Goal: Transaction & Acquisition: Purchase product/service

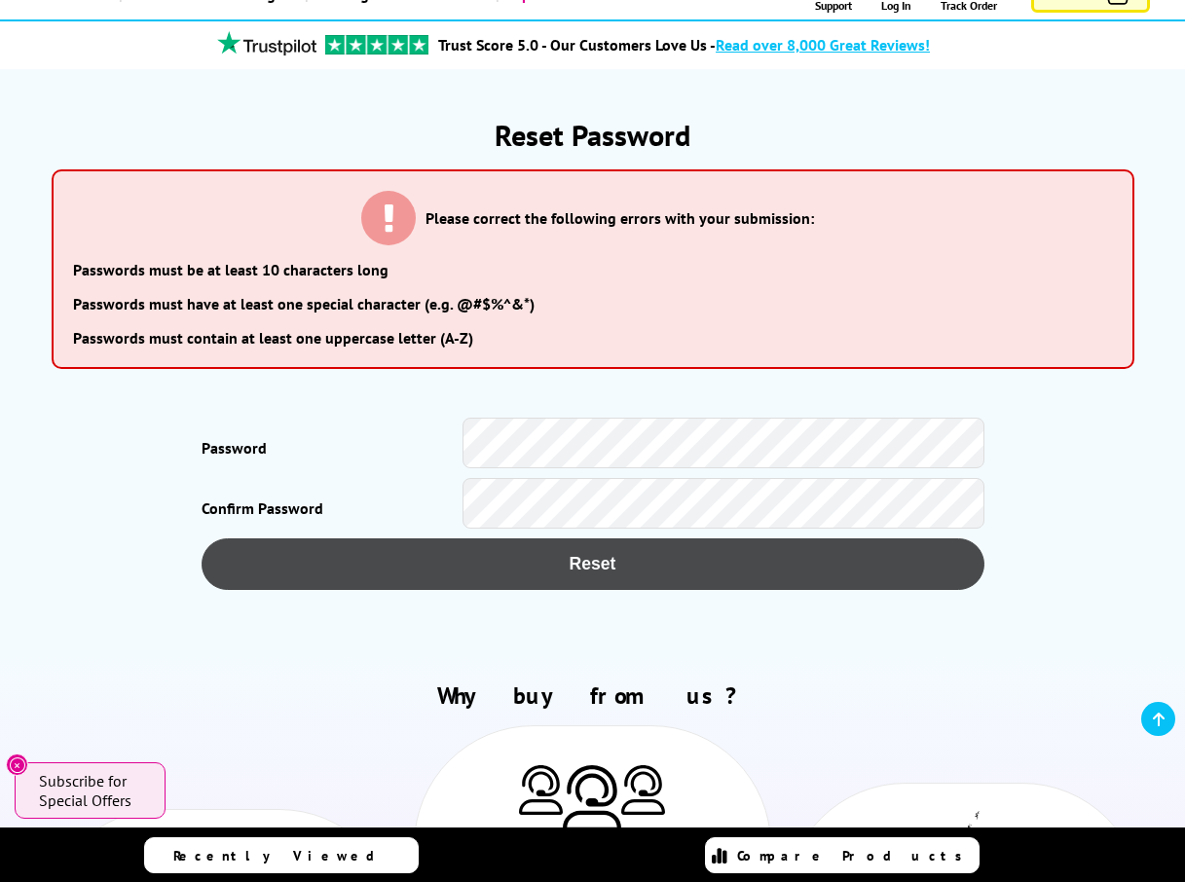
scroll to position [195, 0]
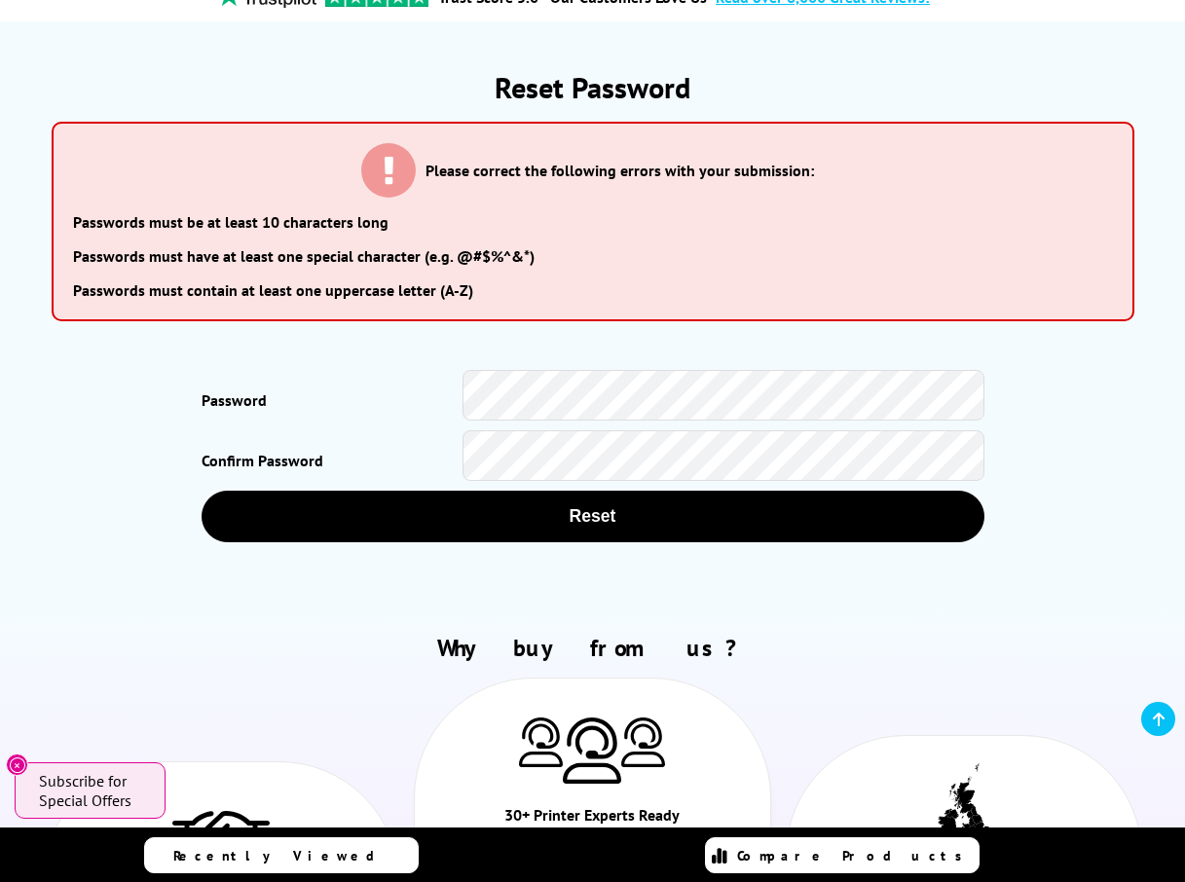
click at [760, 643] on h2 "Why buy from us?" at bounding box center [593, 648] width 1114 height 30
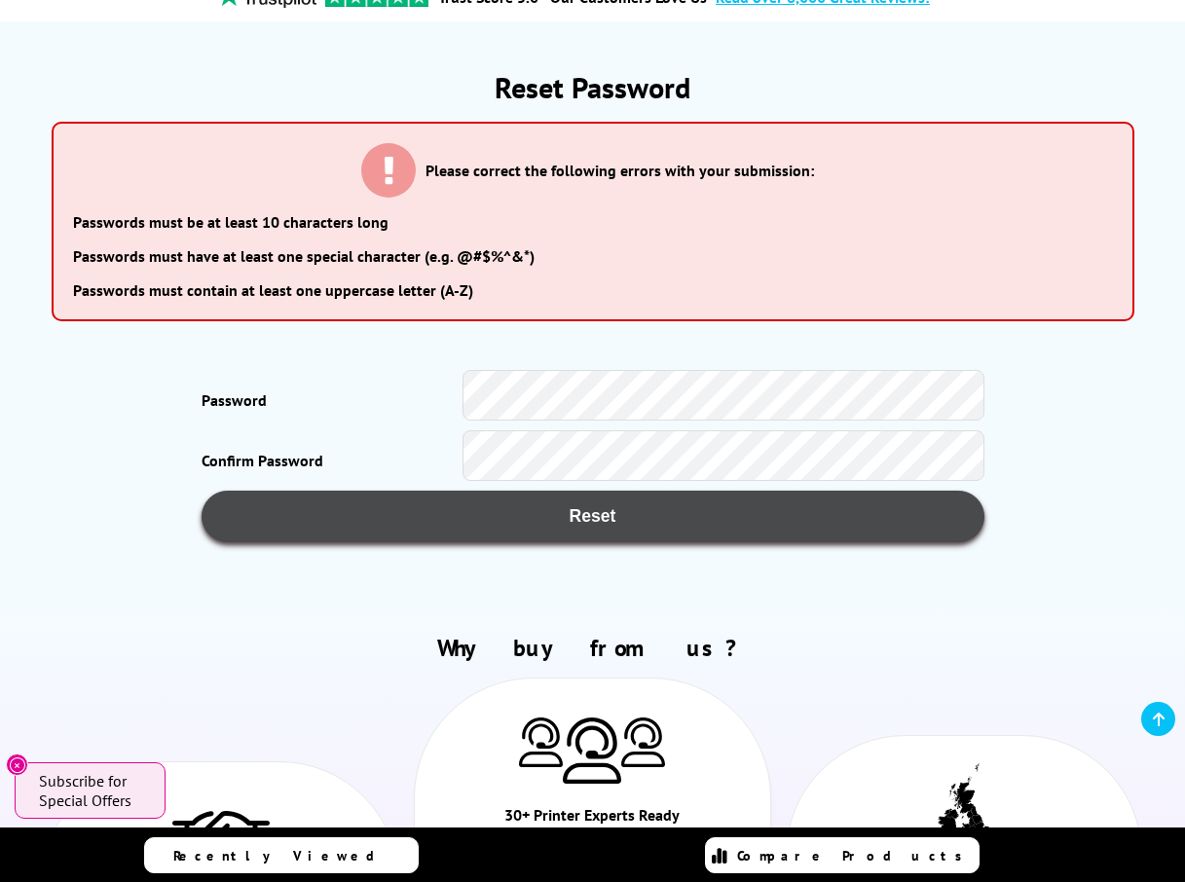
click at [574, 509] on span "Reset" at bounding box center [593, 516] width 722 height 20
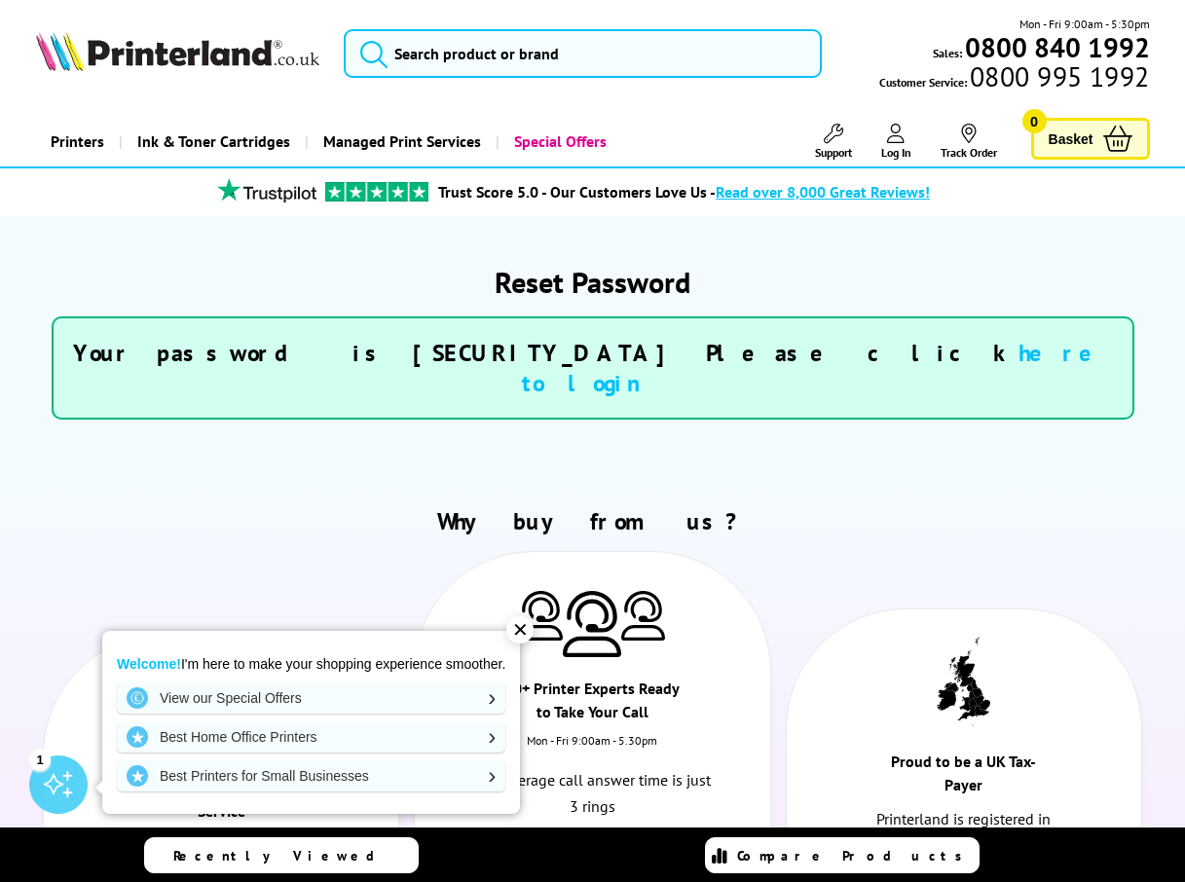
click at [747, 355] on link "here to login" at bounding box center [817, 368] width 590 height 60
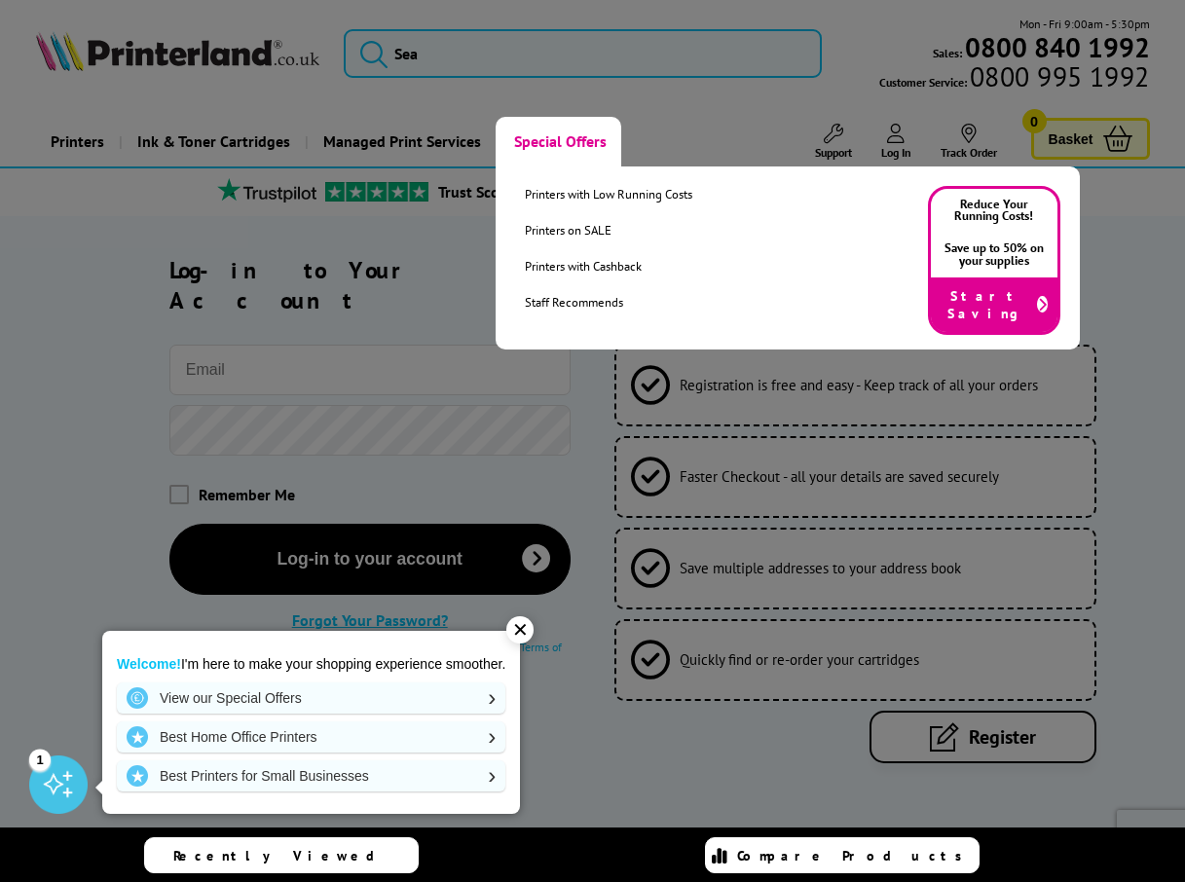
type input "mervyn@phson.com"
click at [559, 128] on link "Special Offers" at bounding box center [558, 142] width 126 height 50
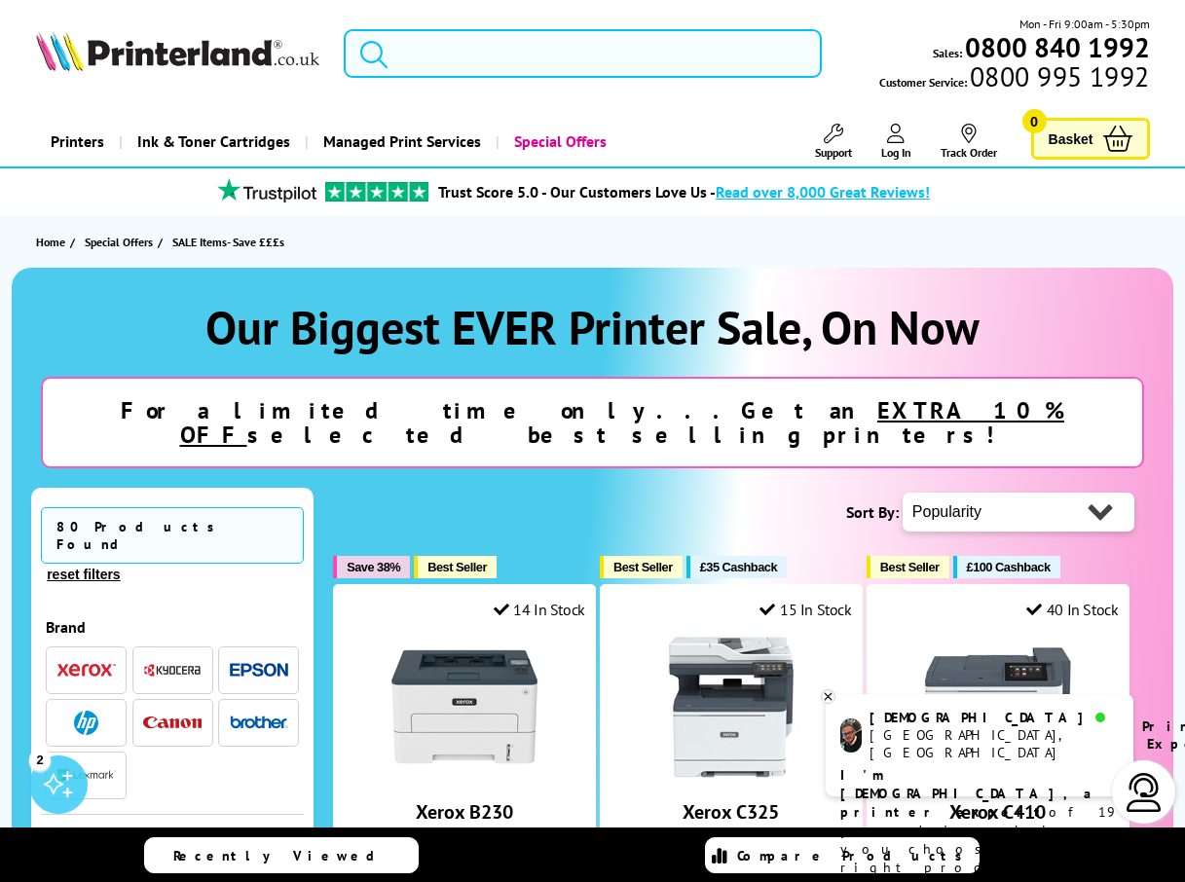
click at [580, 57] on input "search" at bounding box center [583, 53] width 478 height 49
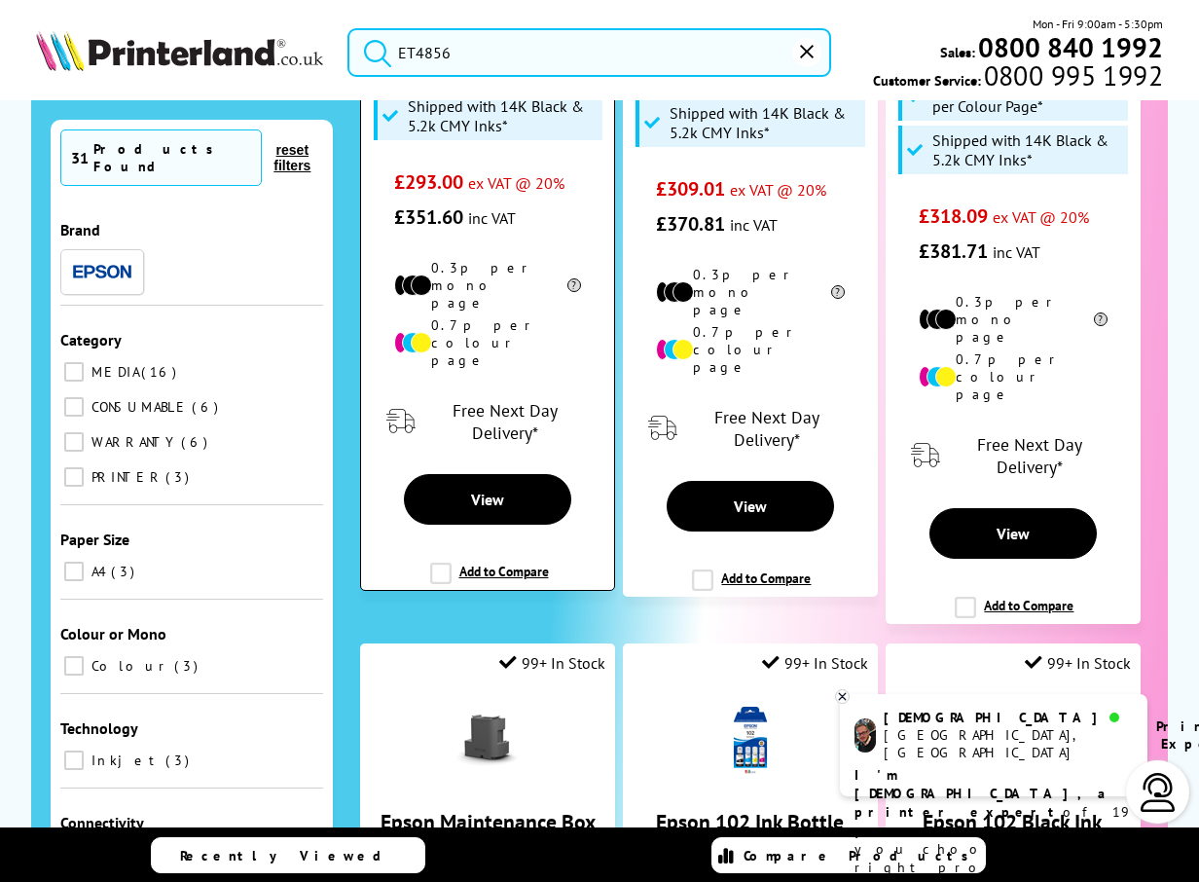
scroll to position [827, 0]
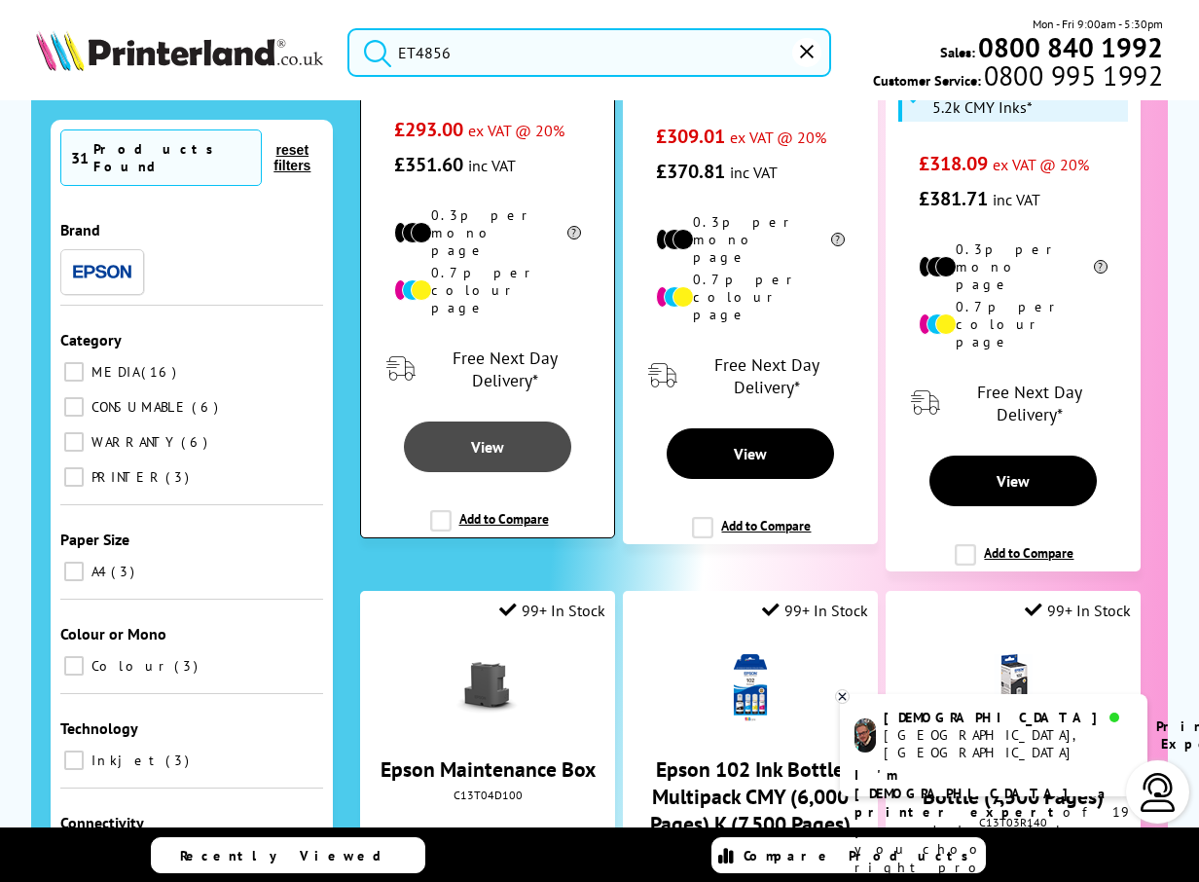
type input "ET4856"
click at [497, 437] on span "View" at bounding box center [487, 446] width 33 height 19
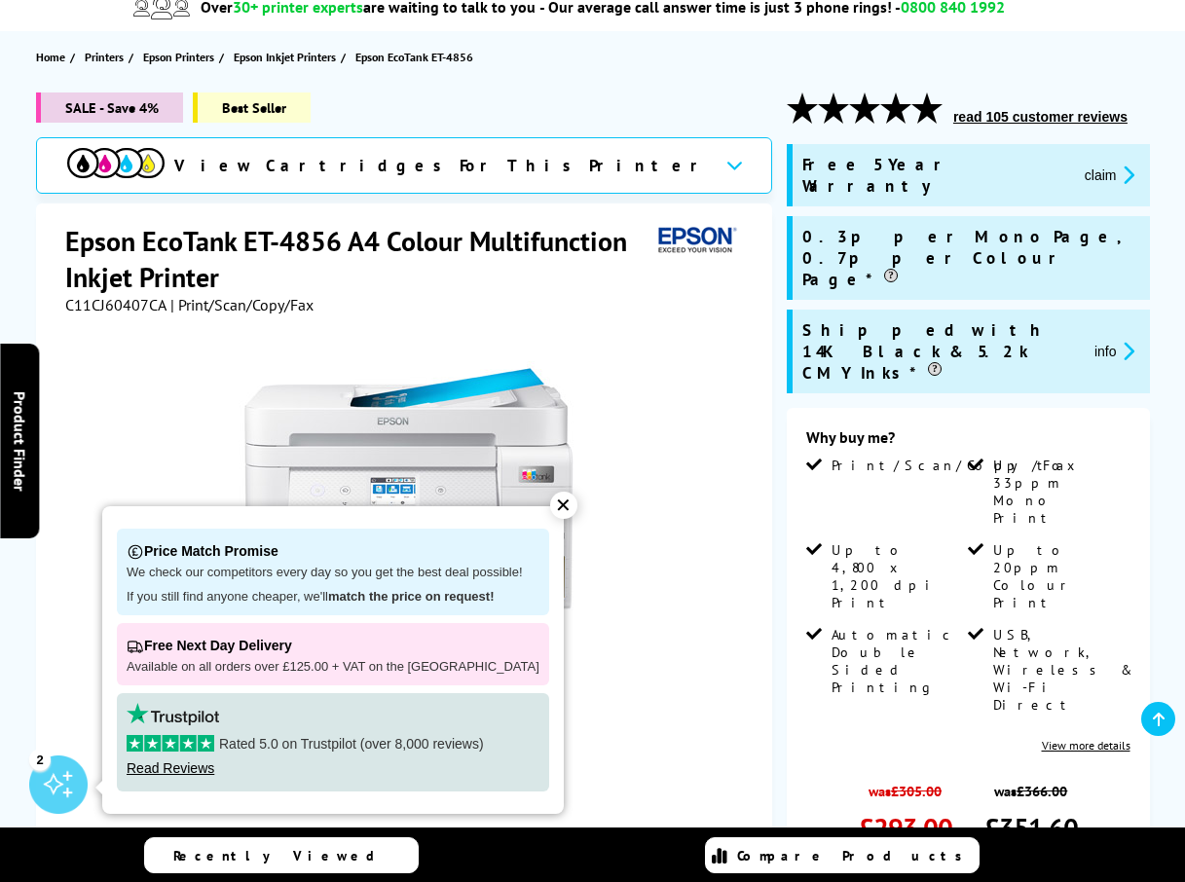
scroll to position [195, 0]
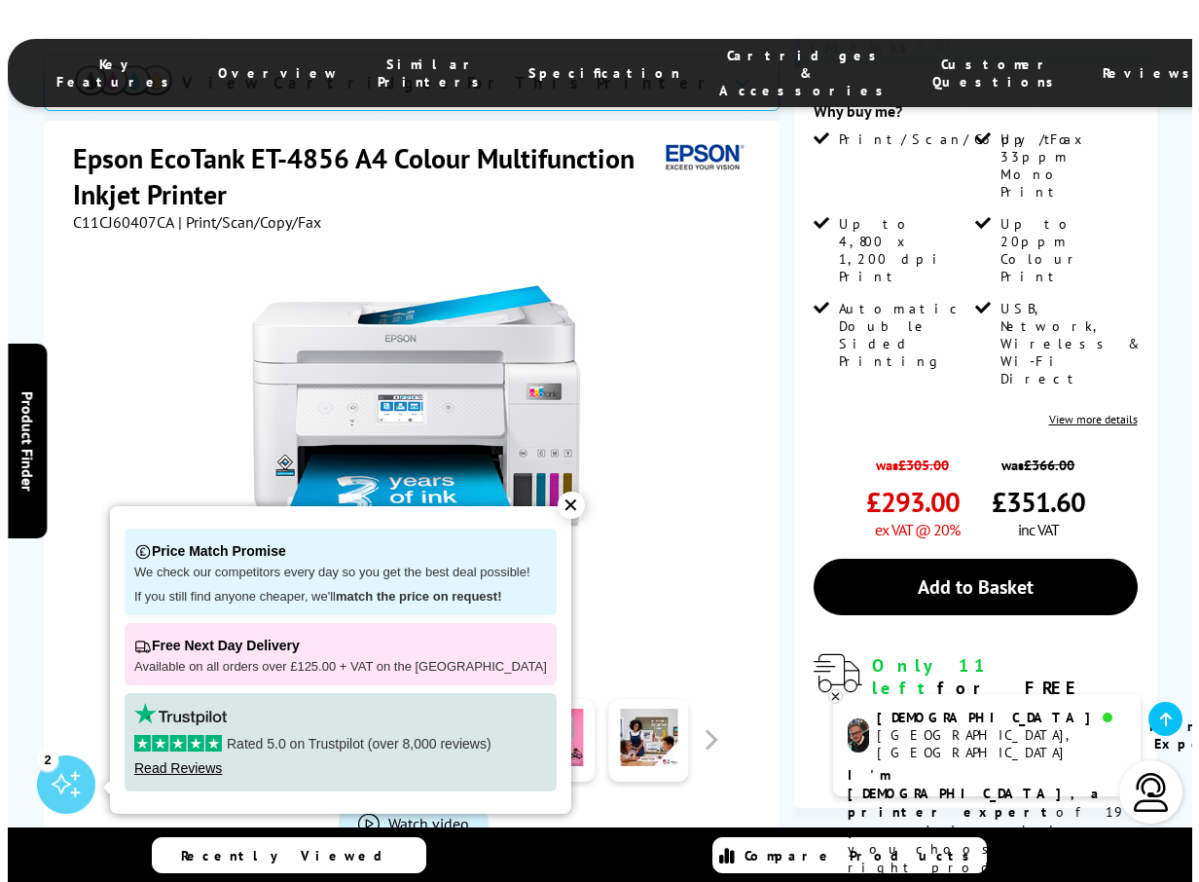
scroll to position [535, 0]
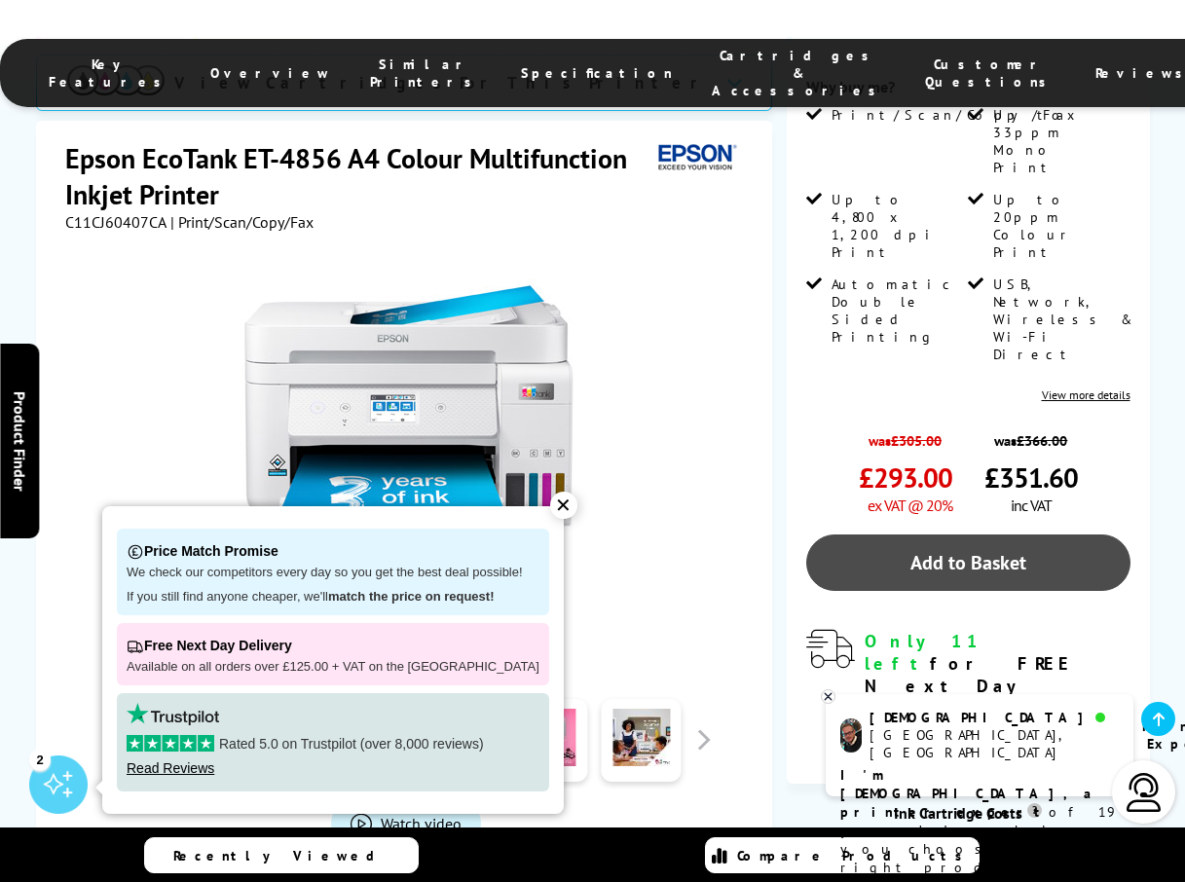
click at [968, 534] on link "Add to Basket" at bounding box center [968, 562] width 324 height 56
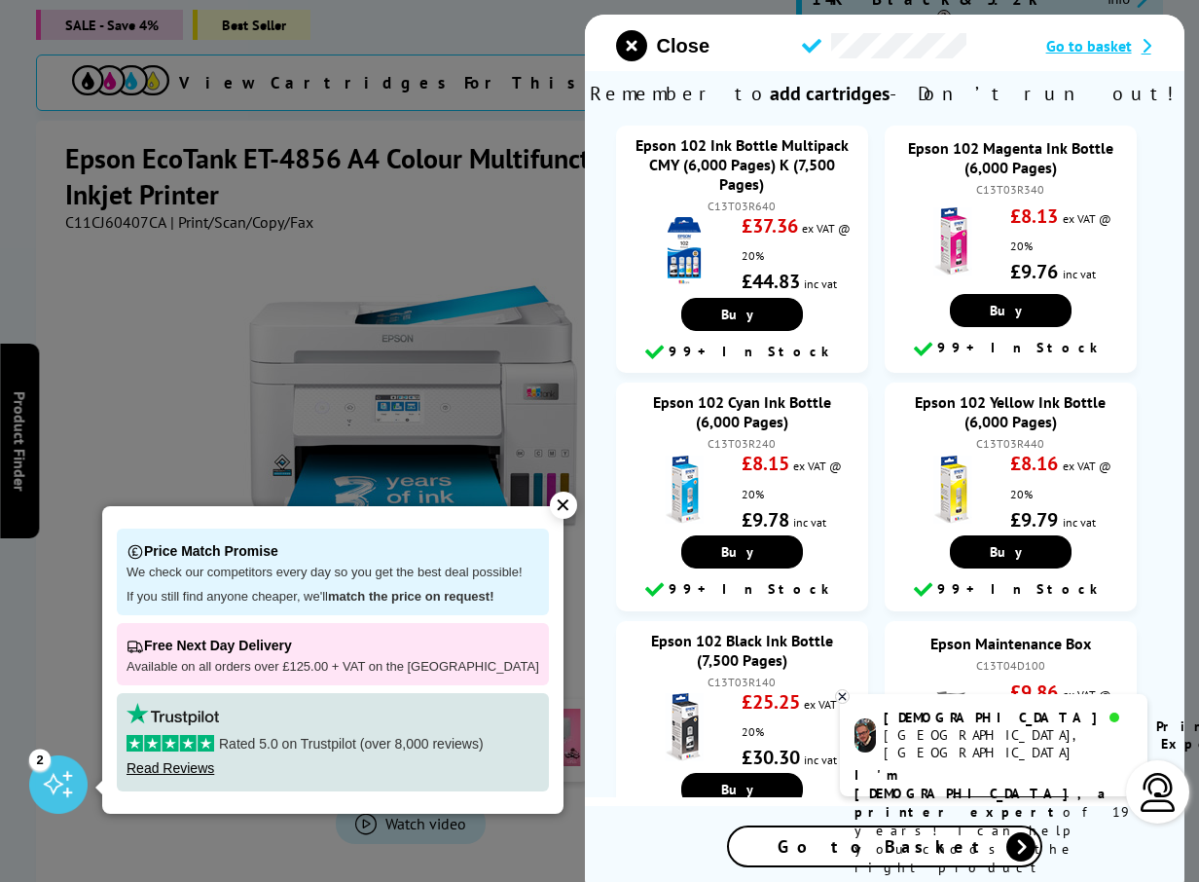
click at [550, 502] on div "✕" at bounding box center [563, 505] width 27 height 27
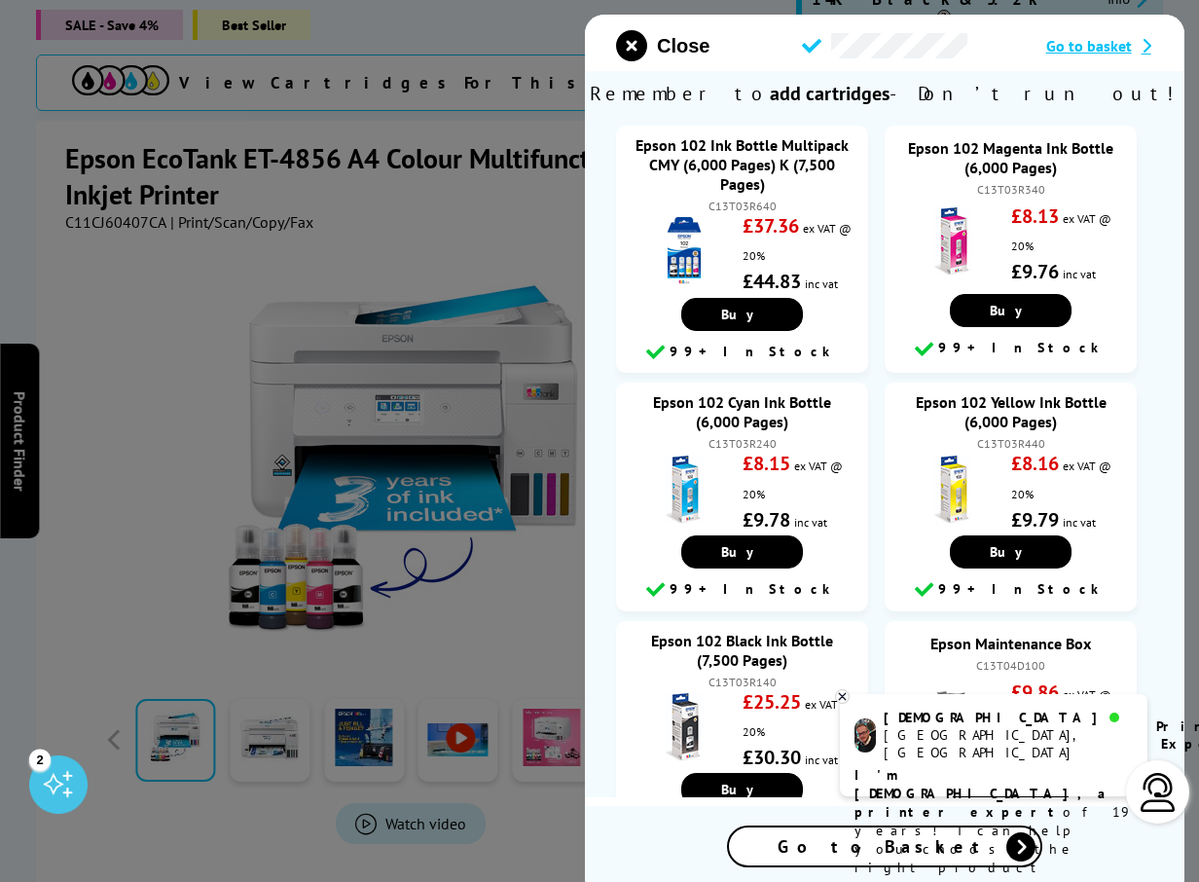
click at [953, 843] on div "Go to Basket" at bounding box center [885, 846] width 312 height 38
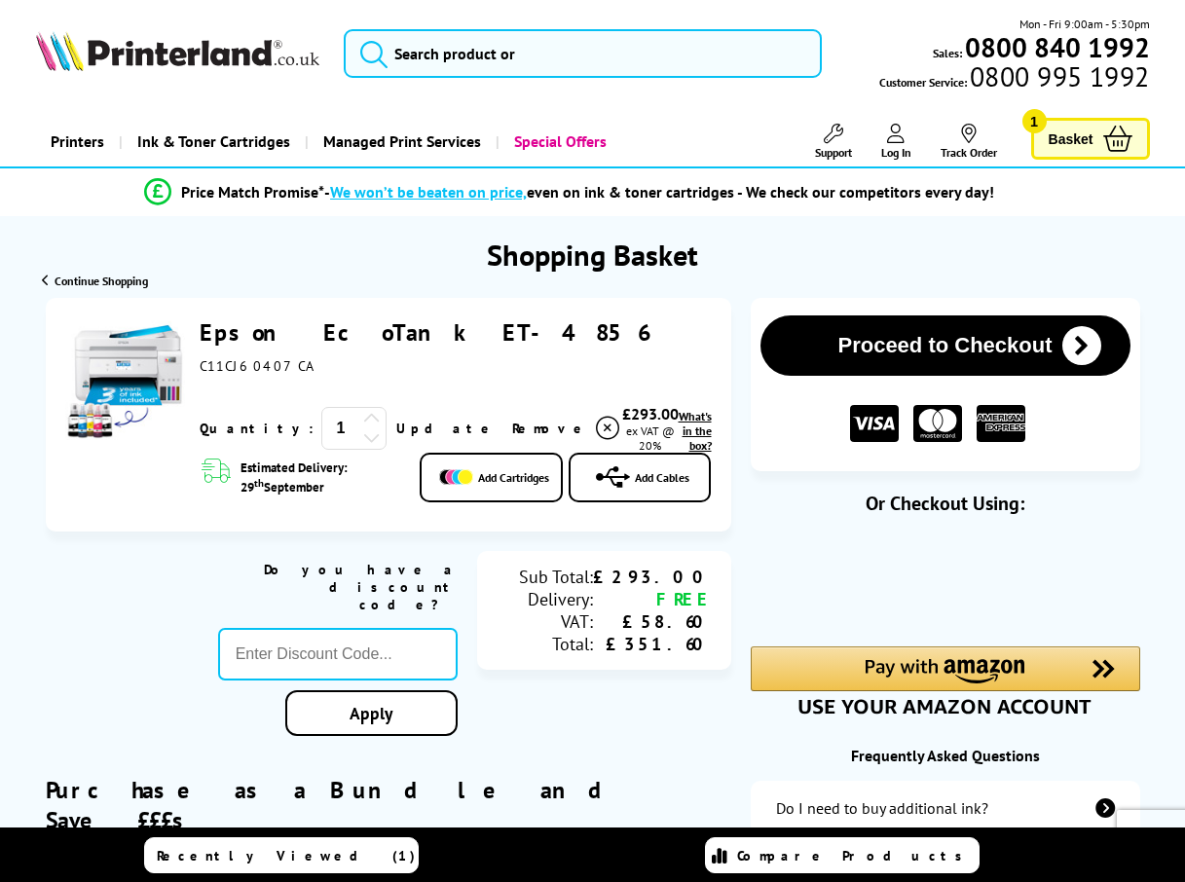
type input "666"
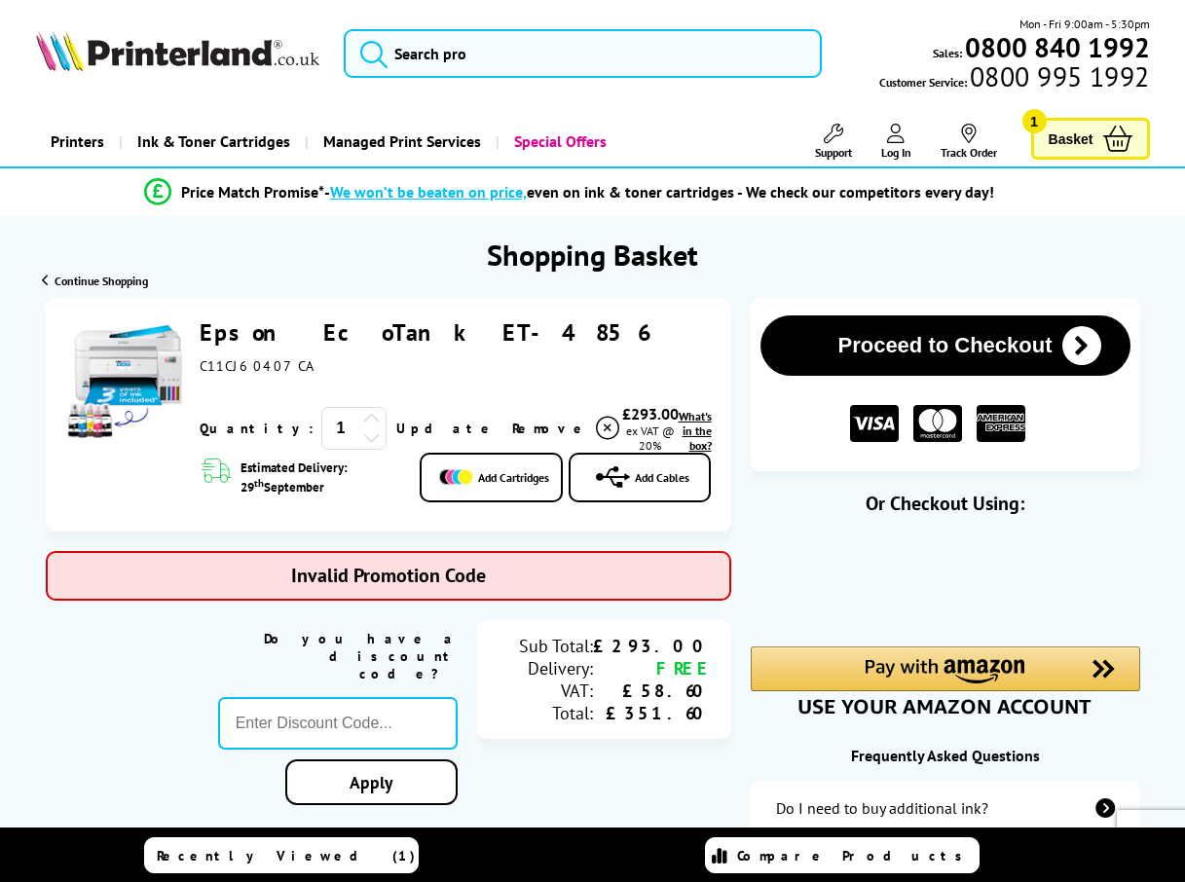
type input "PRINTER5"
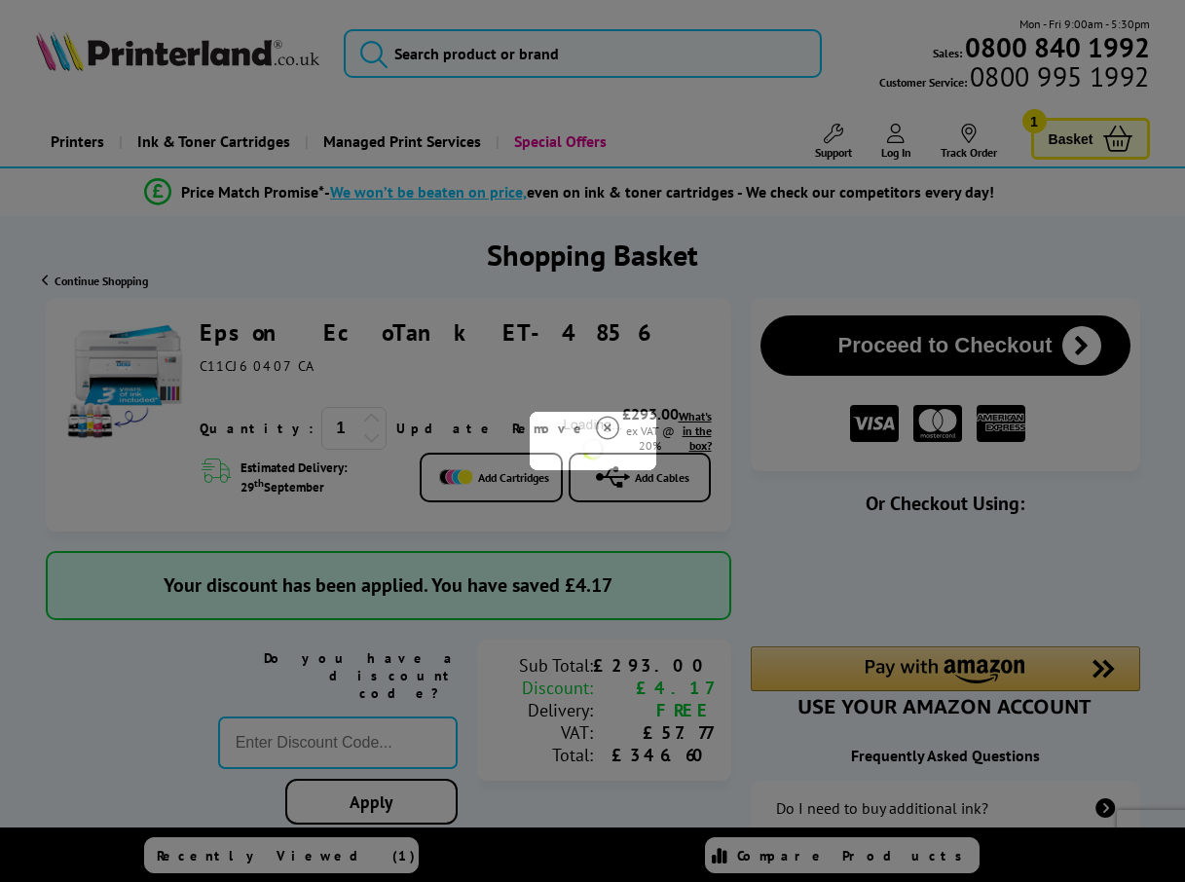
type input "666"
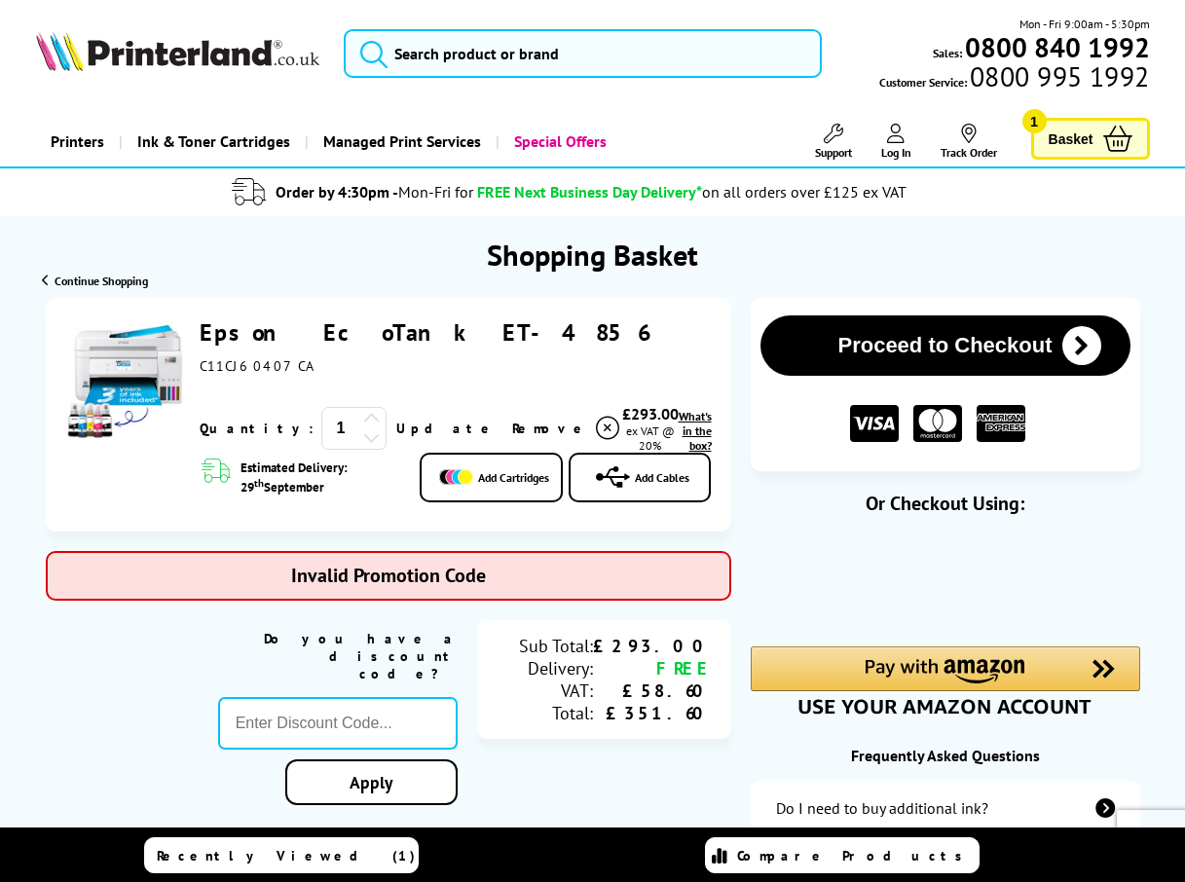
type input "5FOR50"
type input "666"
type input "MVC10"
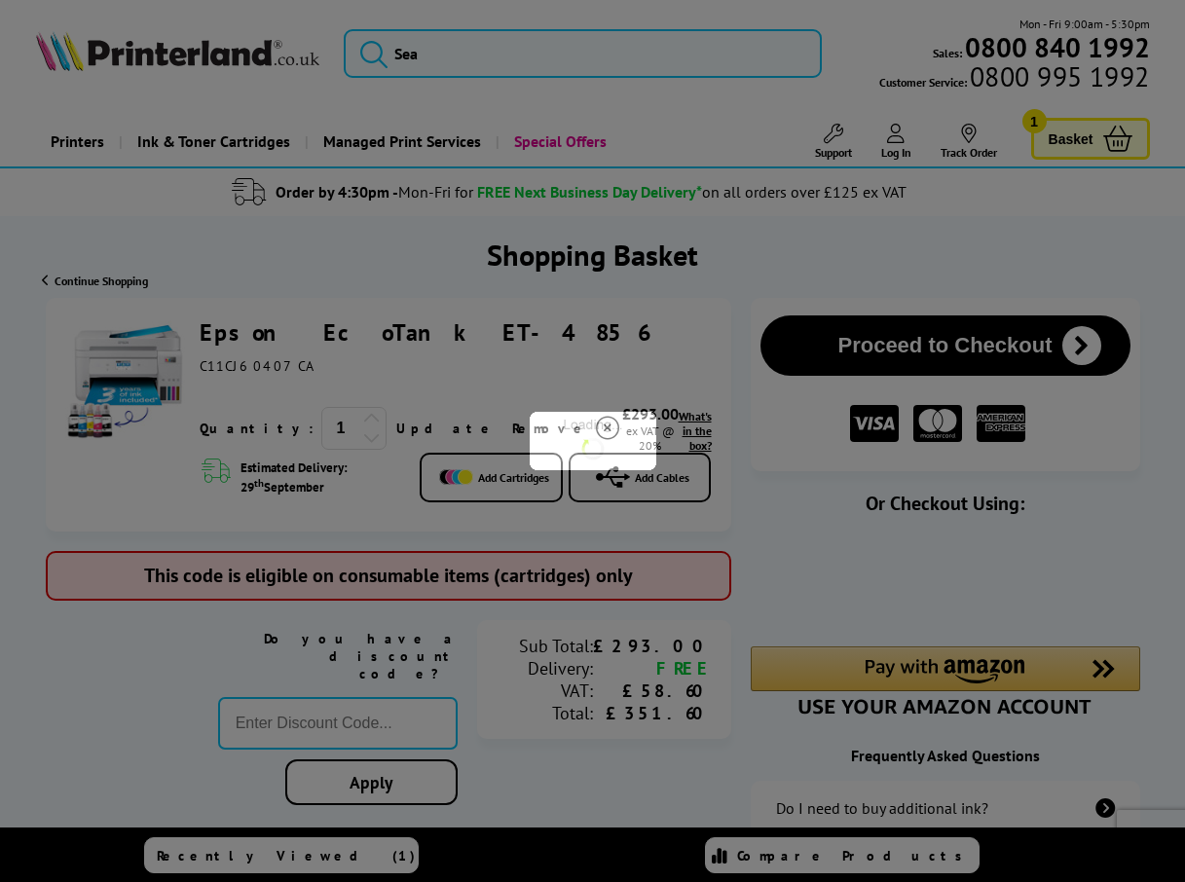
type input "666"
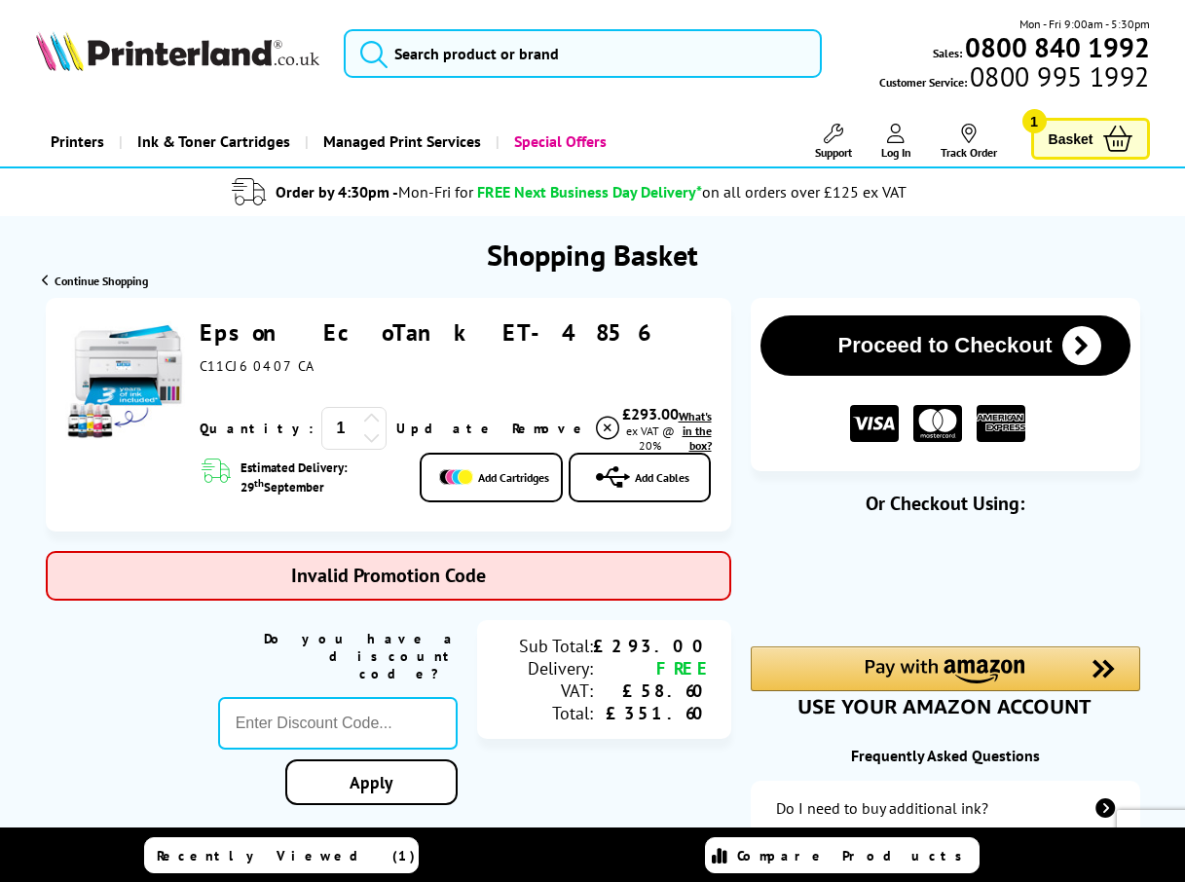
type input "STORY10"
type input "666"
type input "Q2CL100"
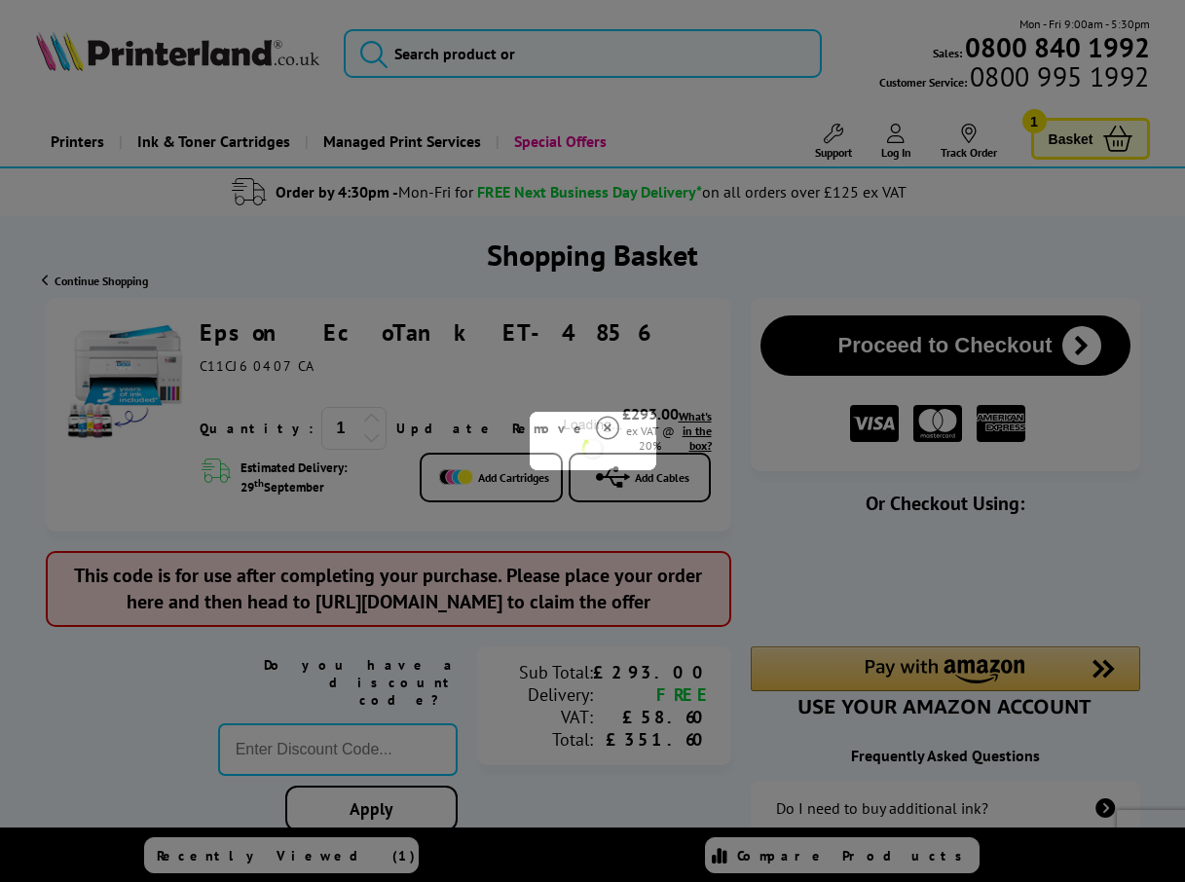
type input "666"
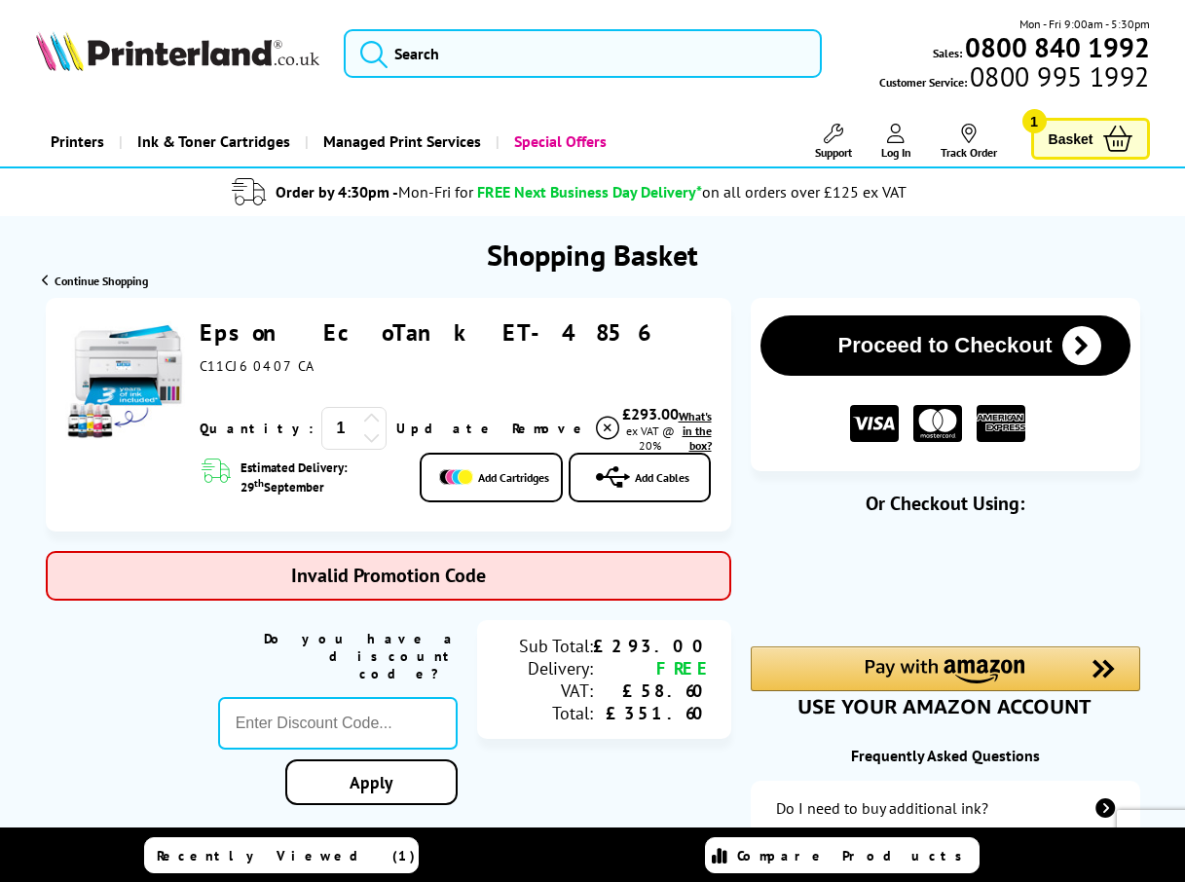
type input "Q2CLW"
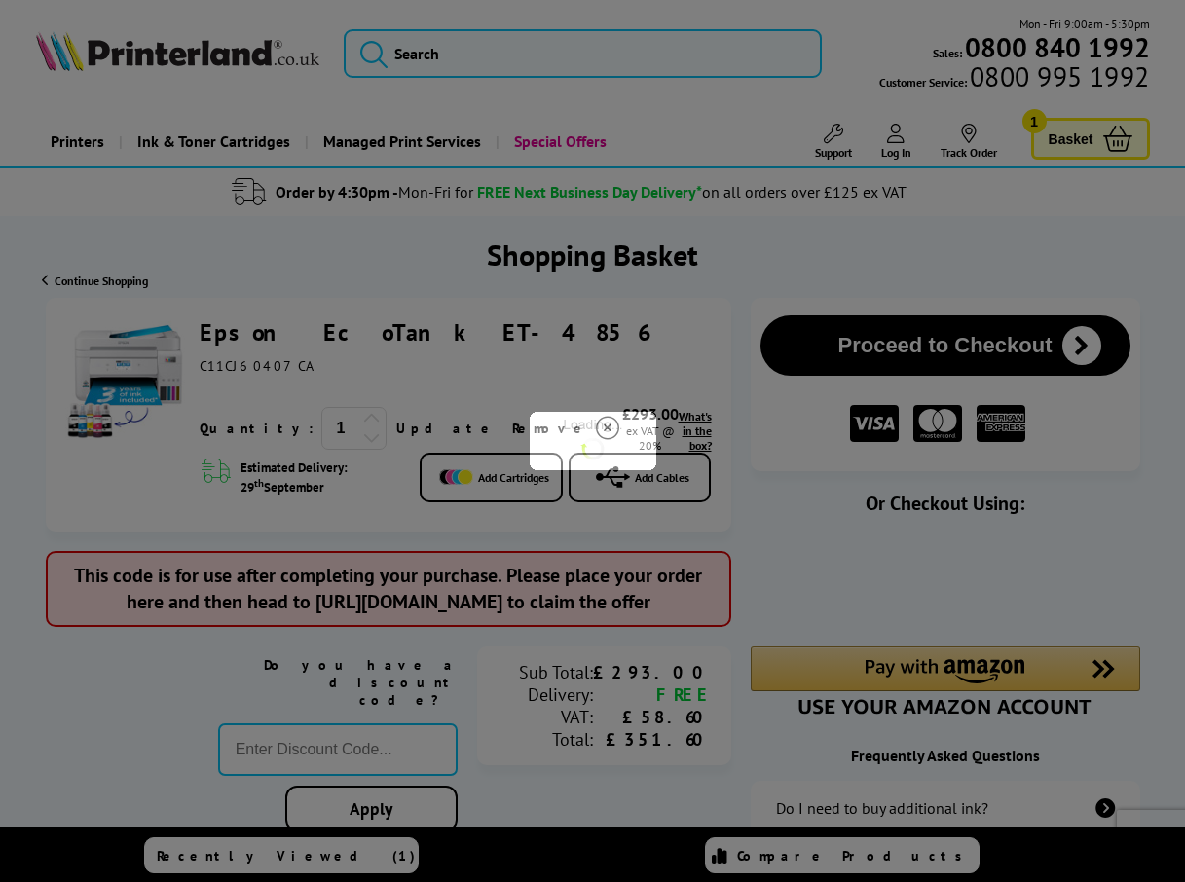
type input "666"
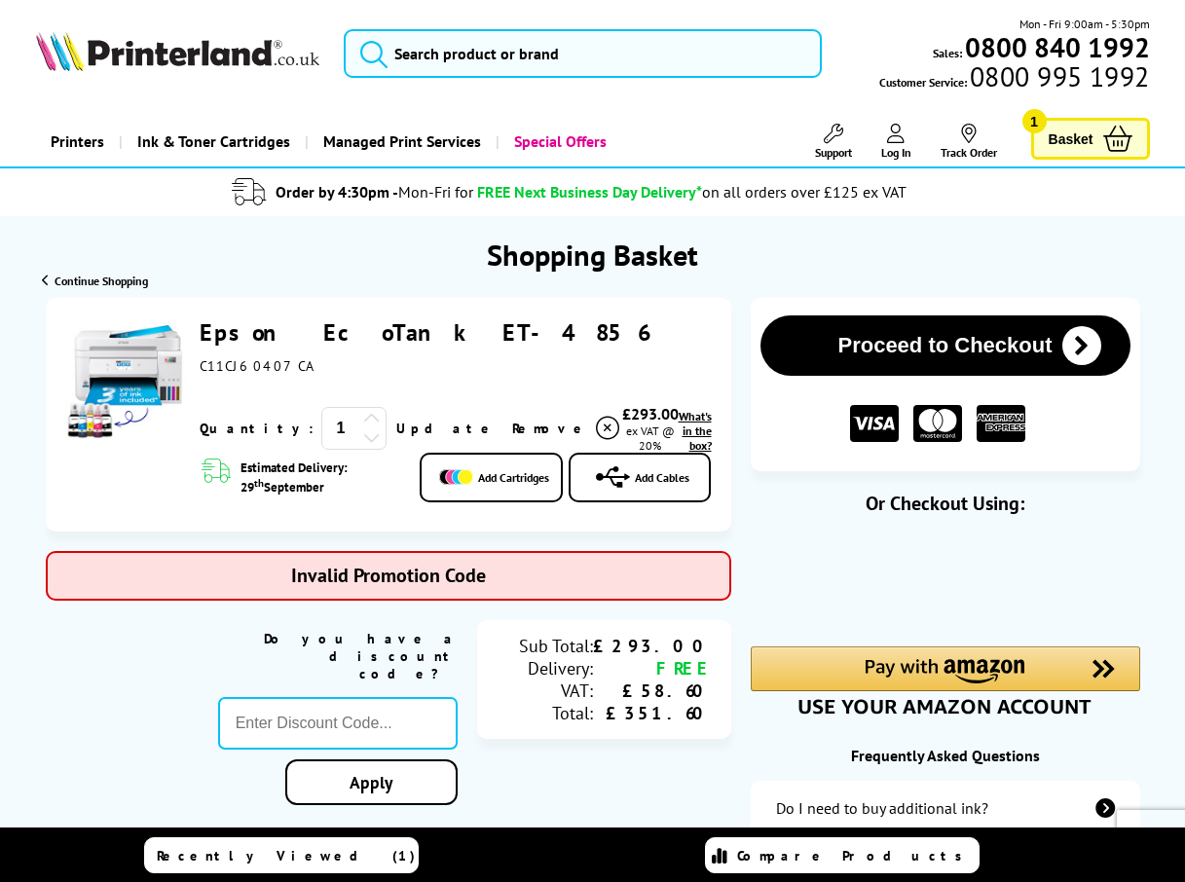
type input "KLPER5"
type input "666"
type input "Save5"
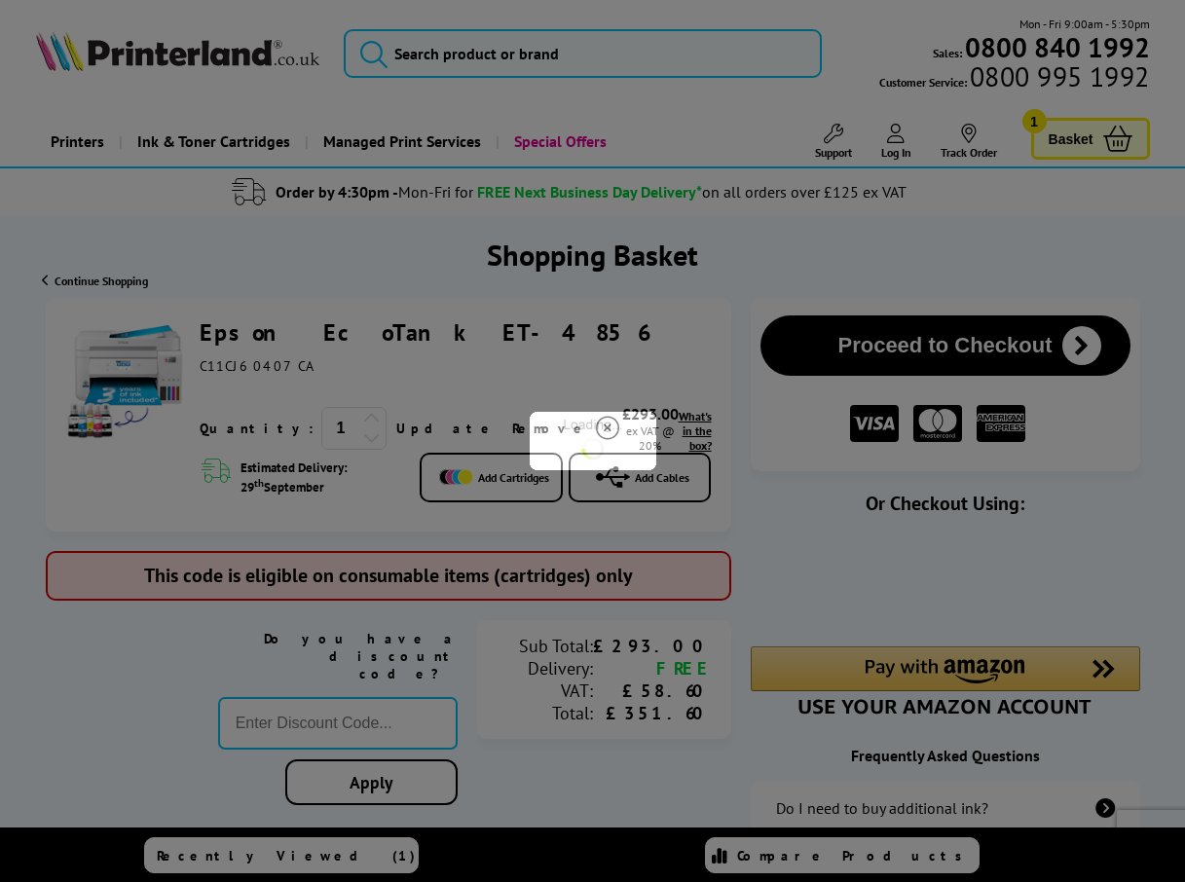
type input "666"
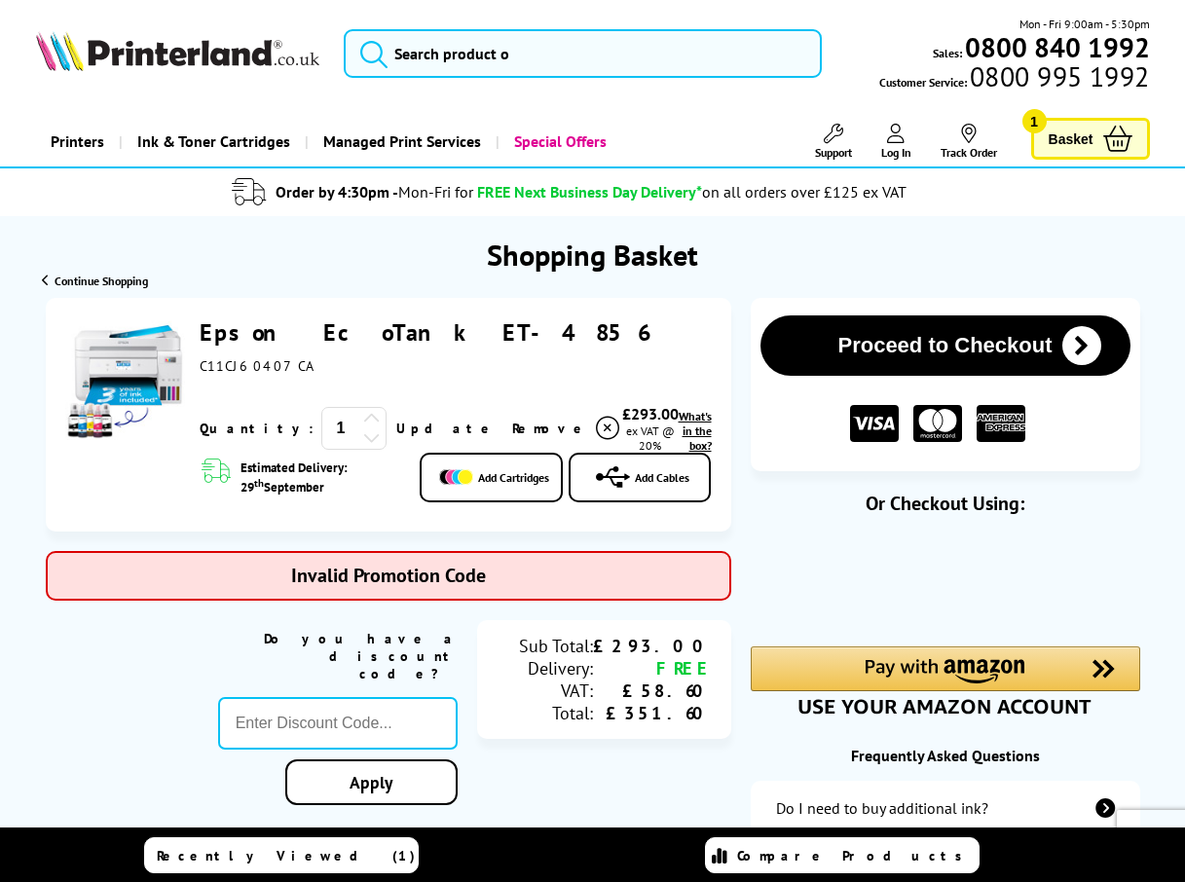
type input "MWXKE5"
type input "666"
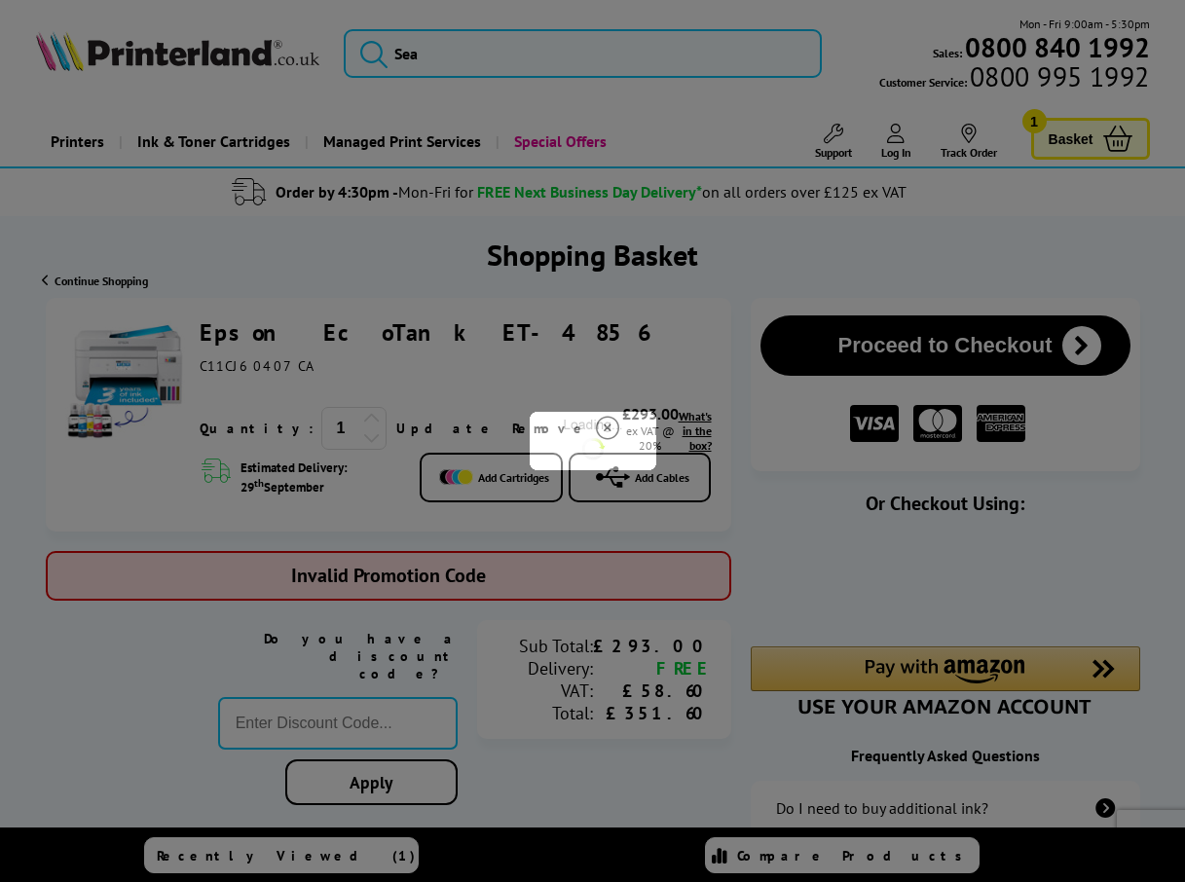
type input "CONSMW10"
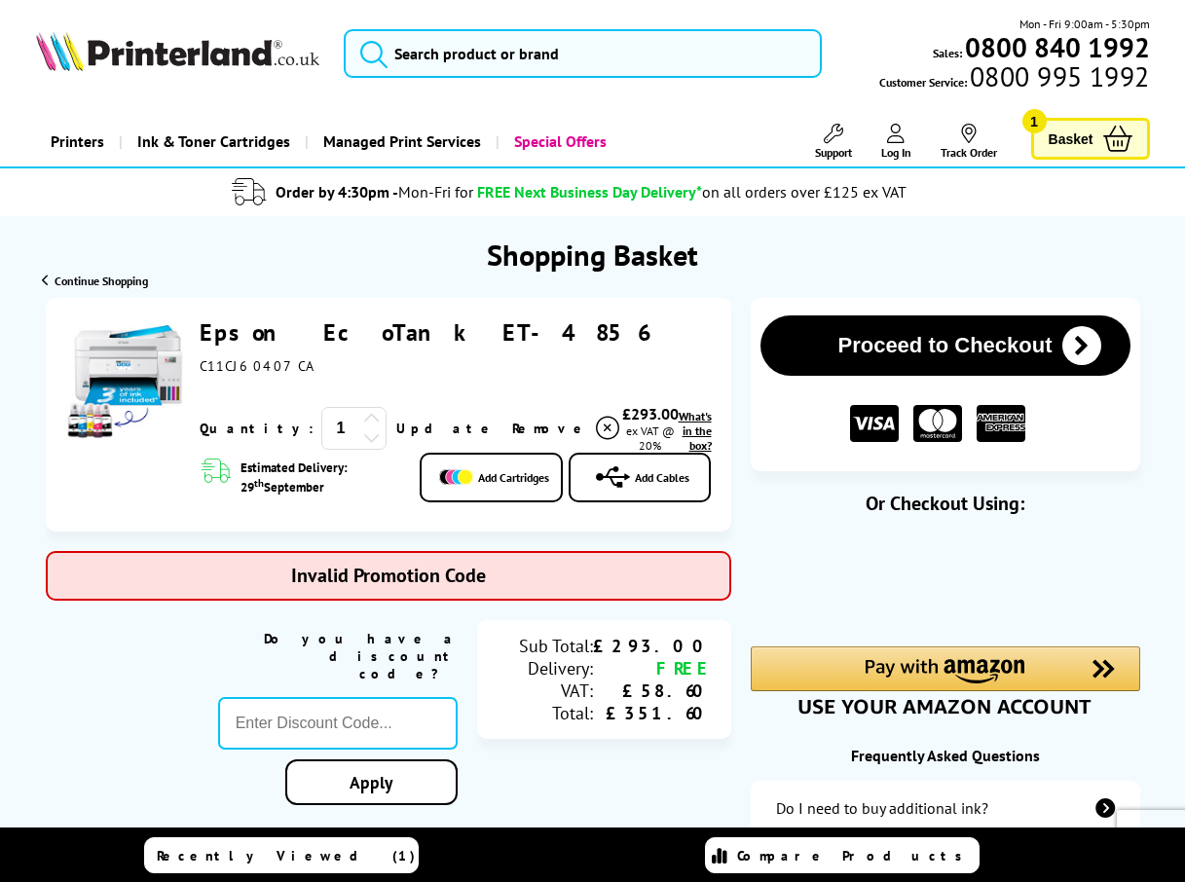
type input "666"
type input "TSOTDNRE"
type input "666"
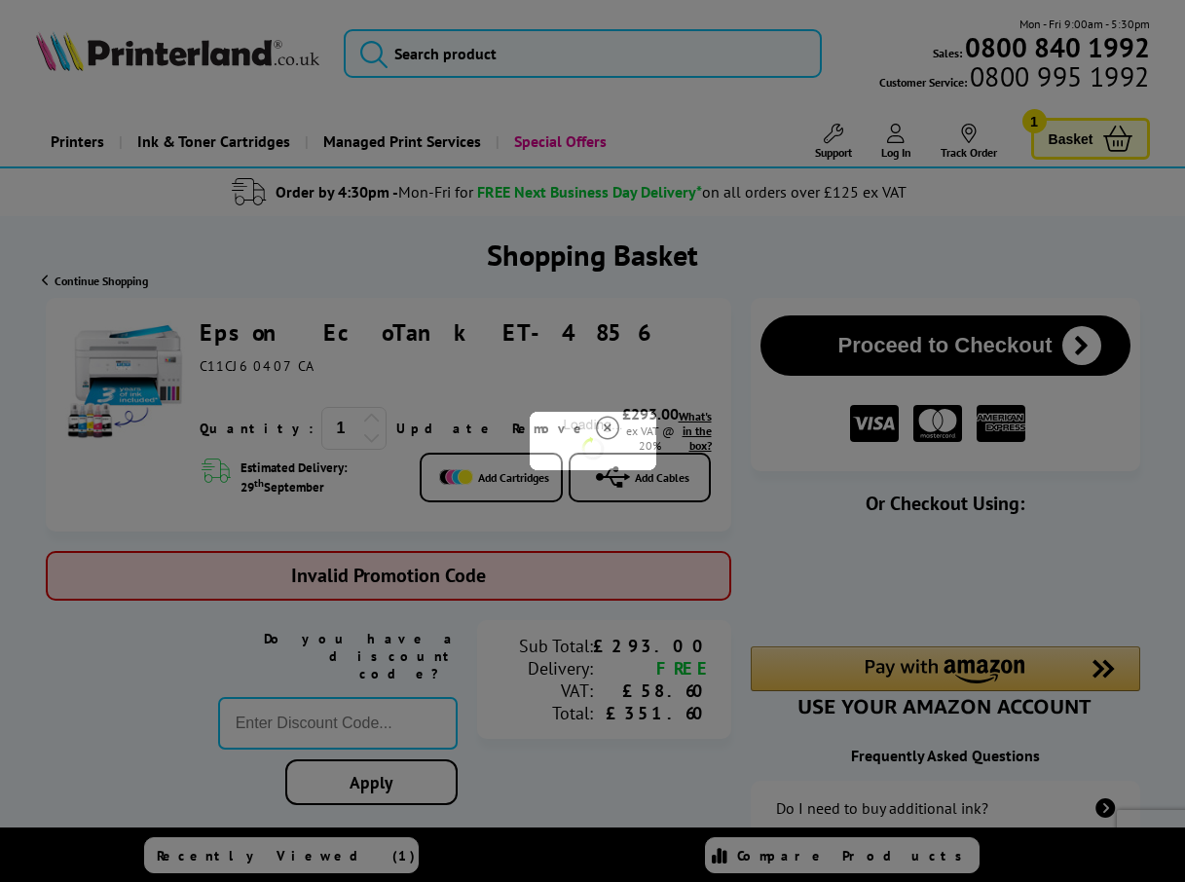
type input "WDTRDE"
type input "666"
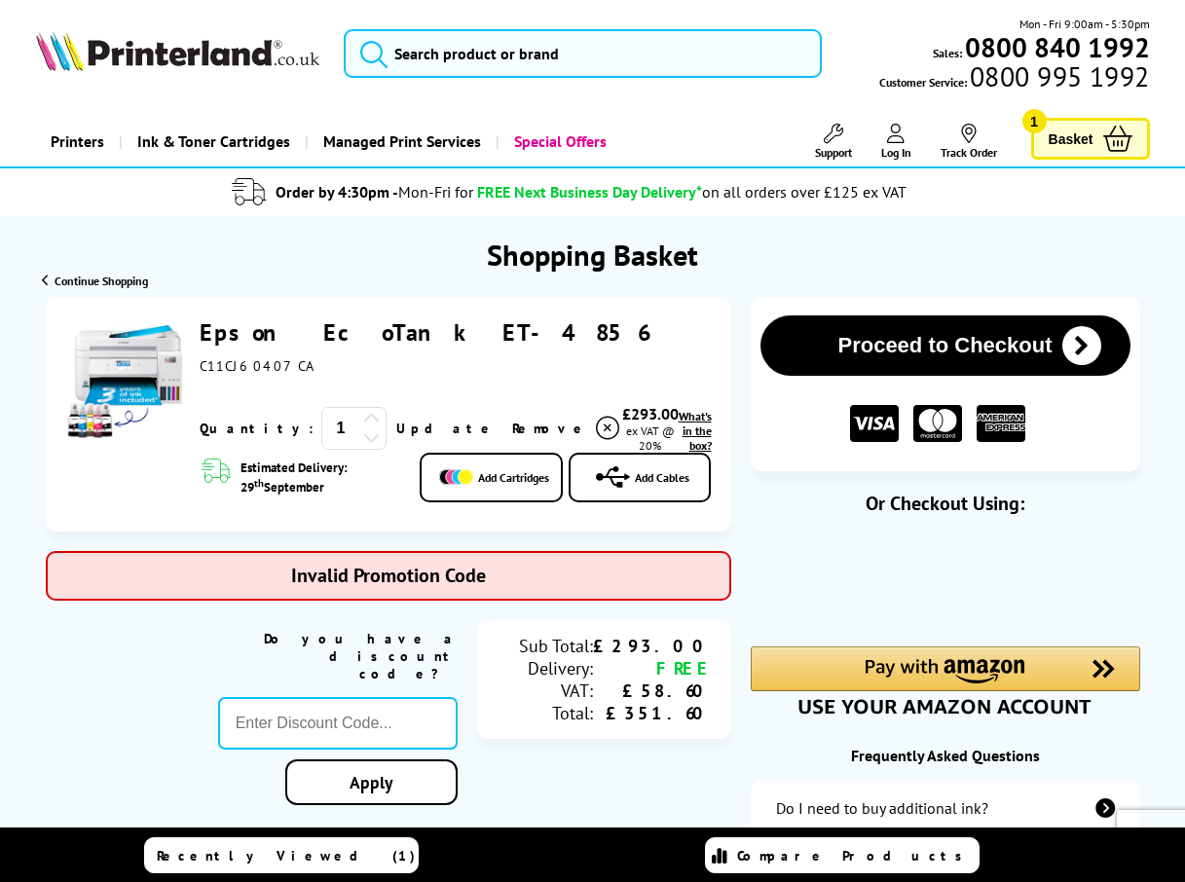
type input "FRPER10"
type input "666"
type input "B2BHOUR"
type input "666"
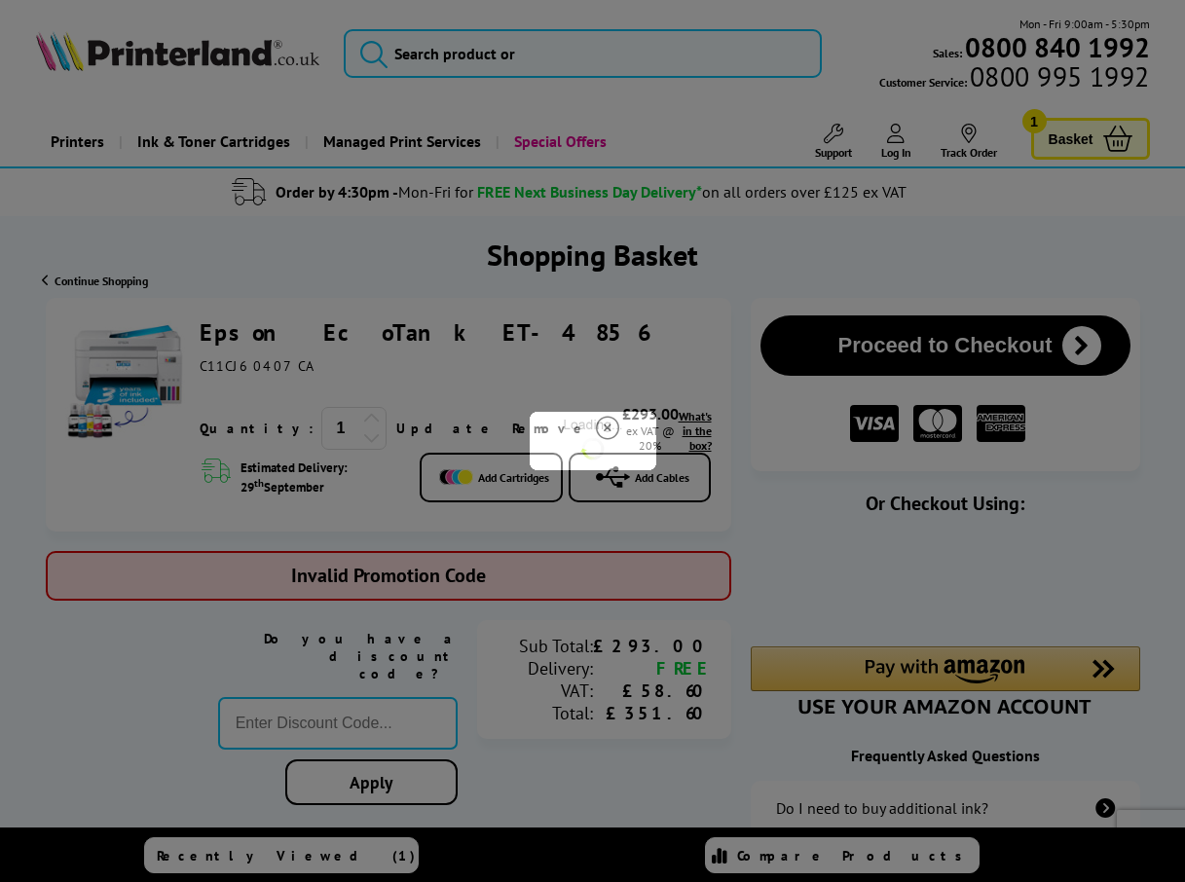
type input "PRINTER5"
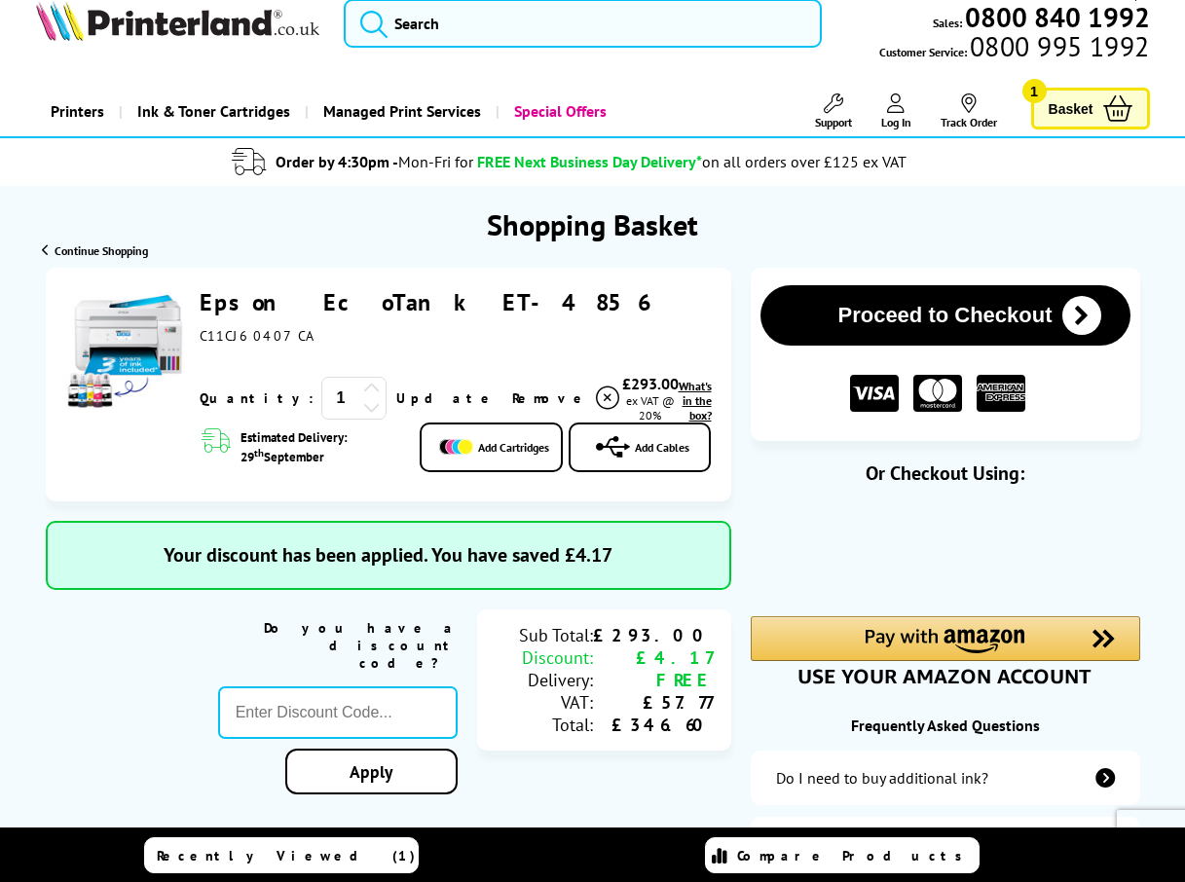
scroll to position [146, 0]
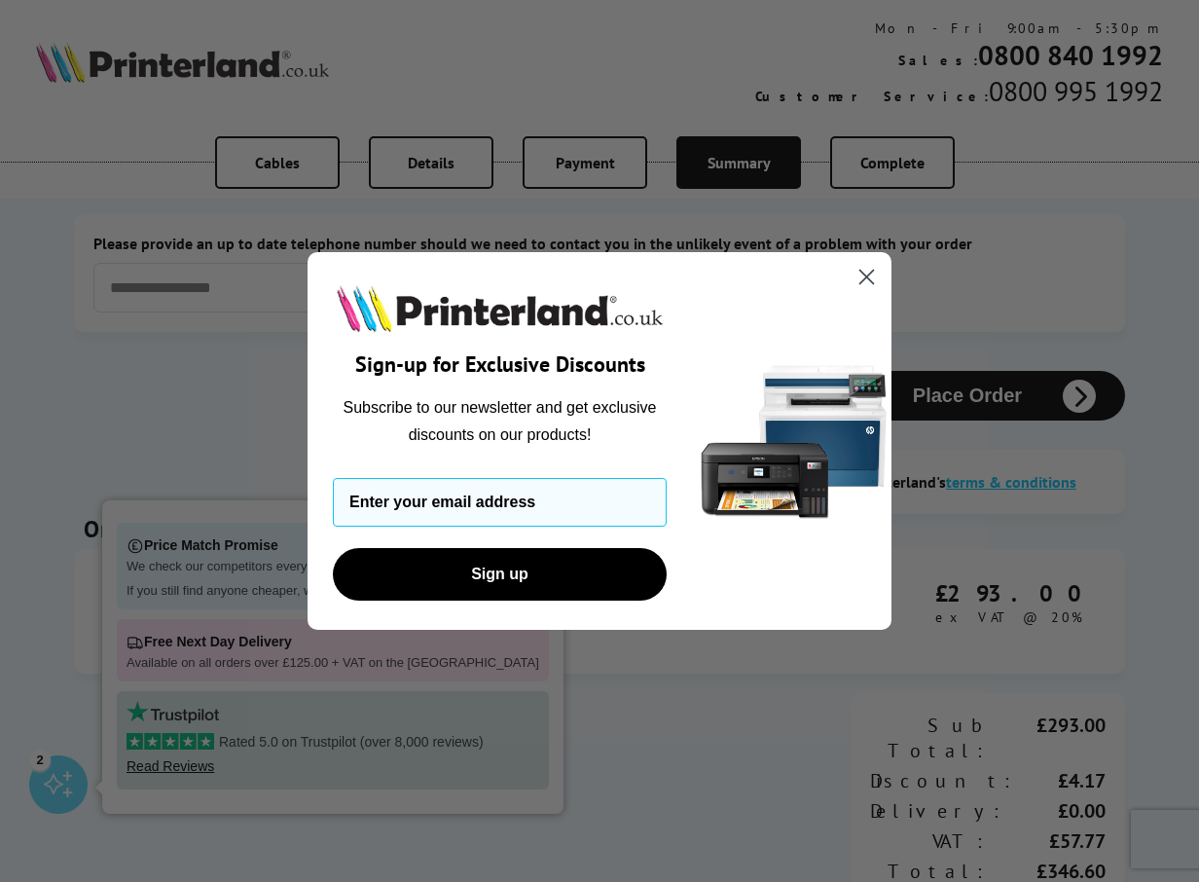
click at [863, 273] on icon "Close dialog" at bounding box center [868, 277] width 14 height 14
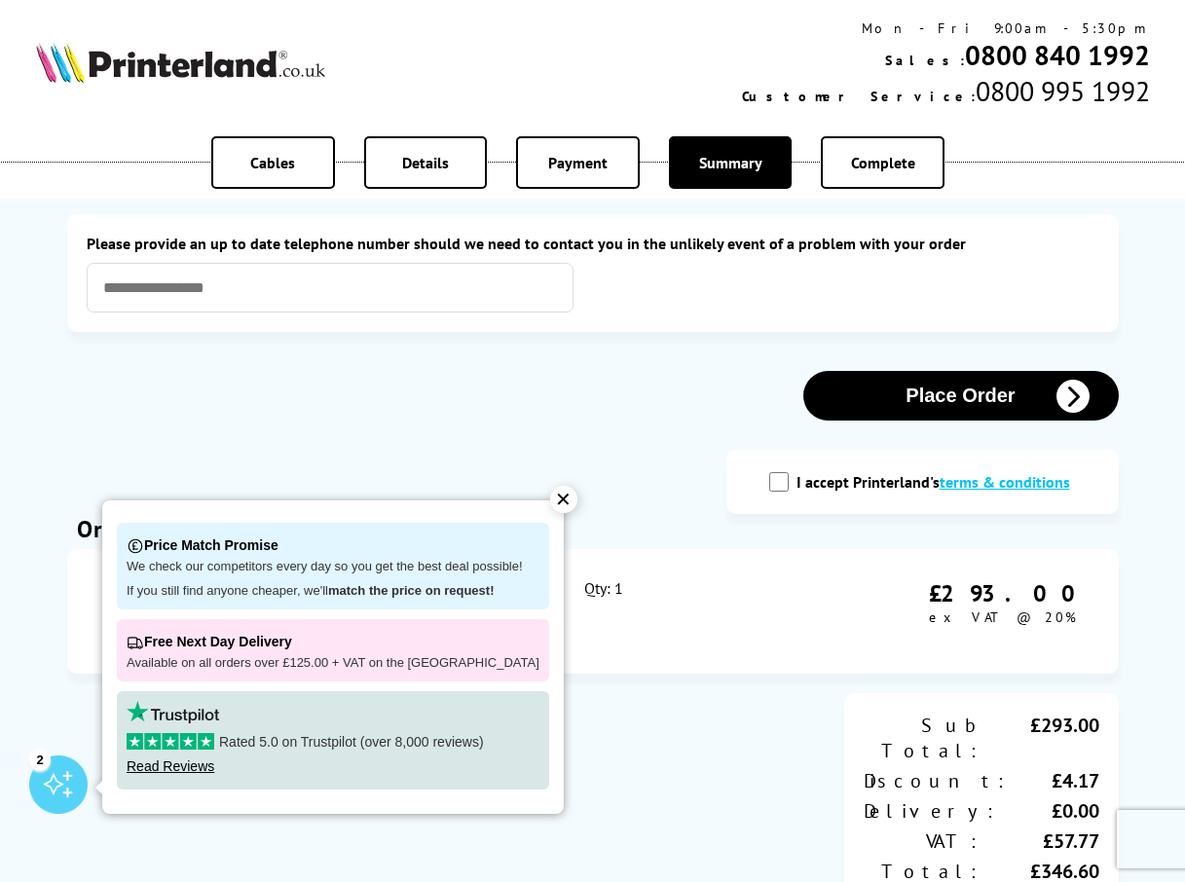
click at [786, 485] on input "I accept Printerland's terms & conditions" at bounding box center [778, 481] width 19 height 19
checkbox input "true"
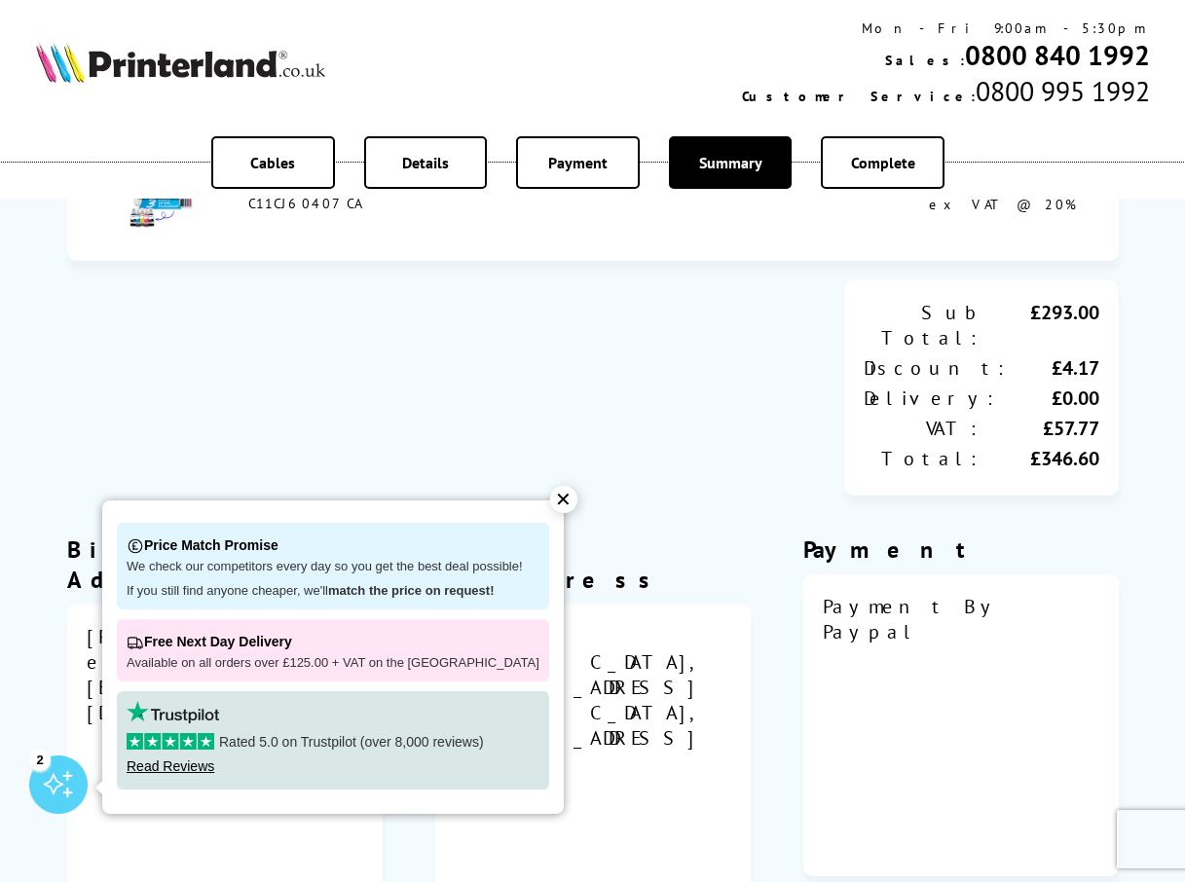
scroll to position [414, 0]
click at [550, 497] on div "✕" at bounding box center [563, 499] width 27 height 27
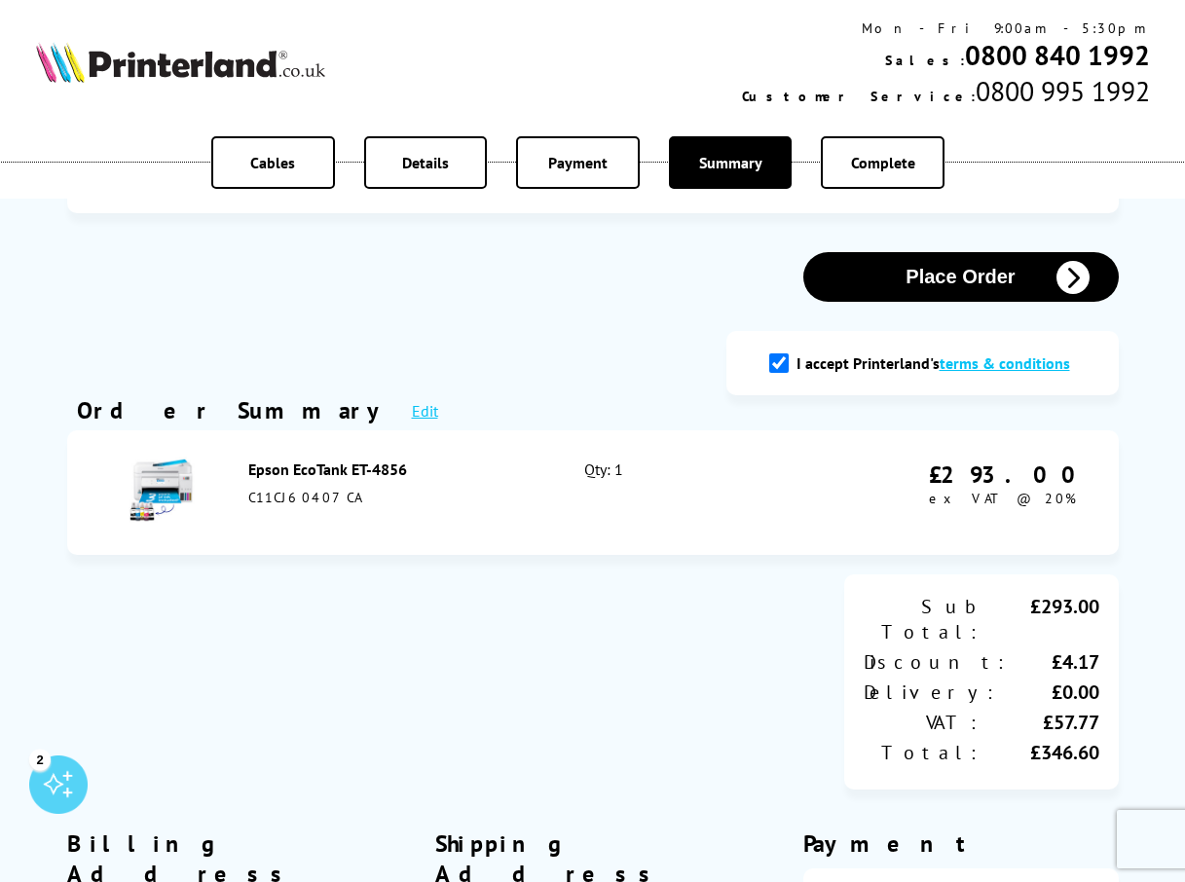
scroll to position [122, 0]
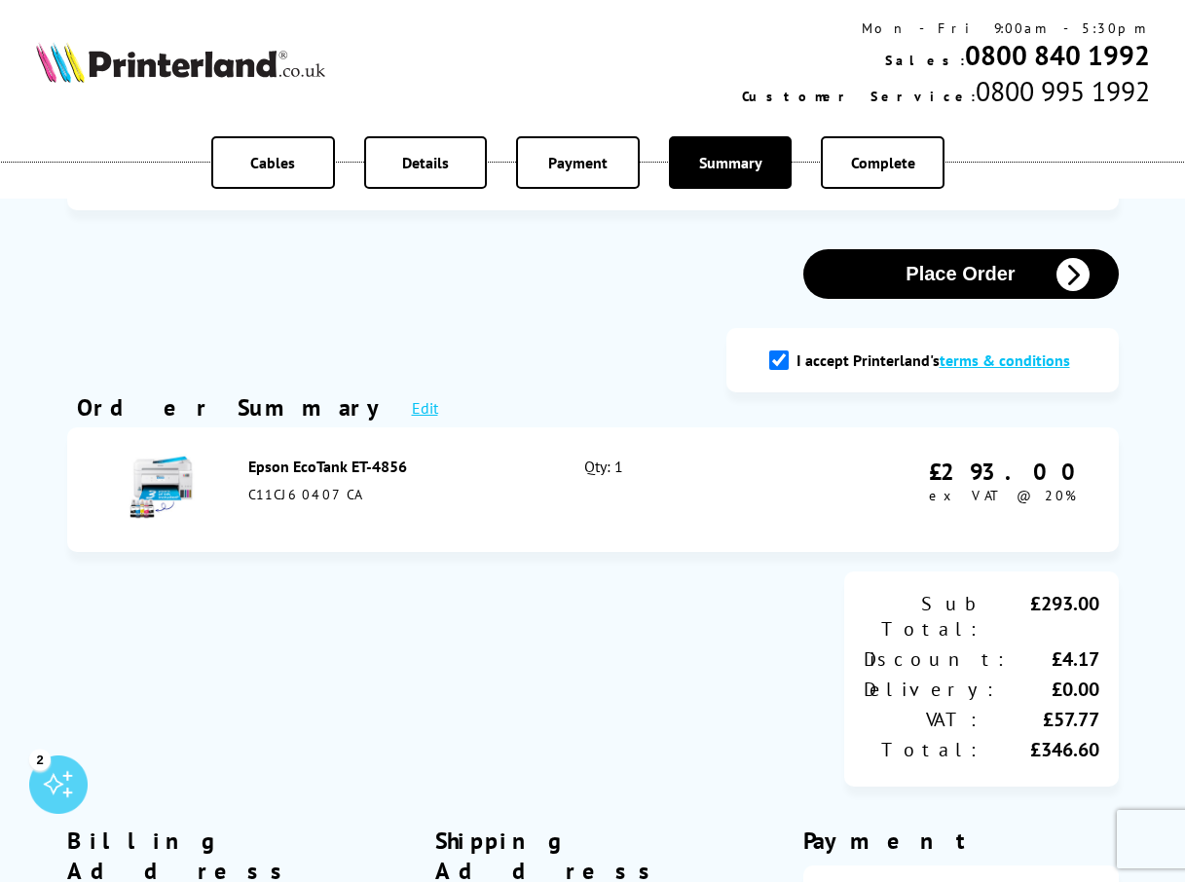
click at [435, 156] on span "Details" at bounding box center [425, 162] width 47 height 19
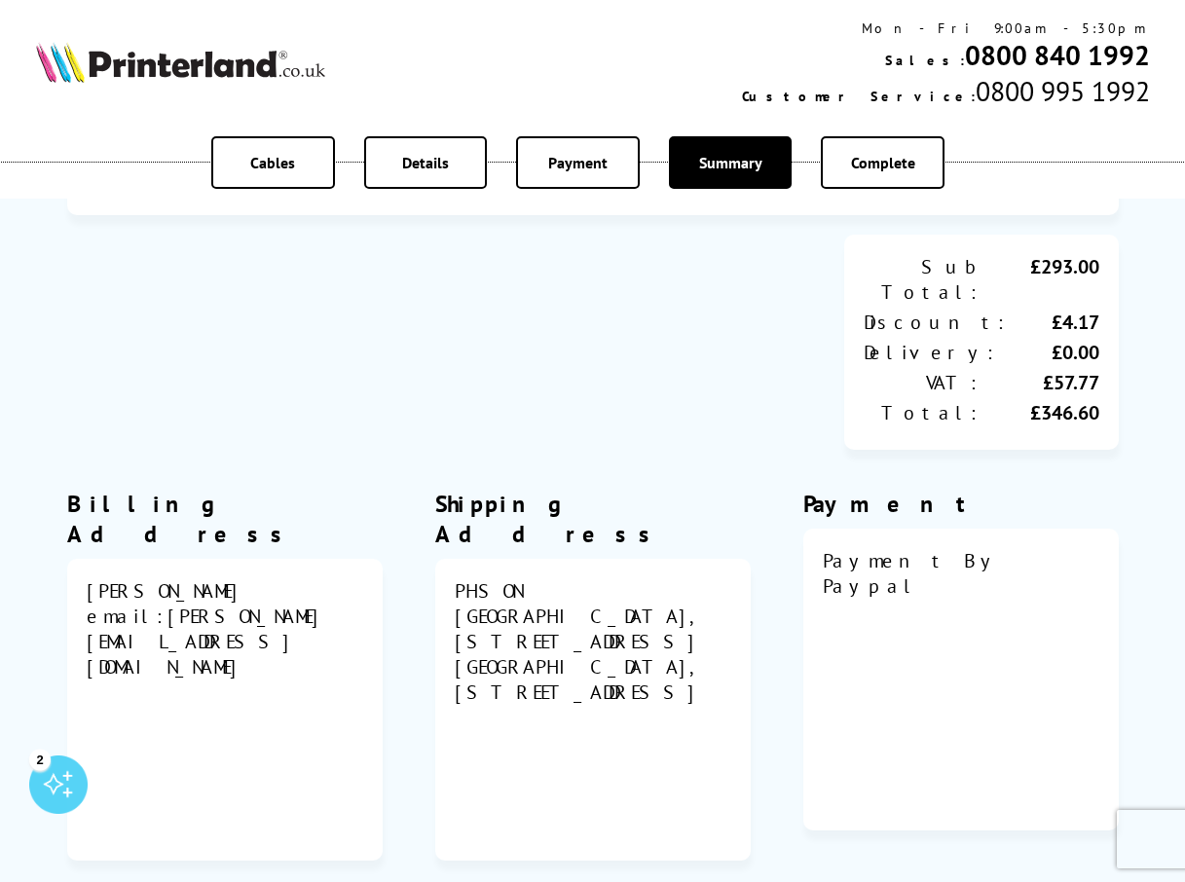
scroll to position [462, 0]
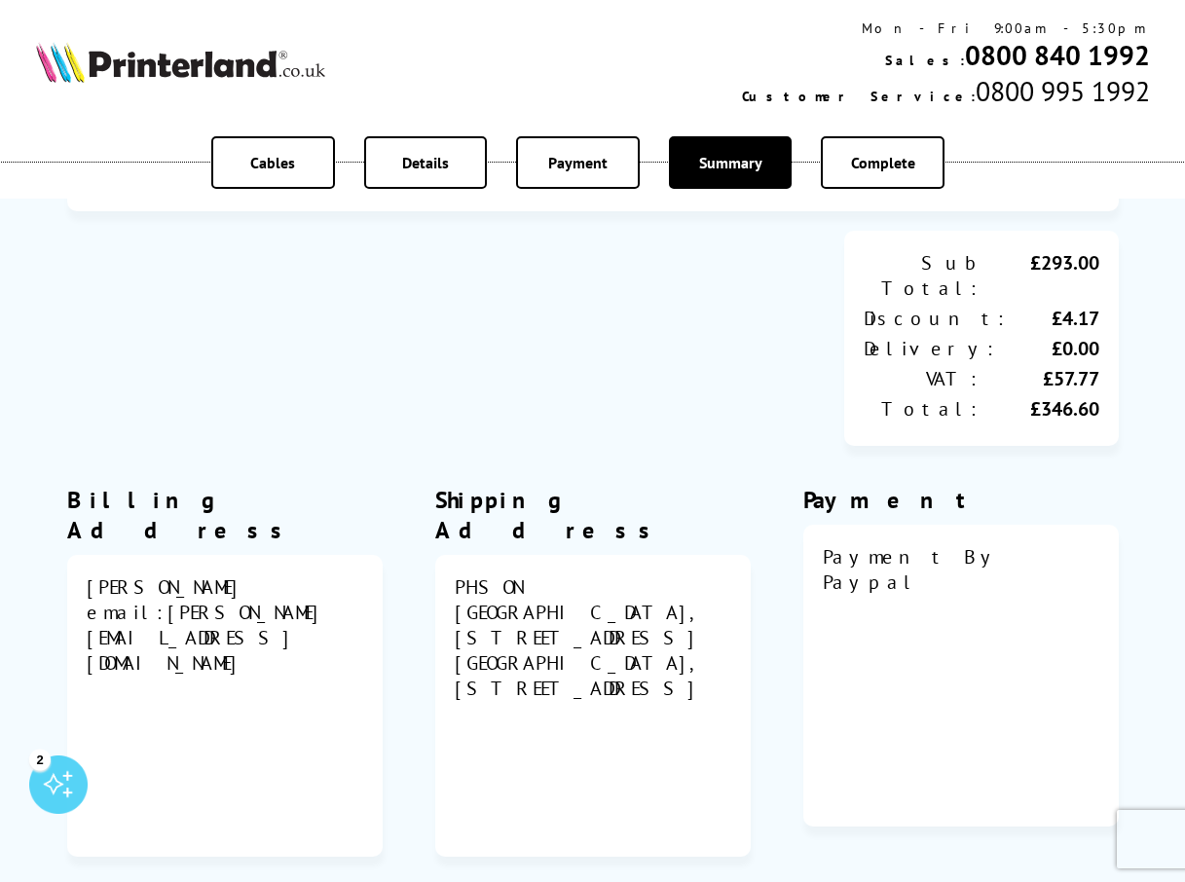
click at [576, 485] on div "Shipping Address" at bounding box center [592, 515] width 315 height 60
click at [535, 574] on div "PHSON" at bounding box center [593, 586] width 276 height 25
click at [536, 600] on div "ASSAY HOUSE, 28 GREVILLE STREET" at bounding box center [593, 625] width 276 height 51
click at [541, 600] on div "ASSAY HOUSE, 28 GREVILLE STREET" at bounding box center [593, 625] width 276 height 51
click at [551, 600] on div "ASSAY HOUSE, 28 GREVILLE STREET" at bounding box center [593, 625] width 276 height 51
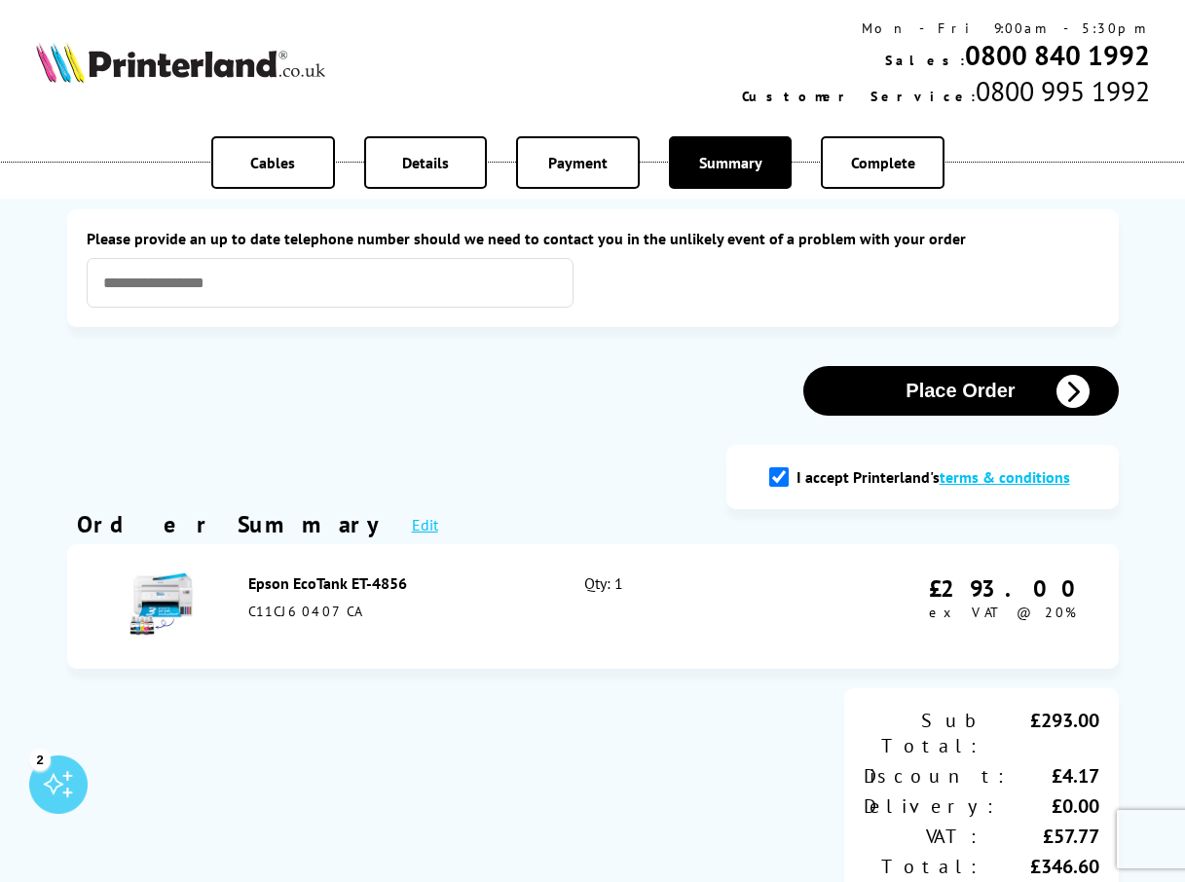
scroll to position [0, 0]
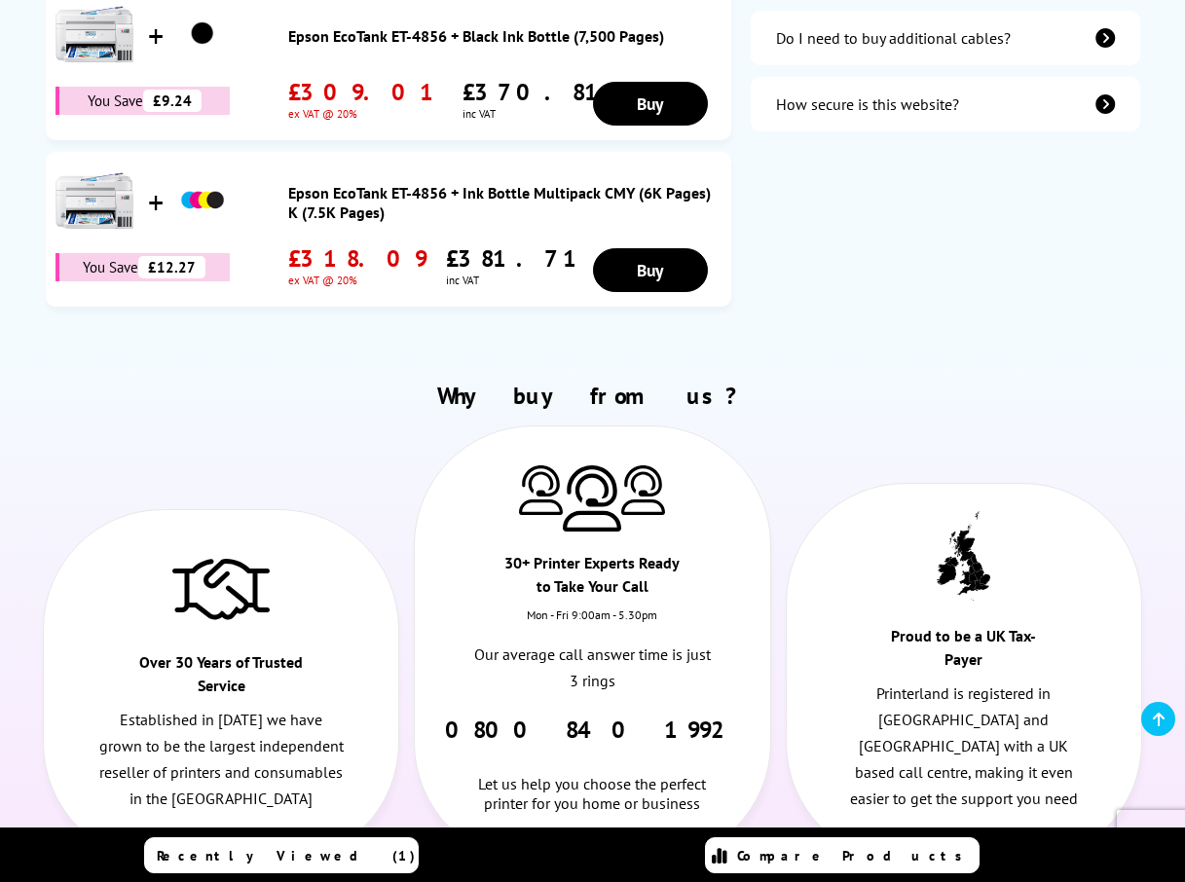
scroll to position [886, 0]
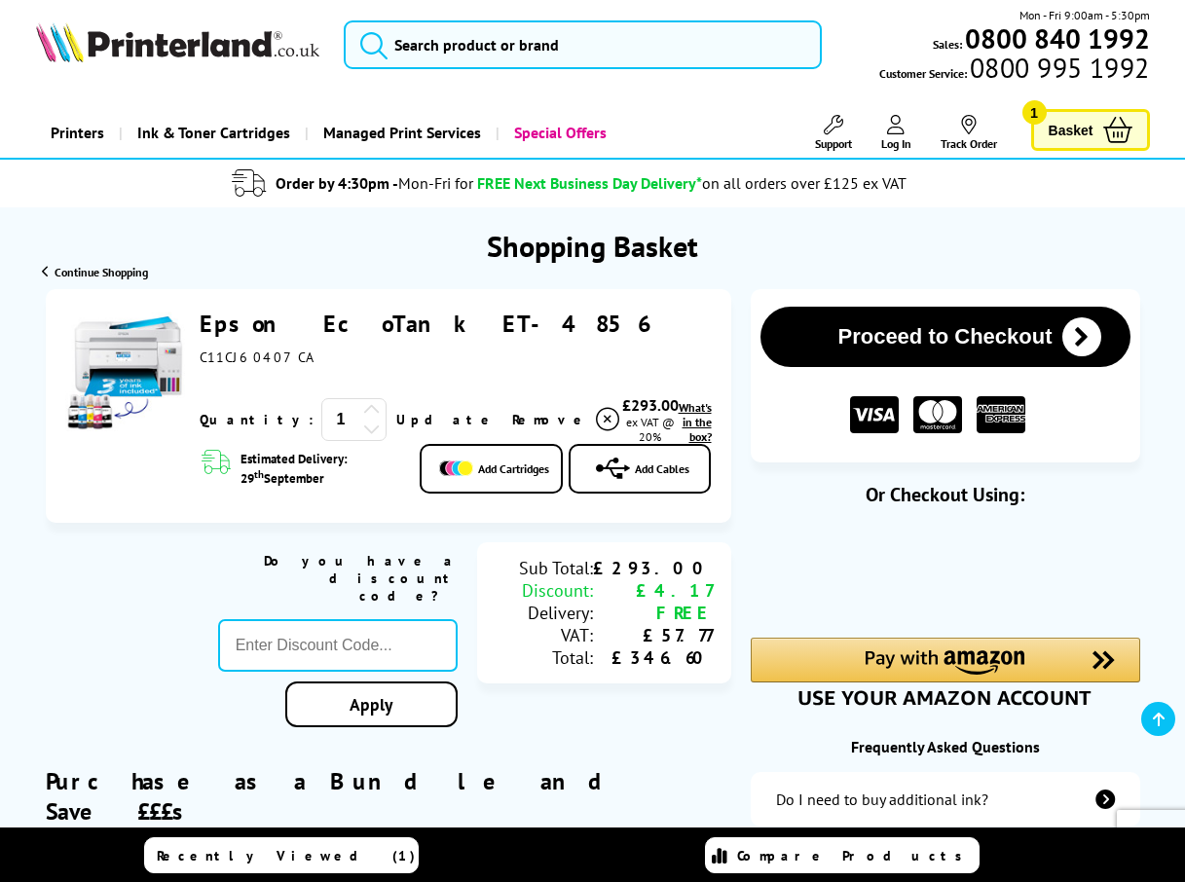
scroll to position [0, 0]
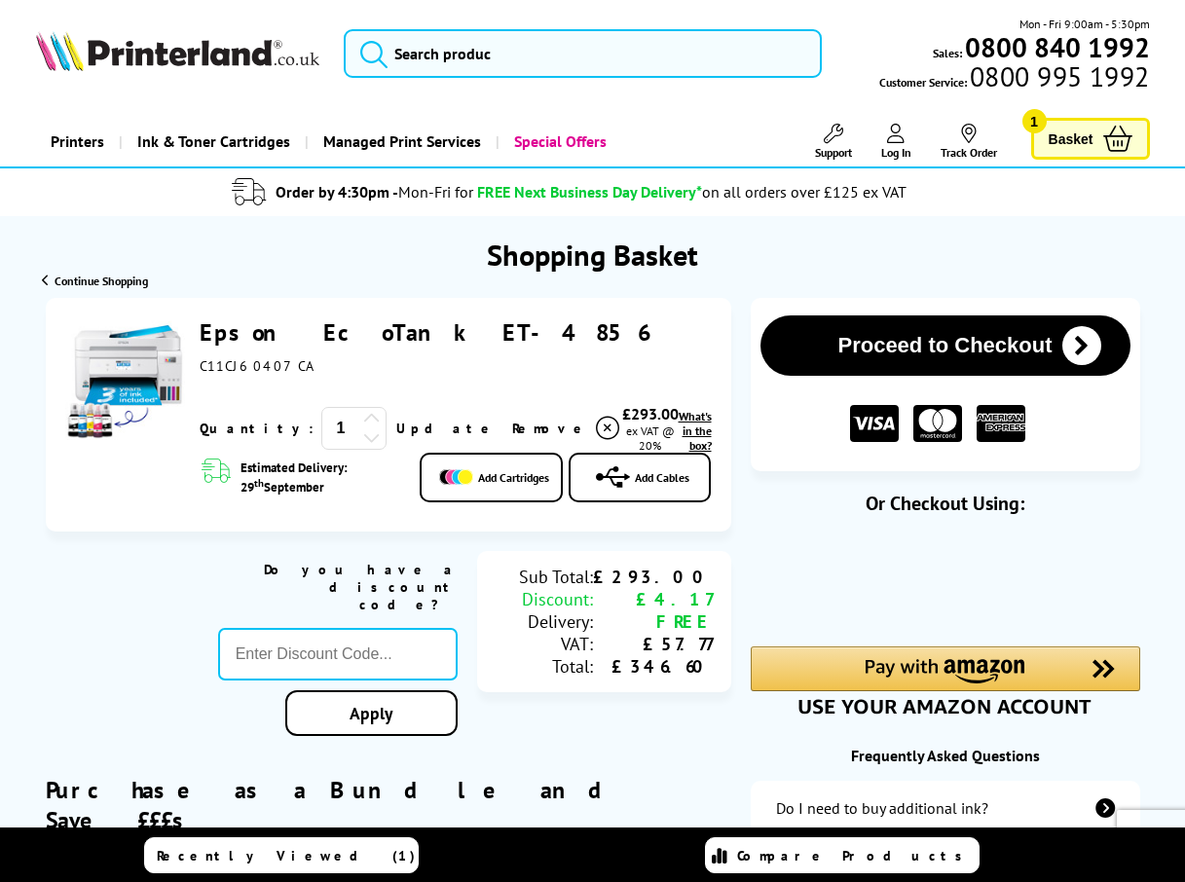
click at [893, 126] on icon at bounding box center [896, 133] width 18 height 19
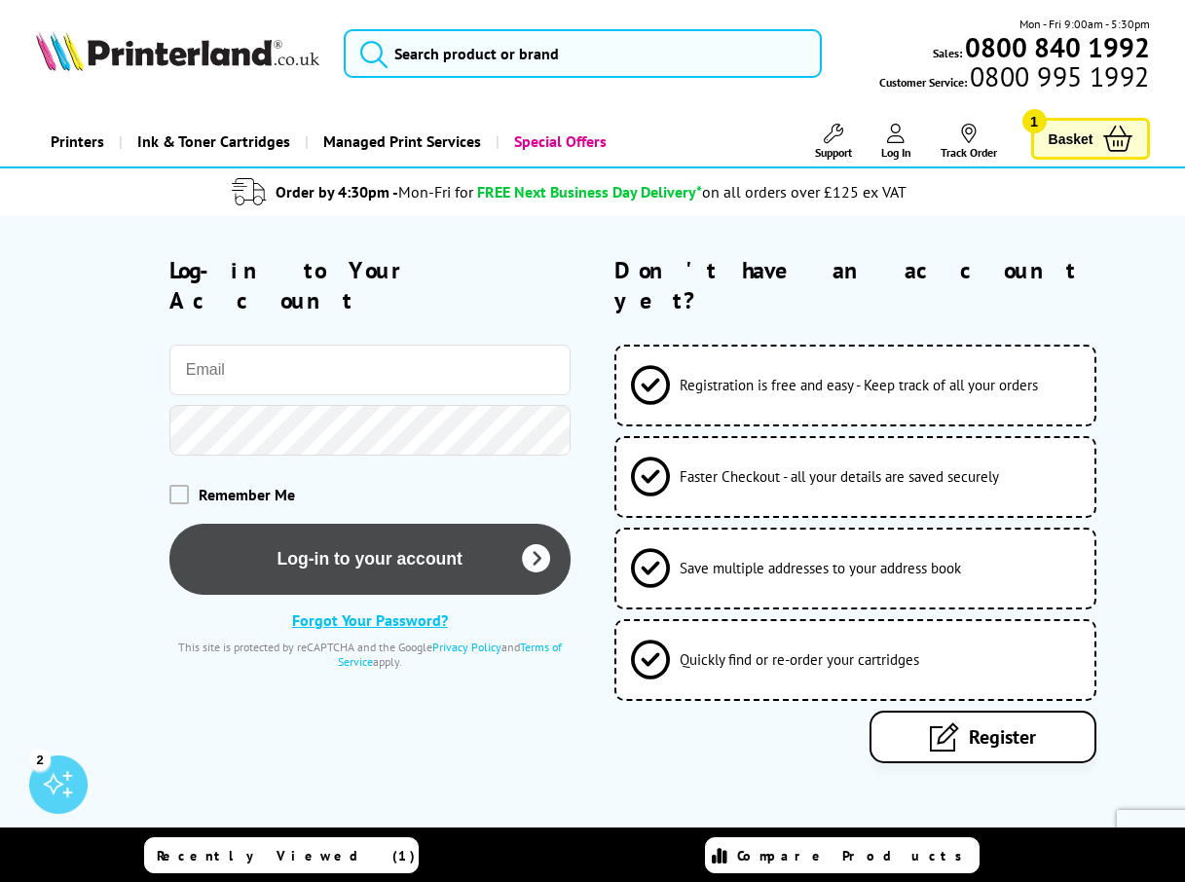
type input "[PERSON_NAME][EMAIL_ADDRESS][DOMAIN_NAME]"
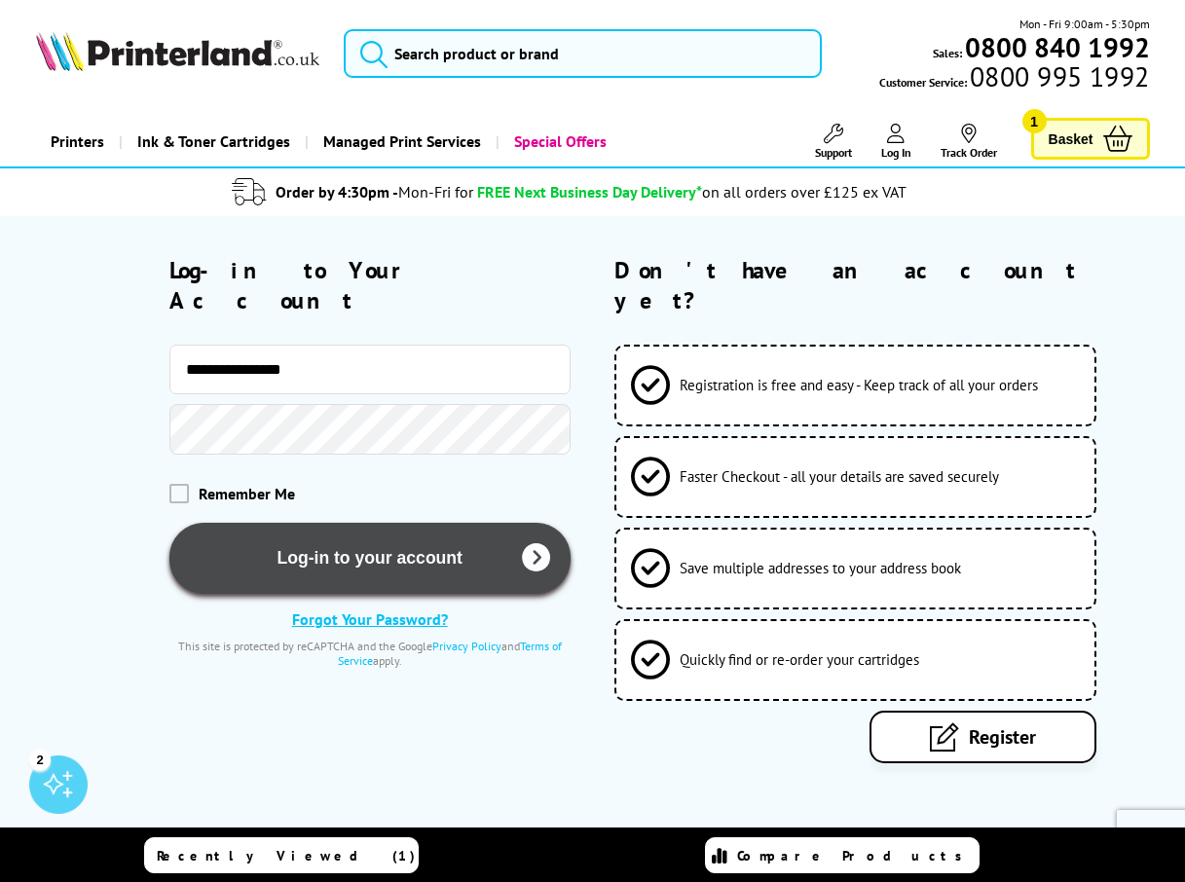
click at [369, 523] on button "Log-in to your account" at bounding box center [369, 558] width 401 height 71
click at [419, 531] on button "Log-in to your account" at bounding box center [369, 558] width 401 height 71
click at [419, 528] on button "Log-in to your account" at bounding box center [369, 558] width 401 height 71
click at [420, 528] on button "Log-in to your account" at bounding box center [369, 558] width 401 height 71
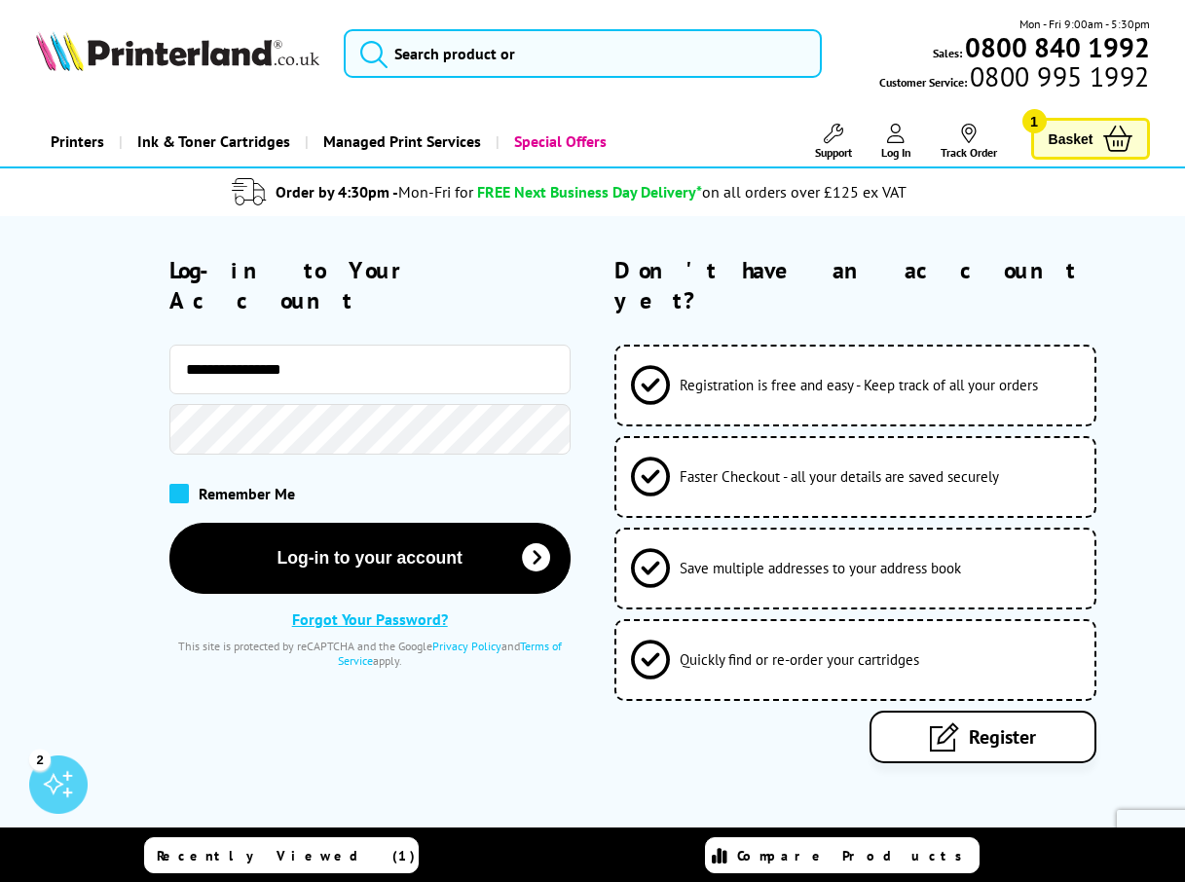
click at [182, 484] on span at bounding box center [178, 493] width 19 height 19
click at [173, 487] on input "checkbox" at bounding box center [173, 487] width 0 height 0
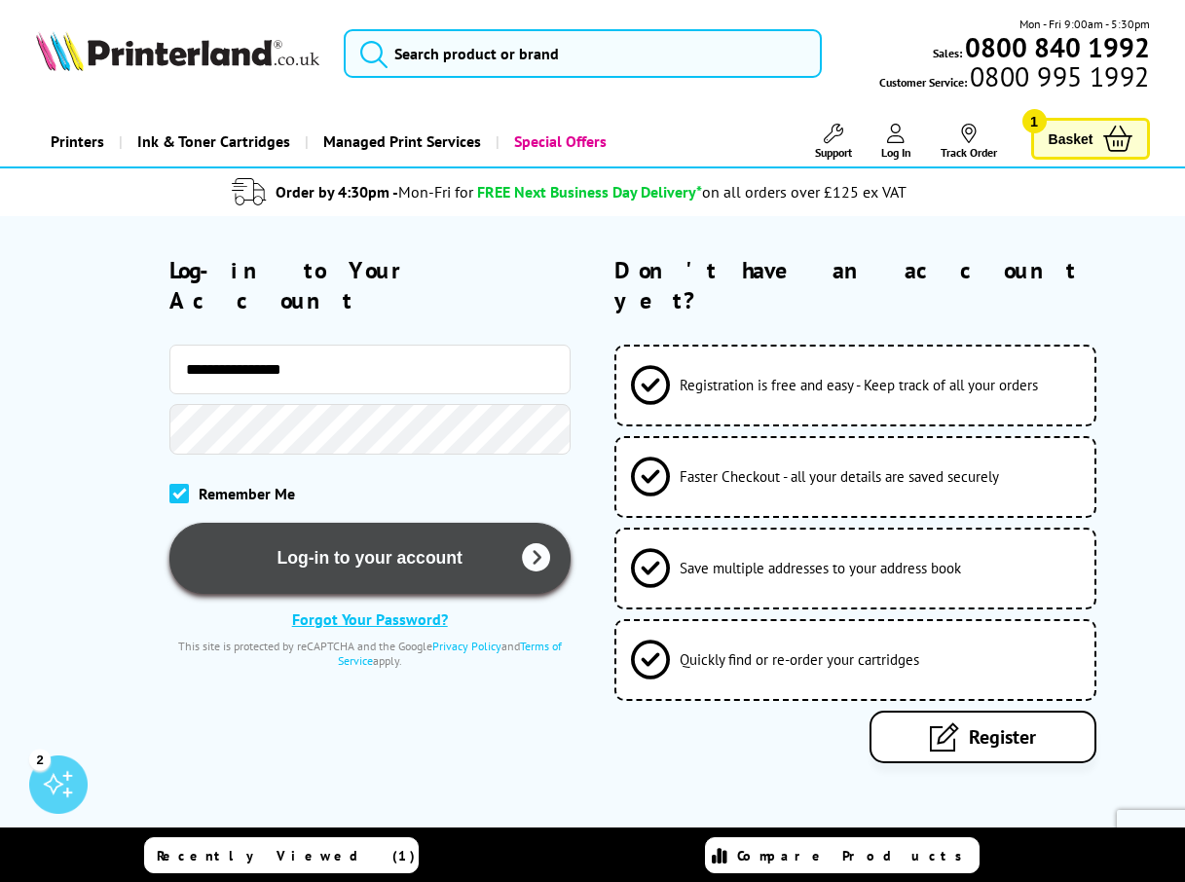
click at [400, 535] on button "Log-in to your account" at bounding box center [369, 558] width 401 height 71
click at [528, 544] on icon "submit" at bounding box center [536, 558] width 28 height 28
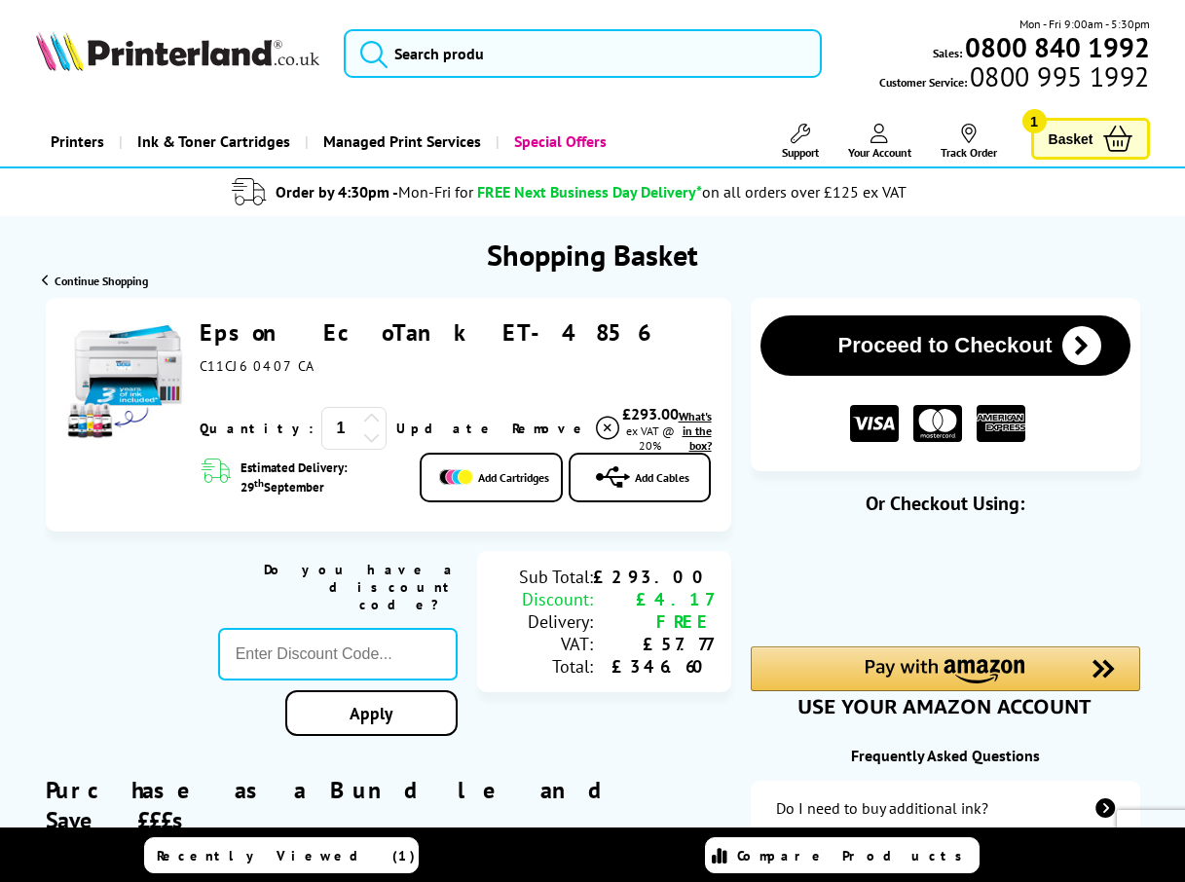
click at [825, 257] on div "Shopping Basket" at bounding box center [592, 244] width 1185 height 57
click at [825, 256] on div "Shopping Basket" at bounding box center [592, 244] width 1185 height 57
click at [895, 141] on link "Your Account" at bounding box center [879, 142] width 63 height 36
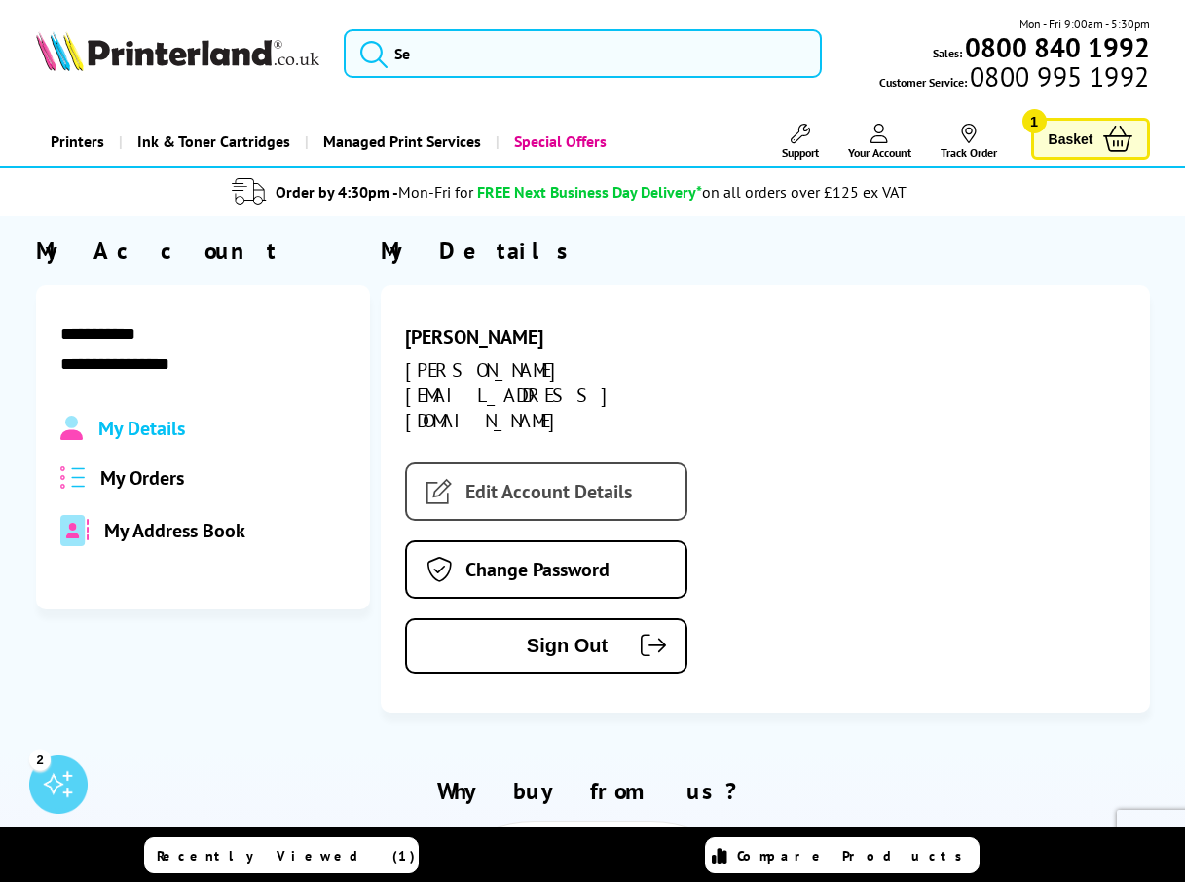
click at [557, 462] on link "Edit Account Details" at bounding box center [546, 491] width 282 height 58
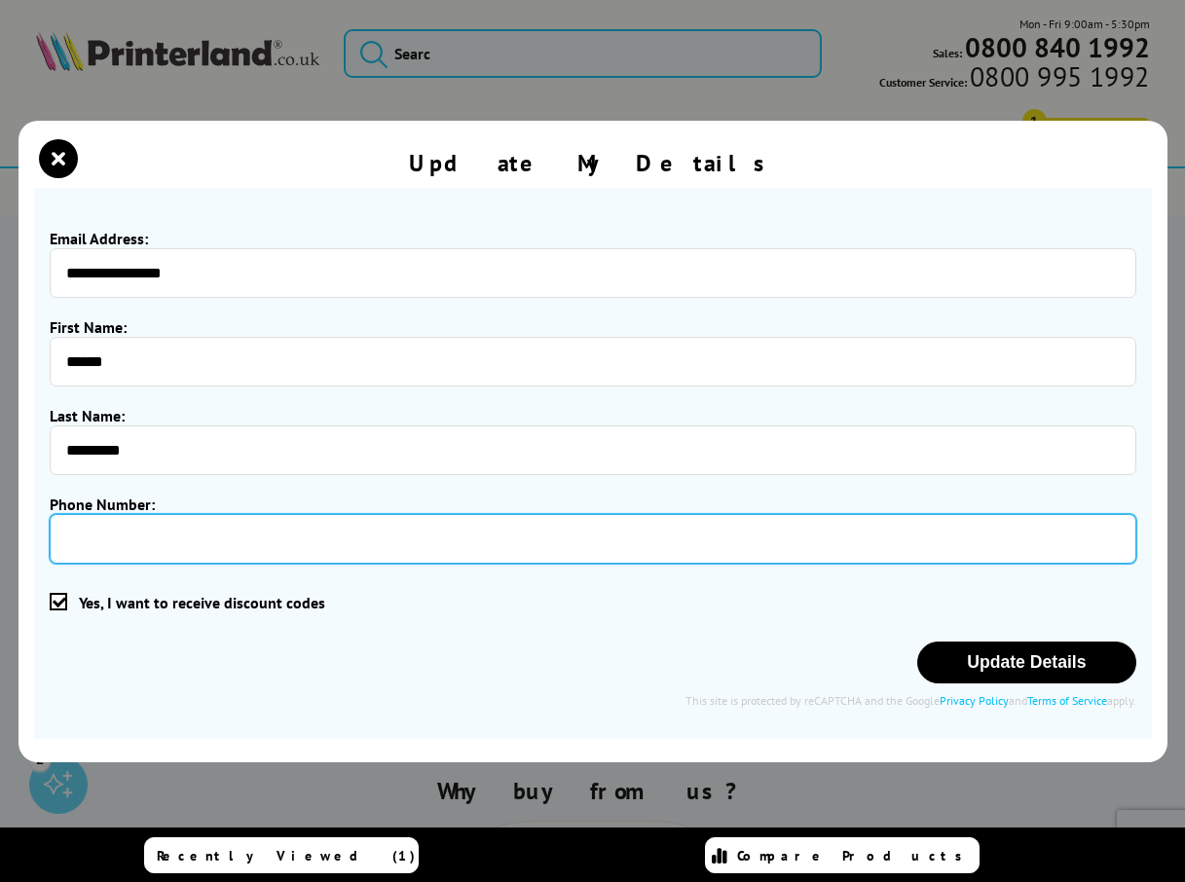
click at [97, 548] on input "Phone Number:" at bounding box center [593, 539] width 1086 height 50
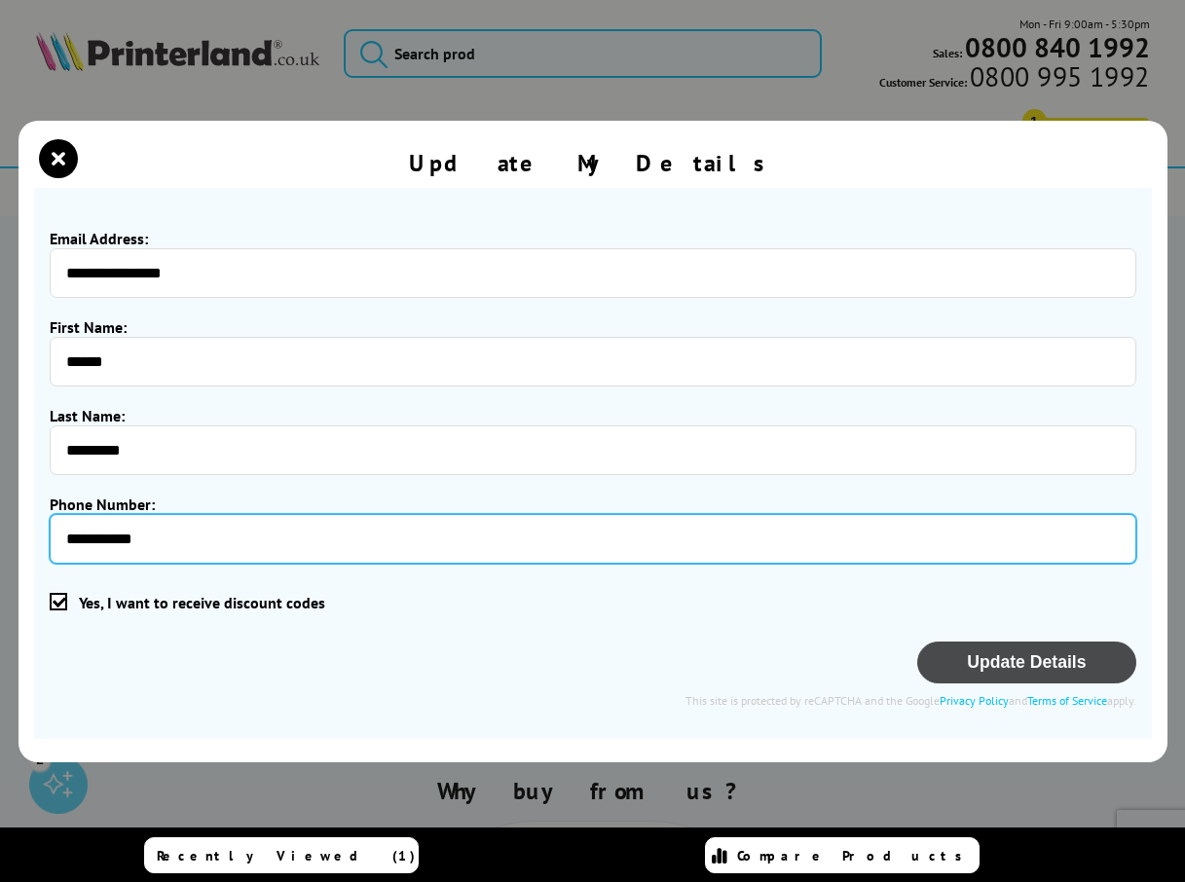
type input "**********"
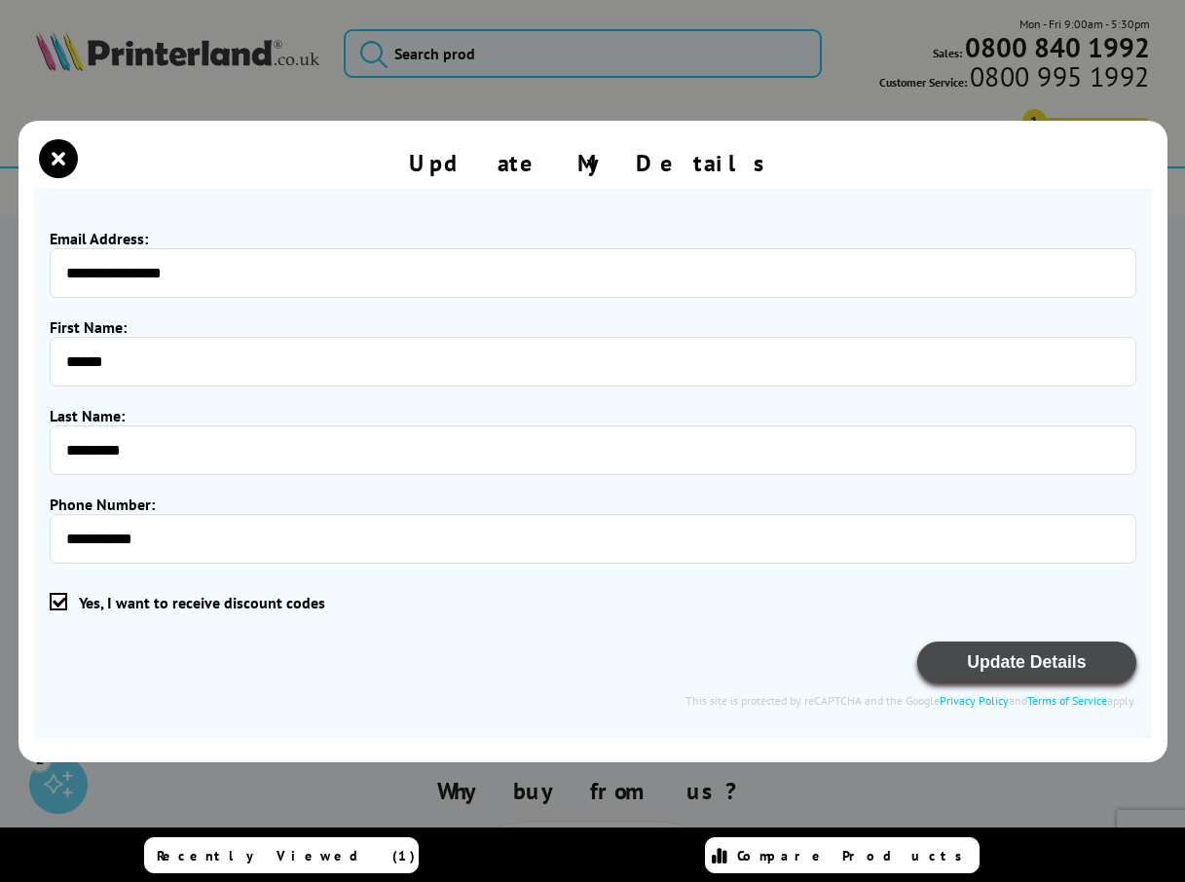
click at [992, 662] on button "Update Details" at bounding box center [1026, 662] width 218 height 42
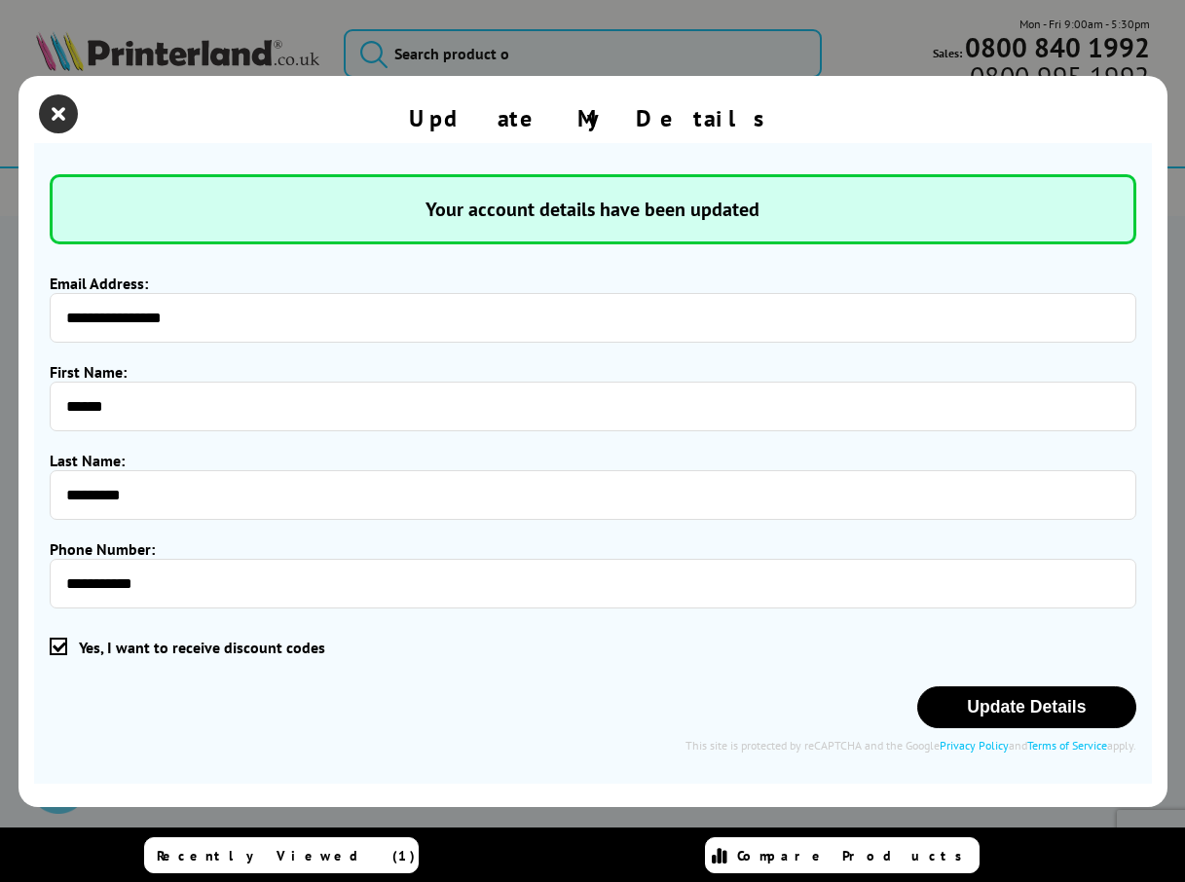
click at [57, 106] on icon "close modal" at bounding box center [58, 113] width 39 height 39
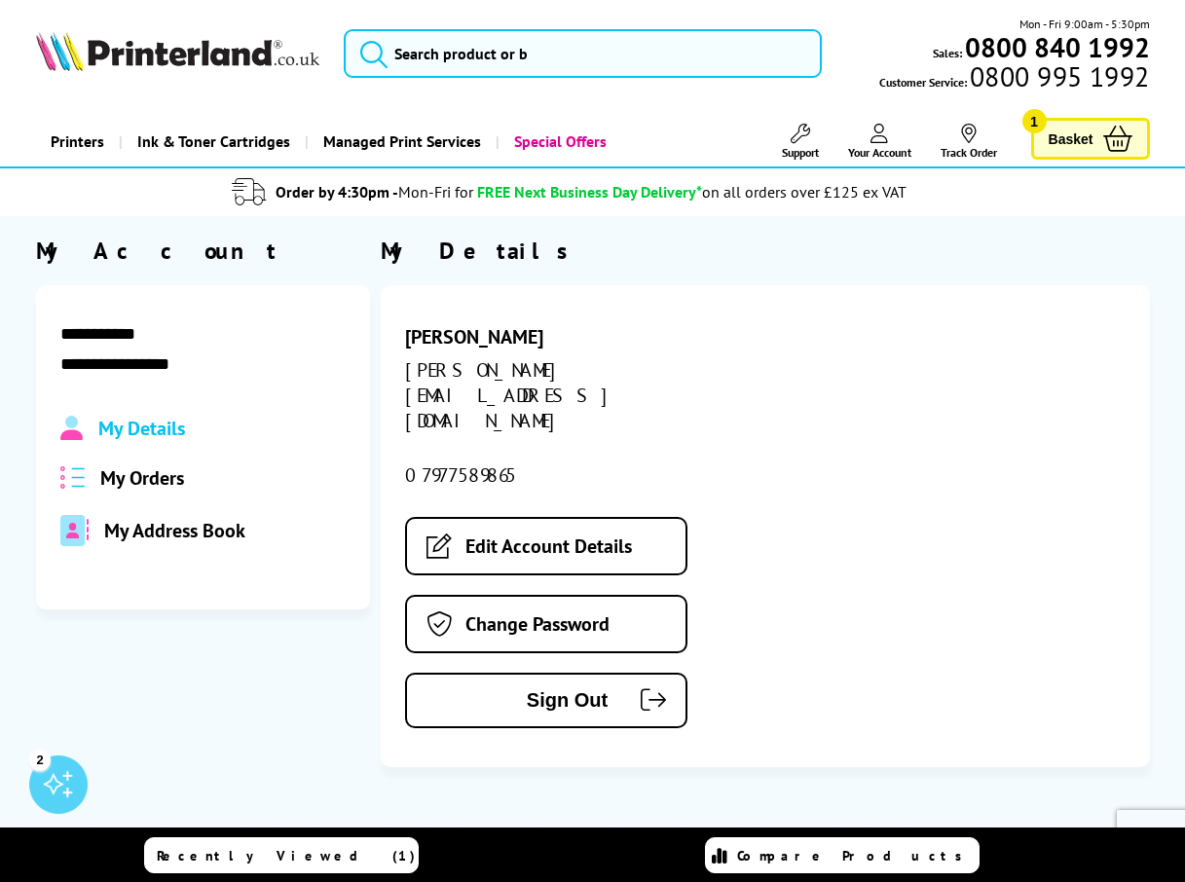
click at [154, 529] on span "My Address Book" at bounding box center [174, 530] width 141 height 25
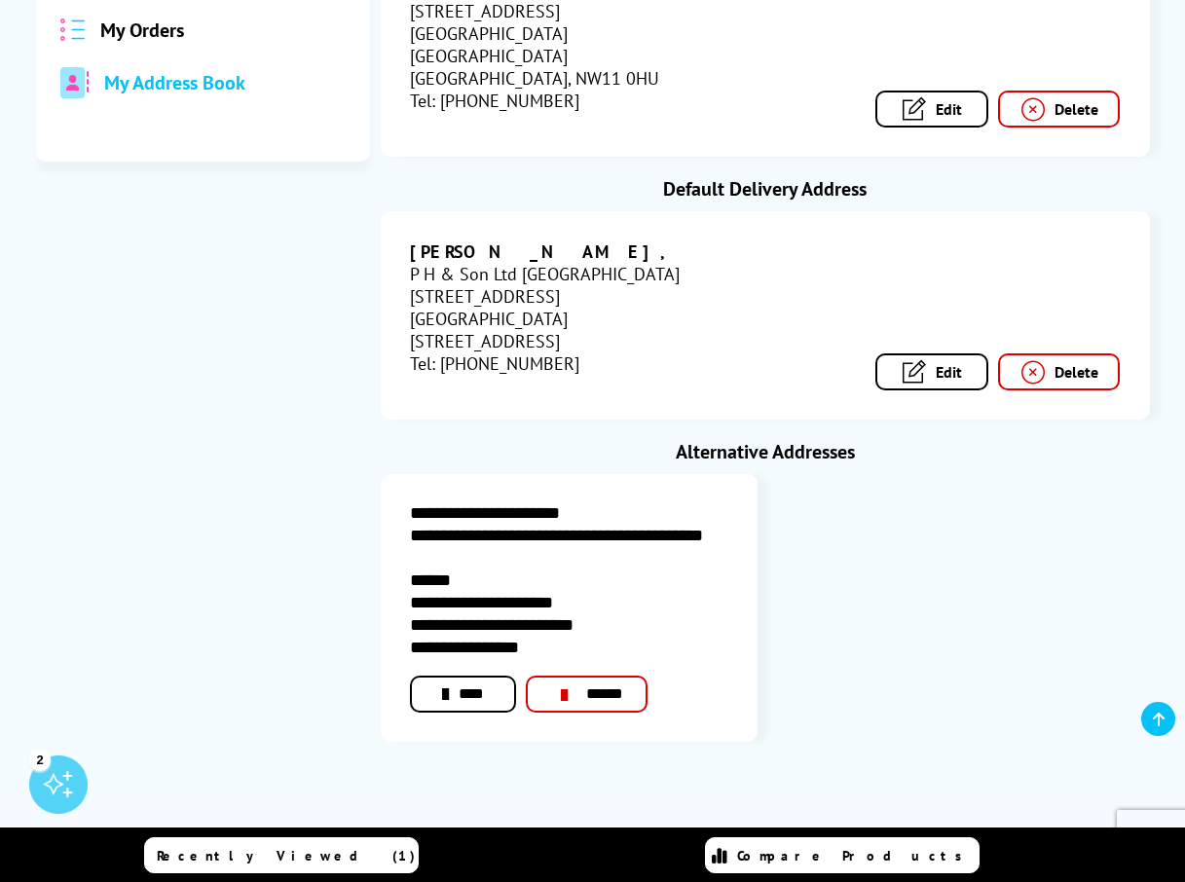
scroll to position [462, 0]
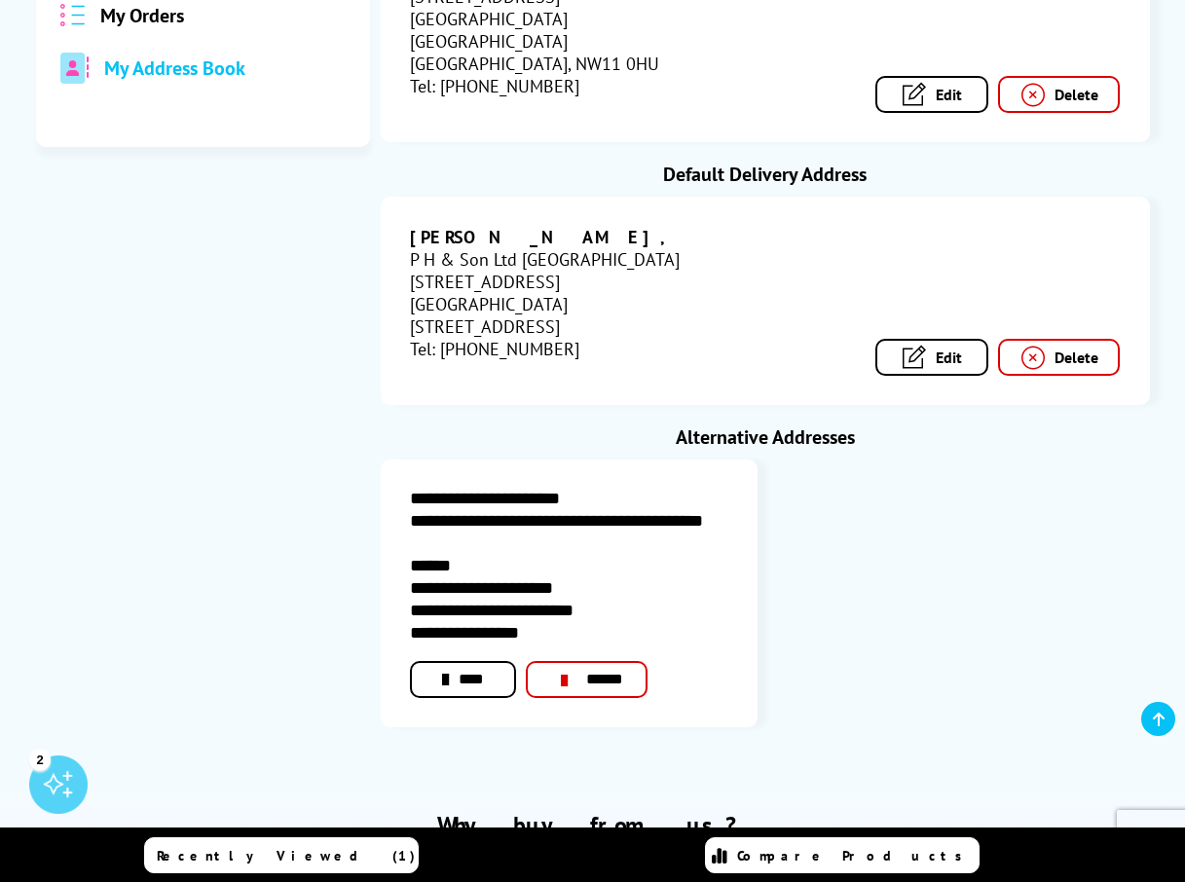
click at [458, 661] on link "****" at bounding box center [463, 679] width 106 height 37
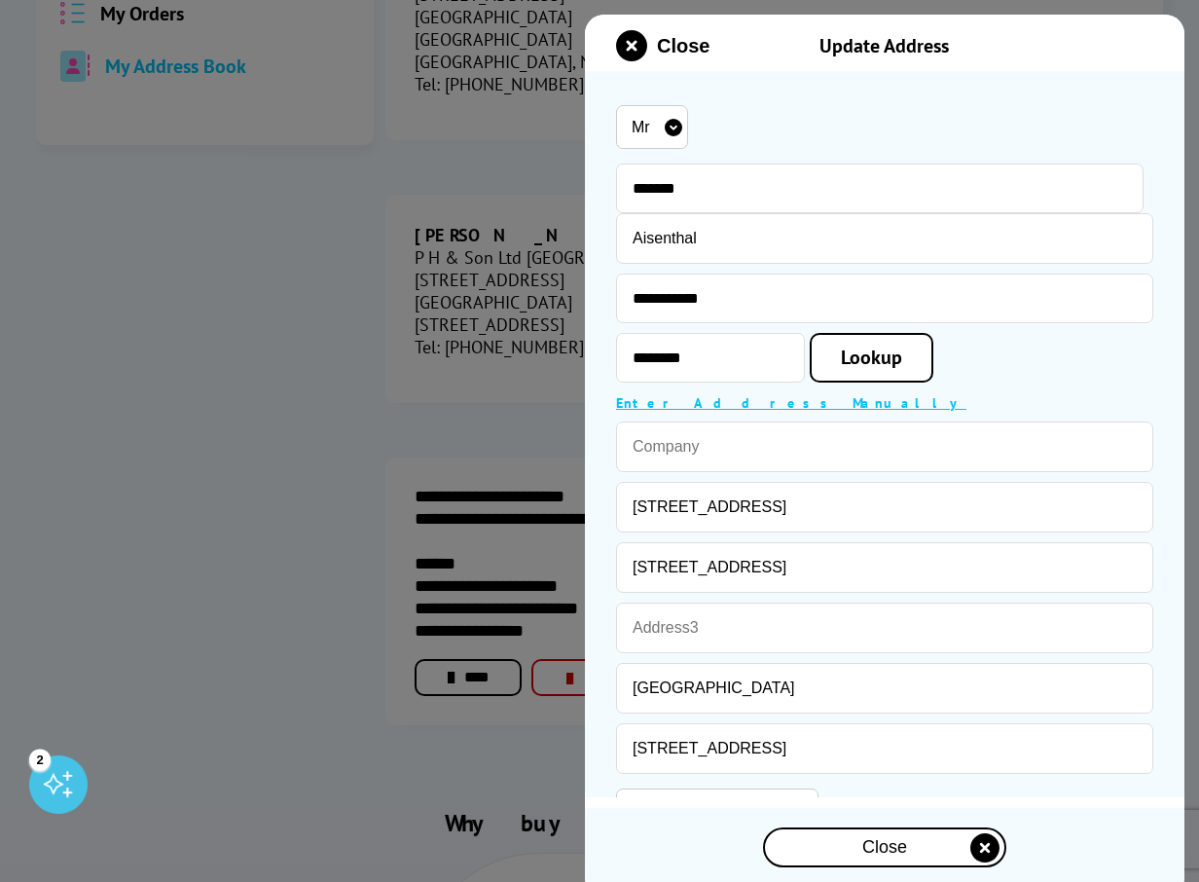
click at [847, 854] on div "Close" at bounding box center [884, 847] width 239 height 36
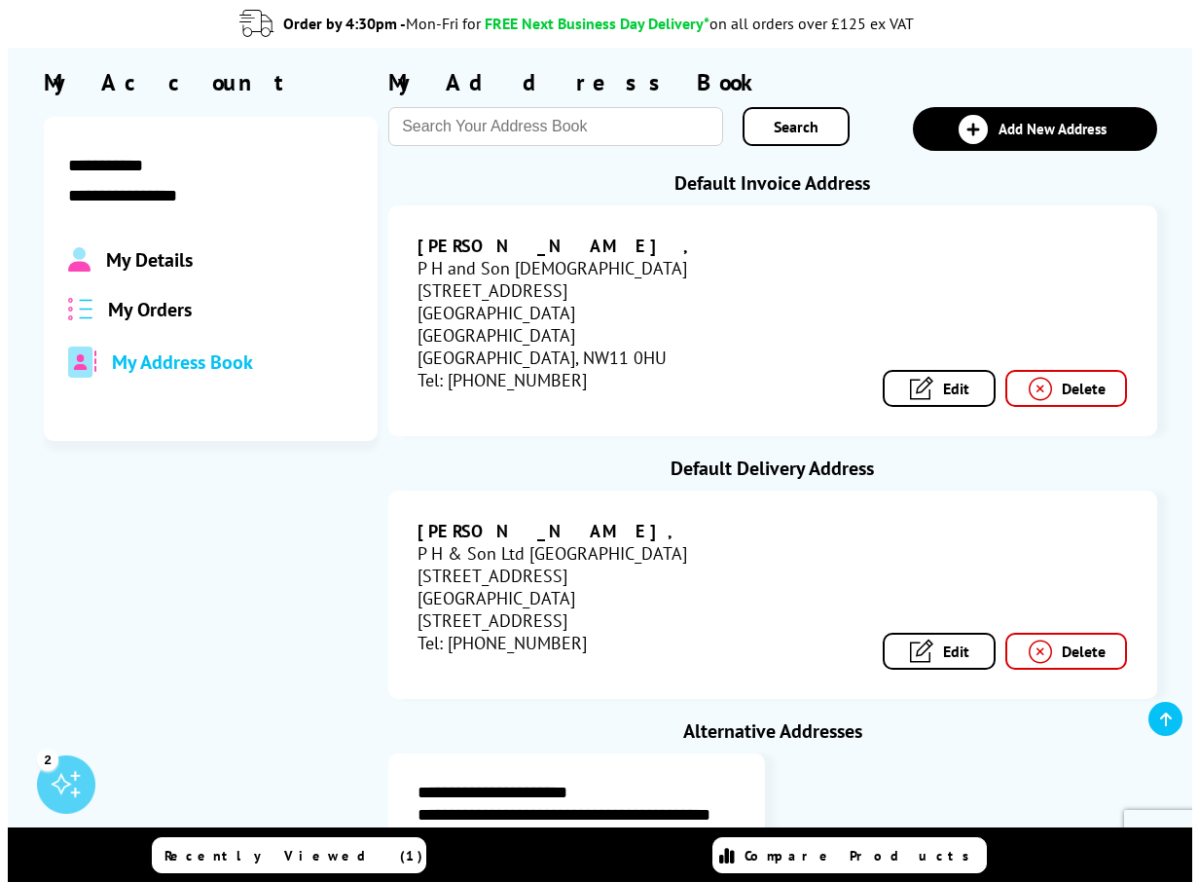
scroll to position [170, 0]
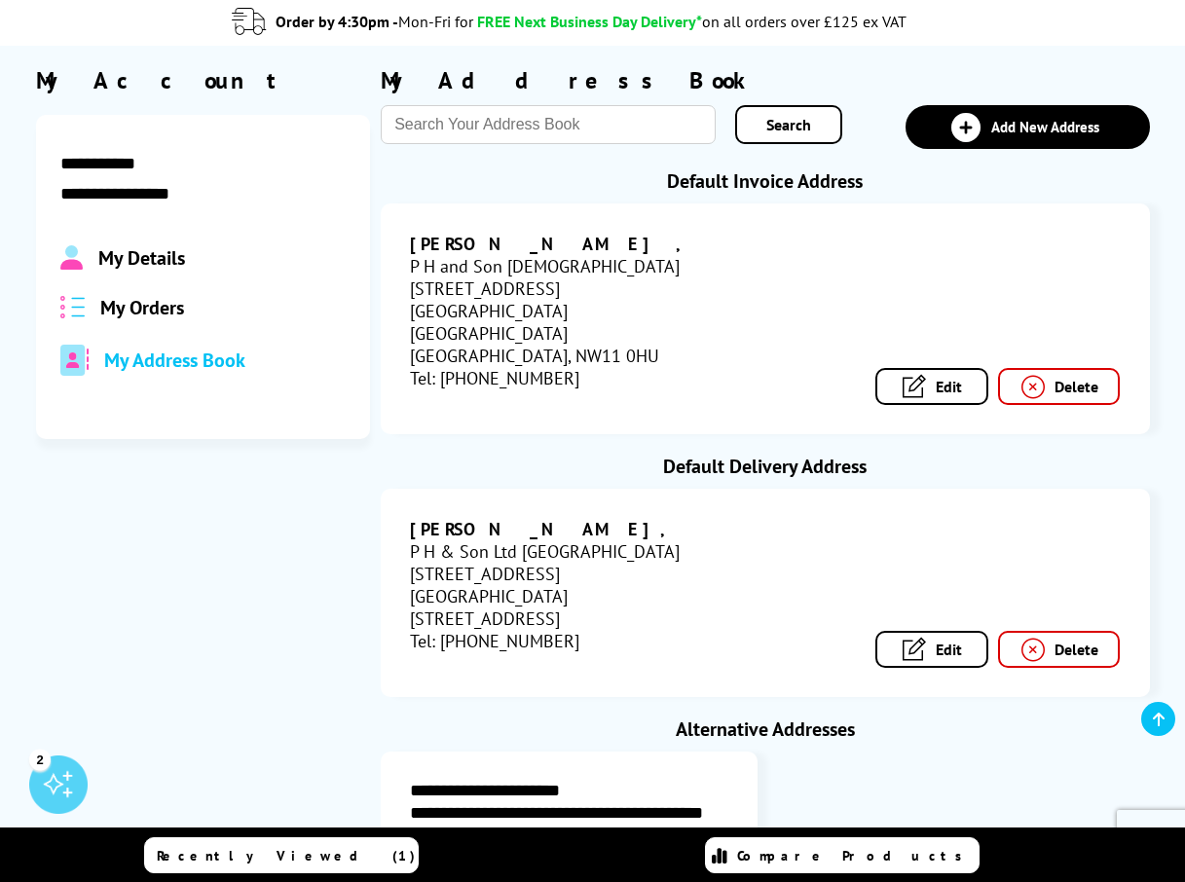
click at [914, 638] on icon at bounding box center [913, 649] width 23 height 23
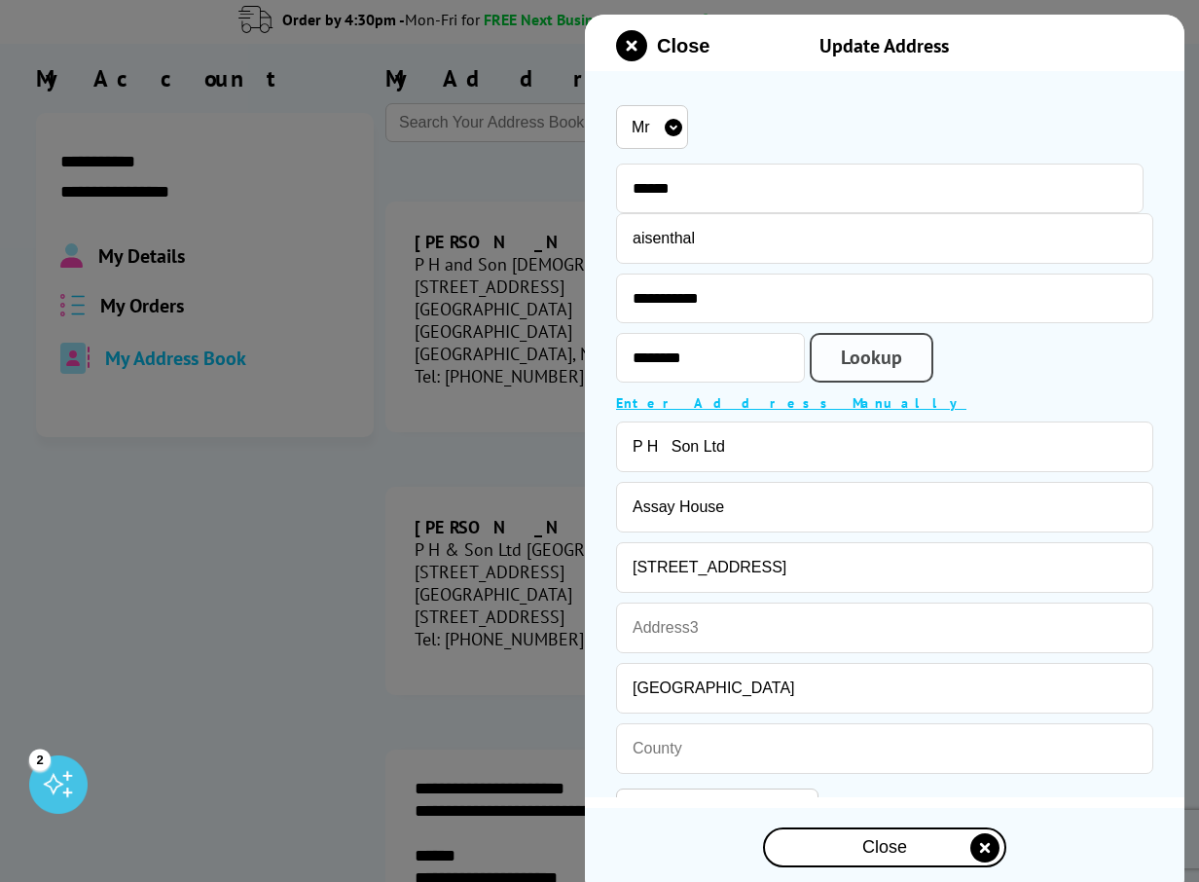
click at [866, 365] on link "Lookup" at bounding box center [872, 358] width 124 height 50
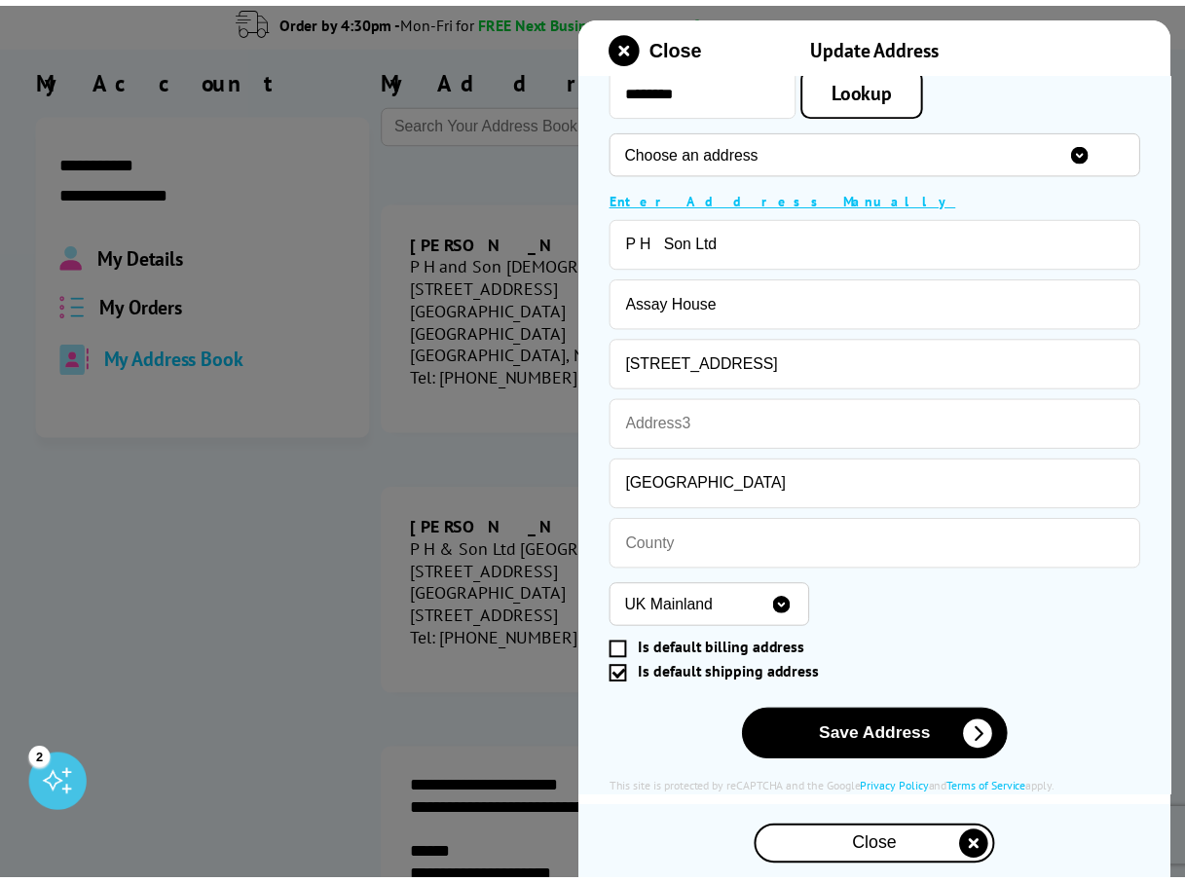
scroll to position [279, 0]
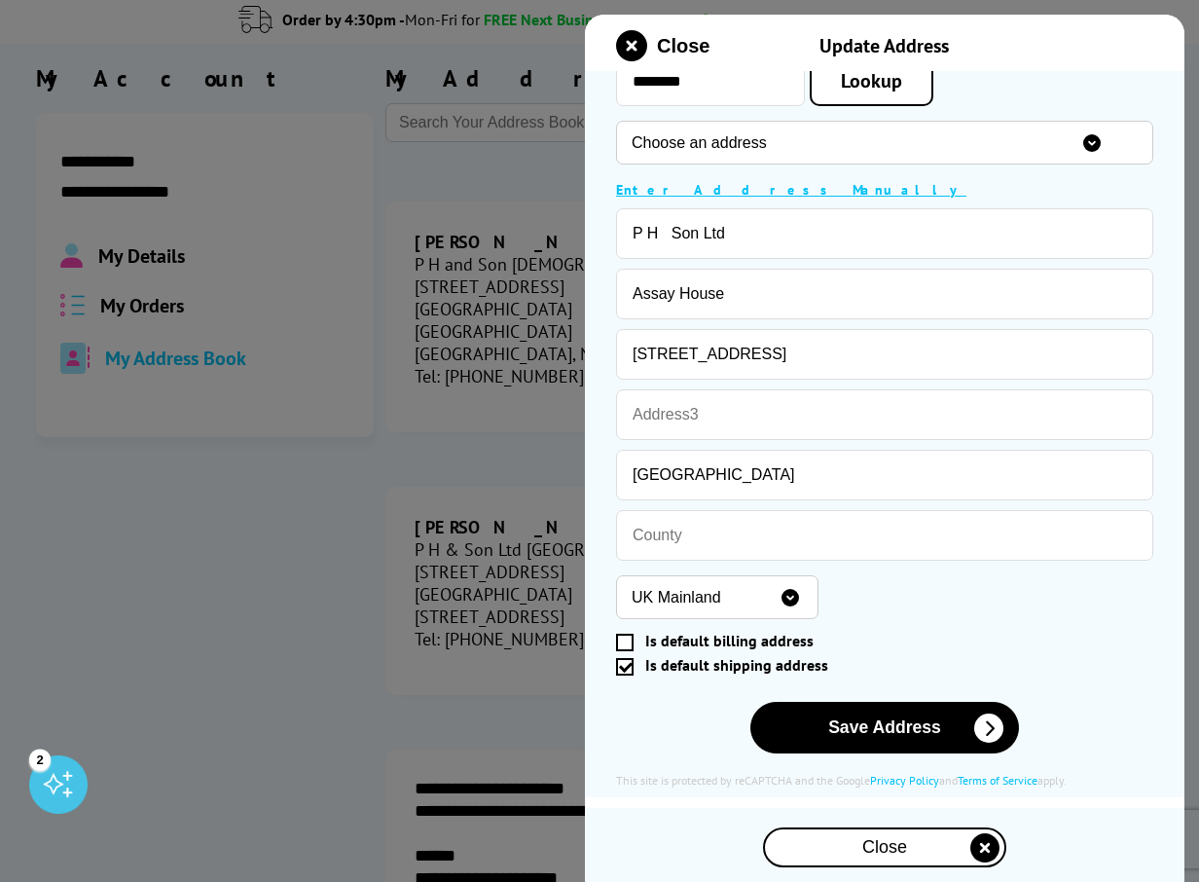
click at [626, 640] on span at bounding box center [625, 643] width 18 height 18
click at [626, 641] on input "Is default billing address" at bounding box center [880, 641] width 521 height 0
click at [629, 667] on span at bounding box center [625, 667] width 18 height 18
click at [629, 666] on input "Is default shipping address" at bounding box center [880, 666] width 521 height 0
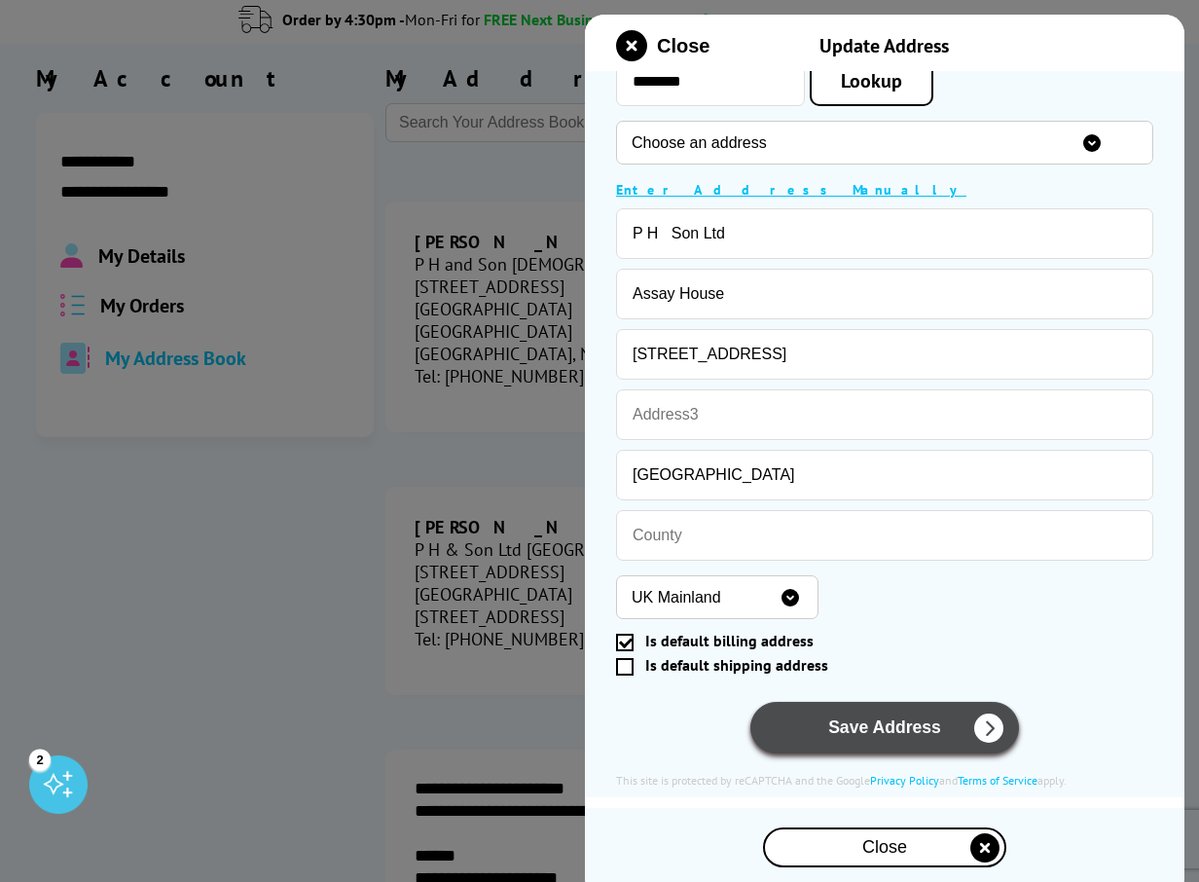
click at [883, 718] on button "Save Address" at bounding box center [885, 728] width 269 height 52
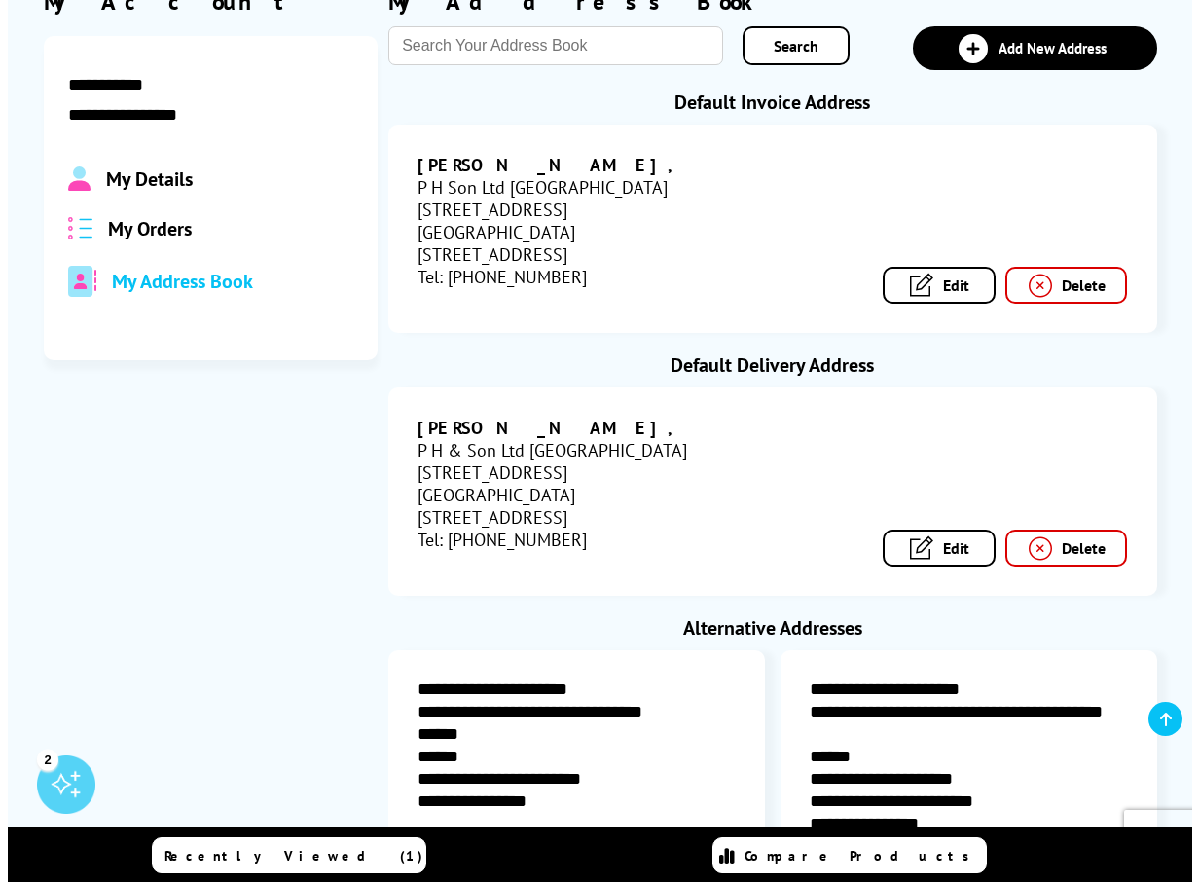
scroll to position [219, 0]
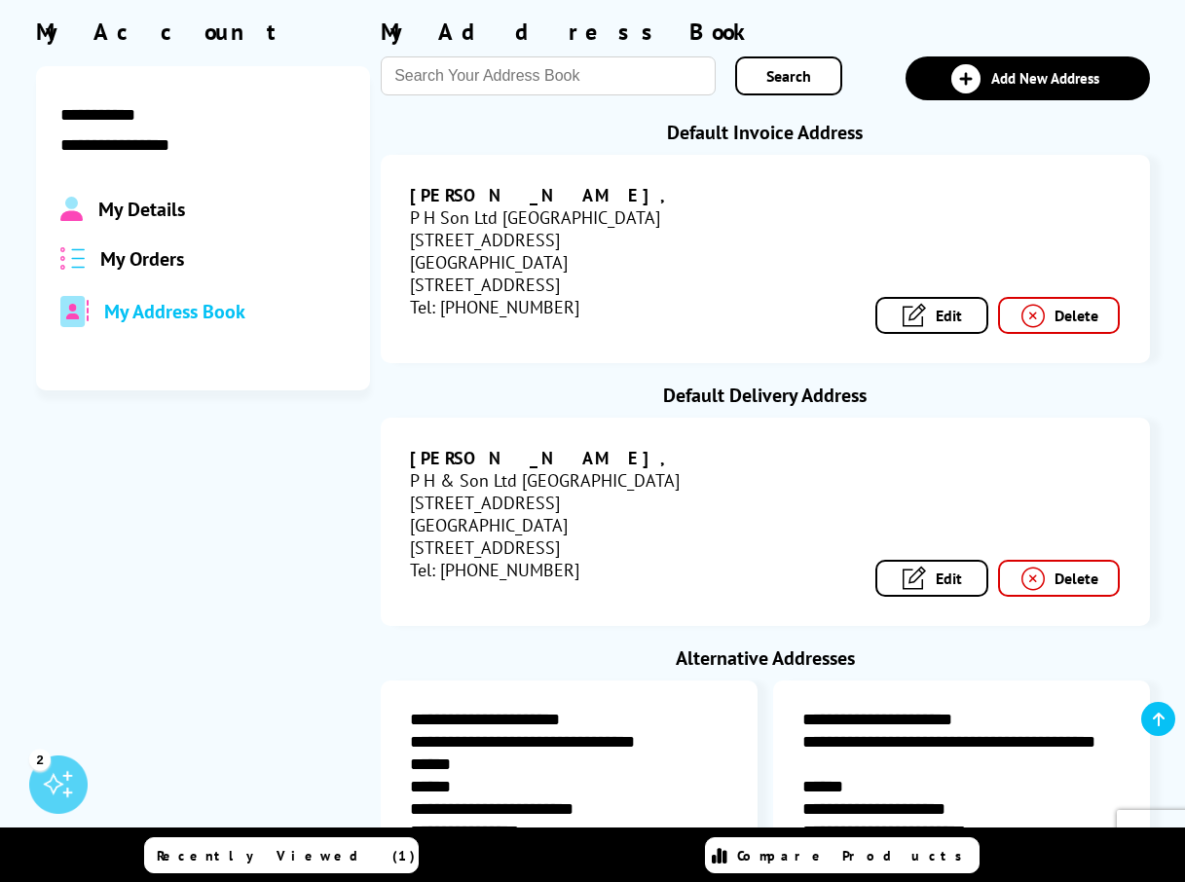
click at [938, 560] on link "Edit" at bounding box center [932, 578] width 114 height 37
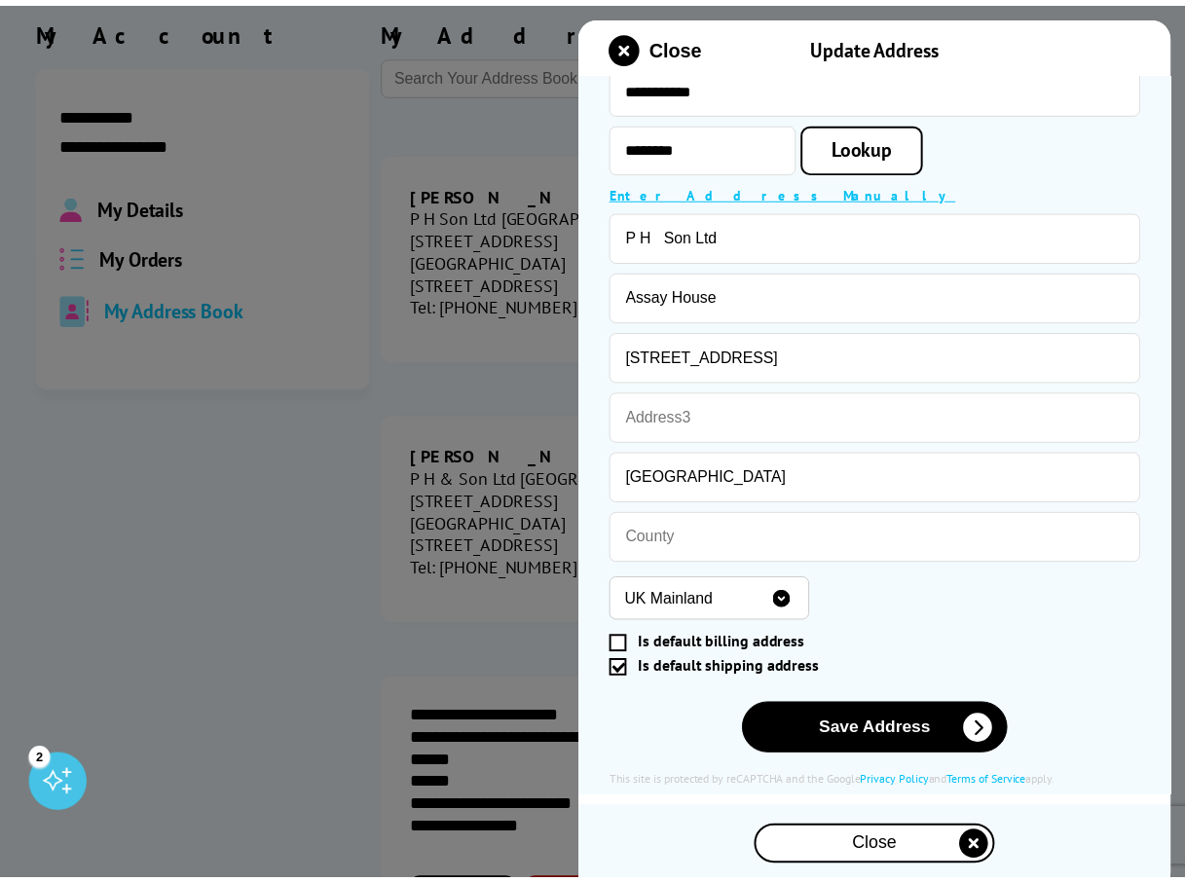
scroll to position [216, 0]
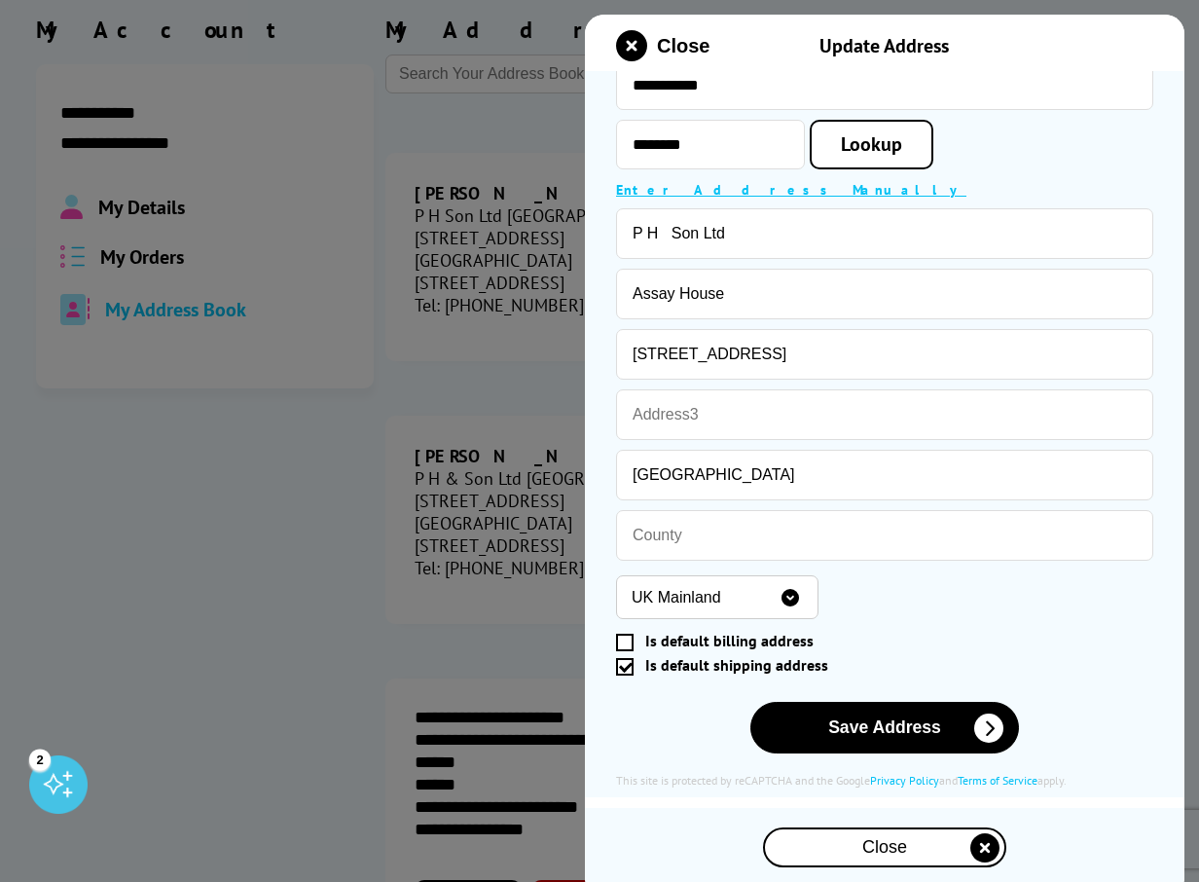
click at [625, 639] on span at bounding box center [625, 643] width 18 height 18
click at [625, 641] on input "Is default billing address" at bounding box center [880, 641] width 521 height 0
click at [624, 665] on span at bounding box center [625, 667] width 18 height 18
click at [624, 666] on input "Is default shipping address" at bounding box center [880, 666] width 521 height 0
click at [853, 849] on div "Close" at bounding box center [884, 847] width 239 height 36
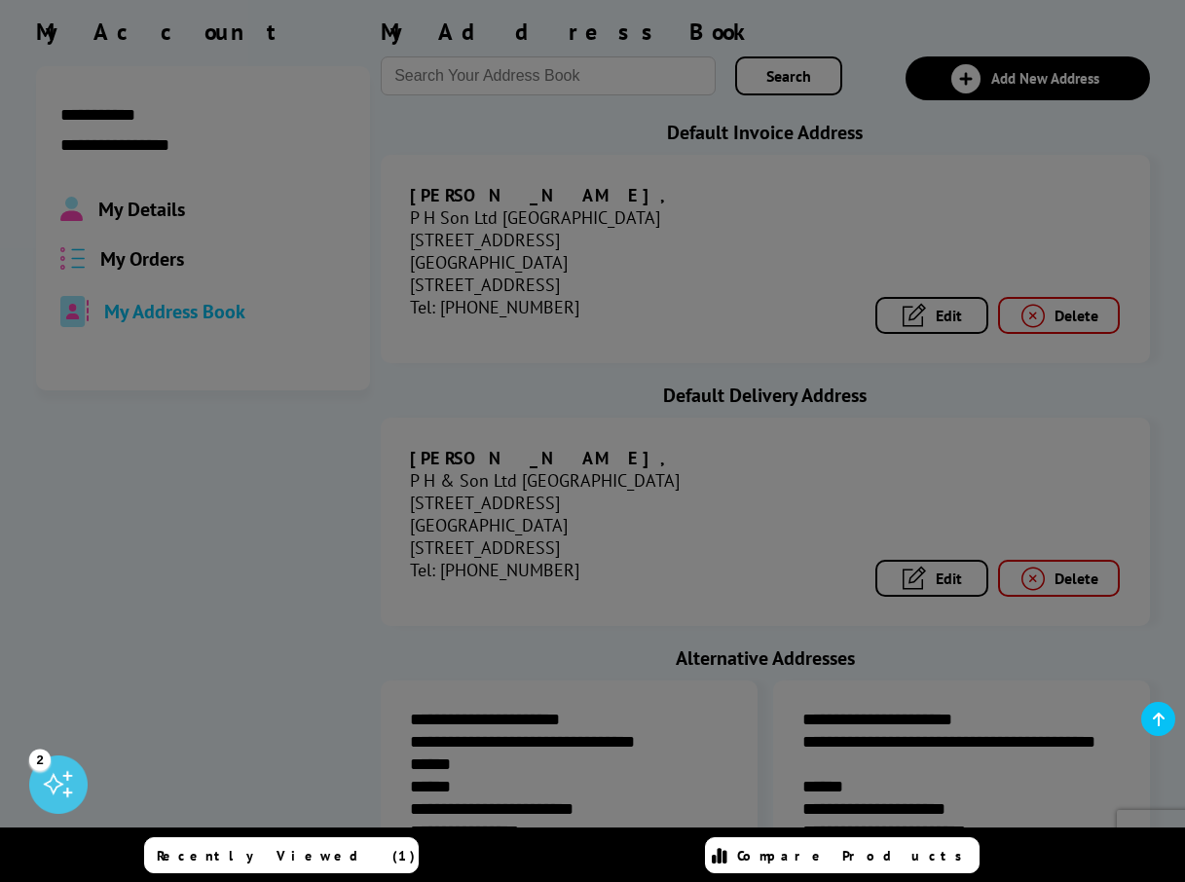
click at [739, 703] on div at bounding box center [592, 441] width 1185 height 882
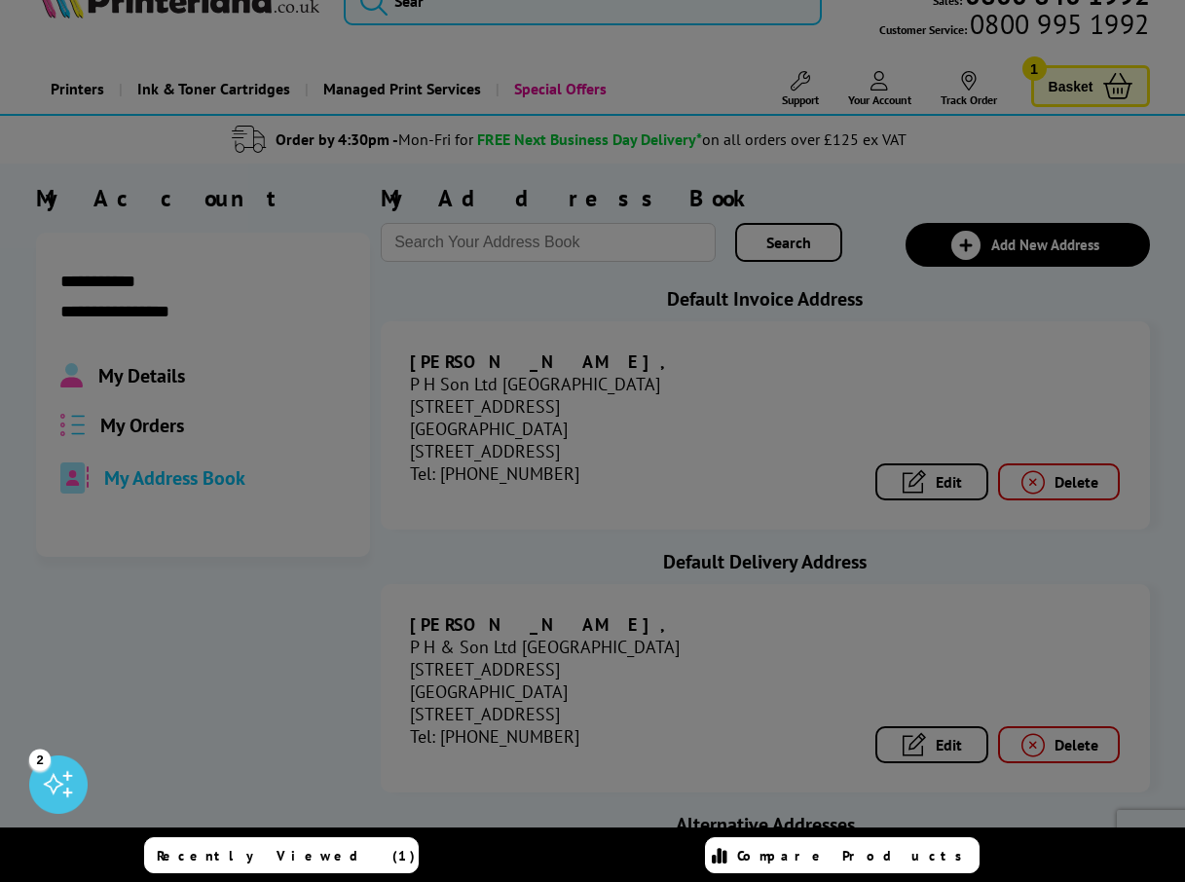
scroll to position [0, 0]
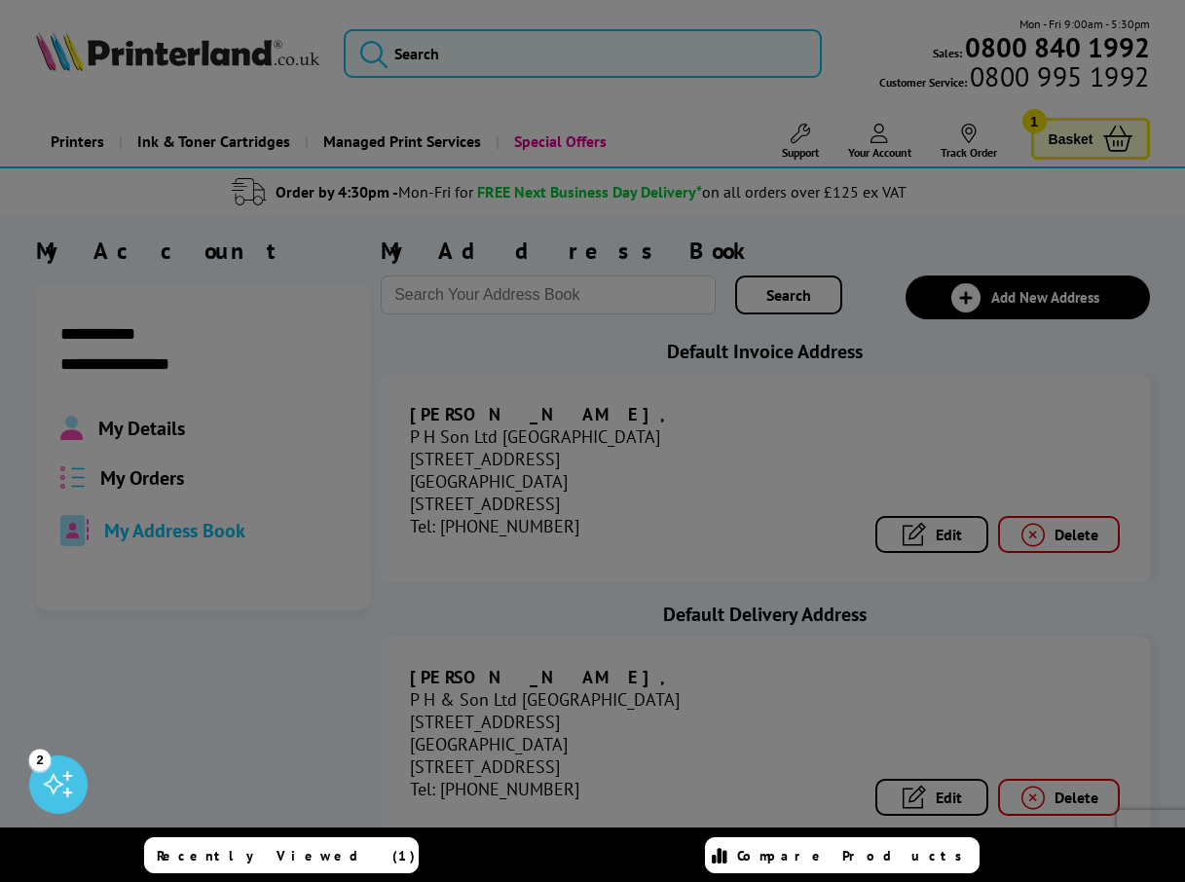
click at [573, 772] on div at bounding box center [592, 441] width 1185 height 882
click at [535, 57] on div at bounding box center [592, 441] width 1185 height 882
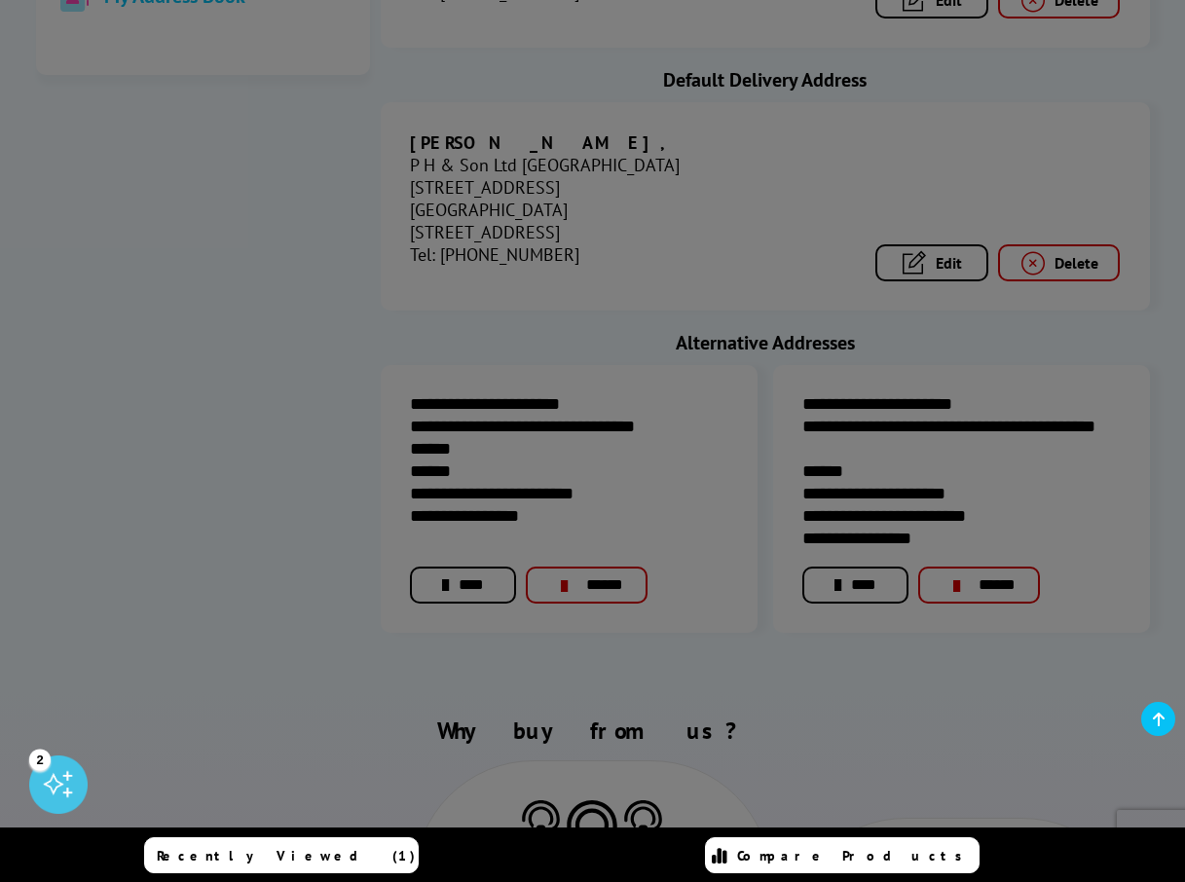
scroll to position [535, 0]
click at [872, 541] on div at bounding box center [592, 441] width 1185 height 882
click at [454, 528] on div at bounding box center [592, 441] width 1185 height 882
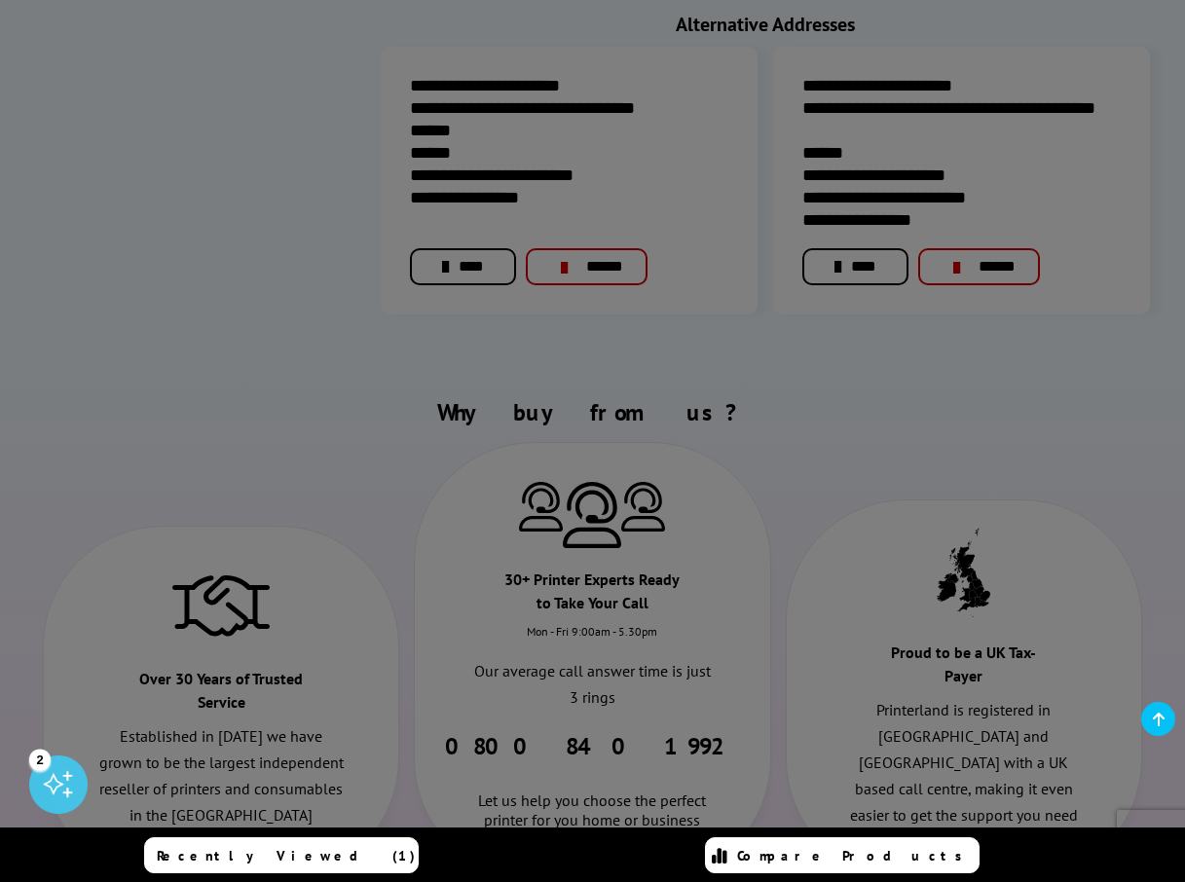
scroll to position [876, 0]
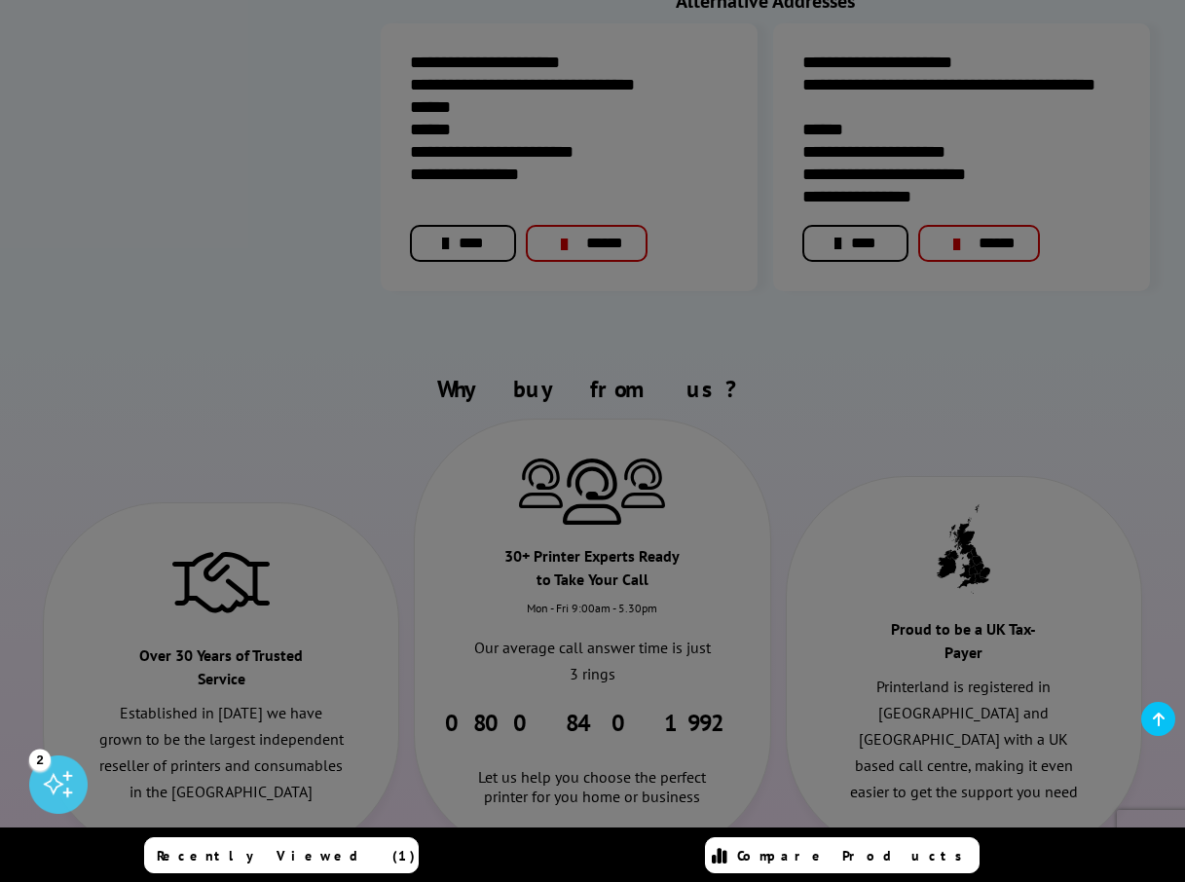
click at [1154, 710] on link at bounding box center [1158, 719] width 34 height 34
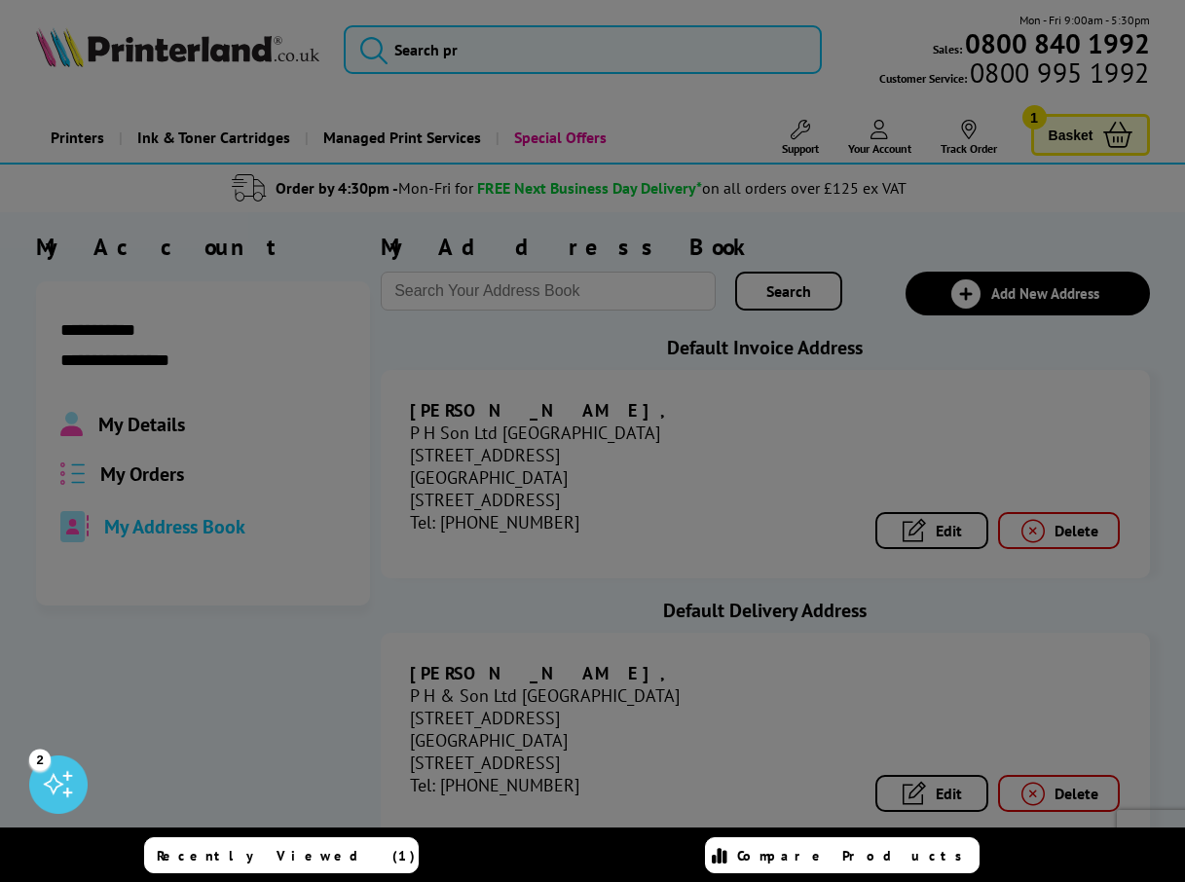
scroll to position [0, 0]
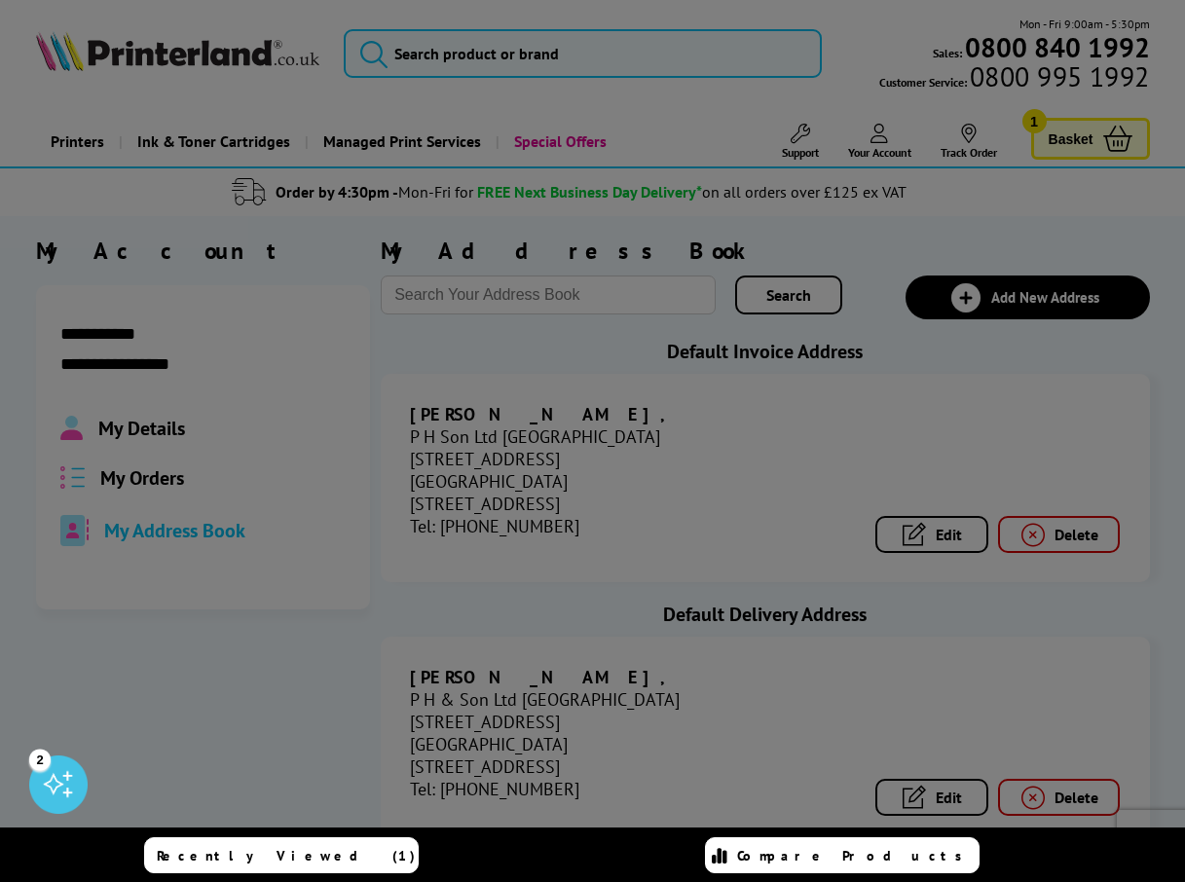
click at [862, 478] on div at bounding box center [592, 441] width 1185 height 882
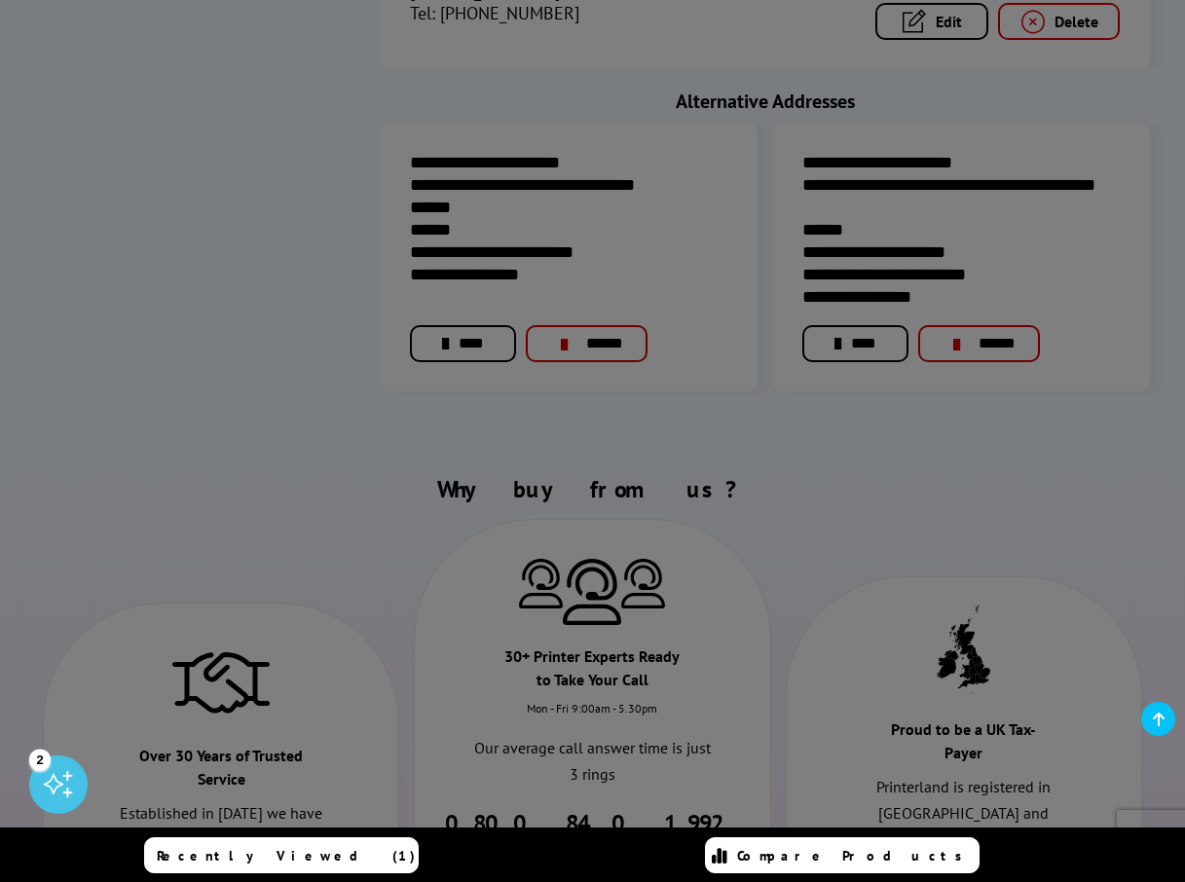
scroll to position [779, 0]
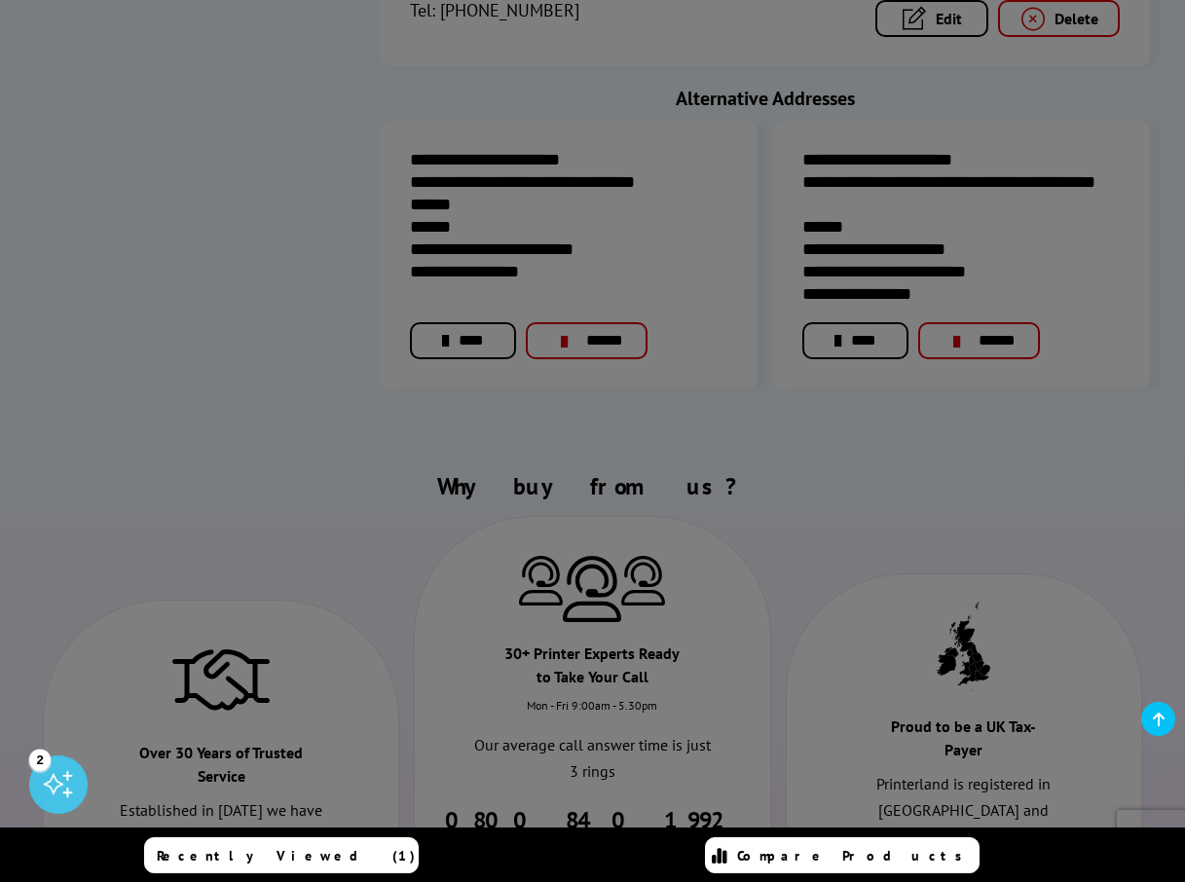
click at [850, 288] on div at bounding box center [592, 441] width 1185 height 882
click at [852, 290] on div at bounding box center [592, 441] width 1185 height 882
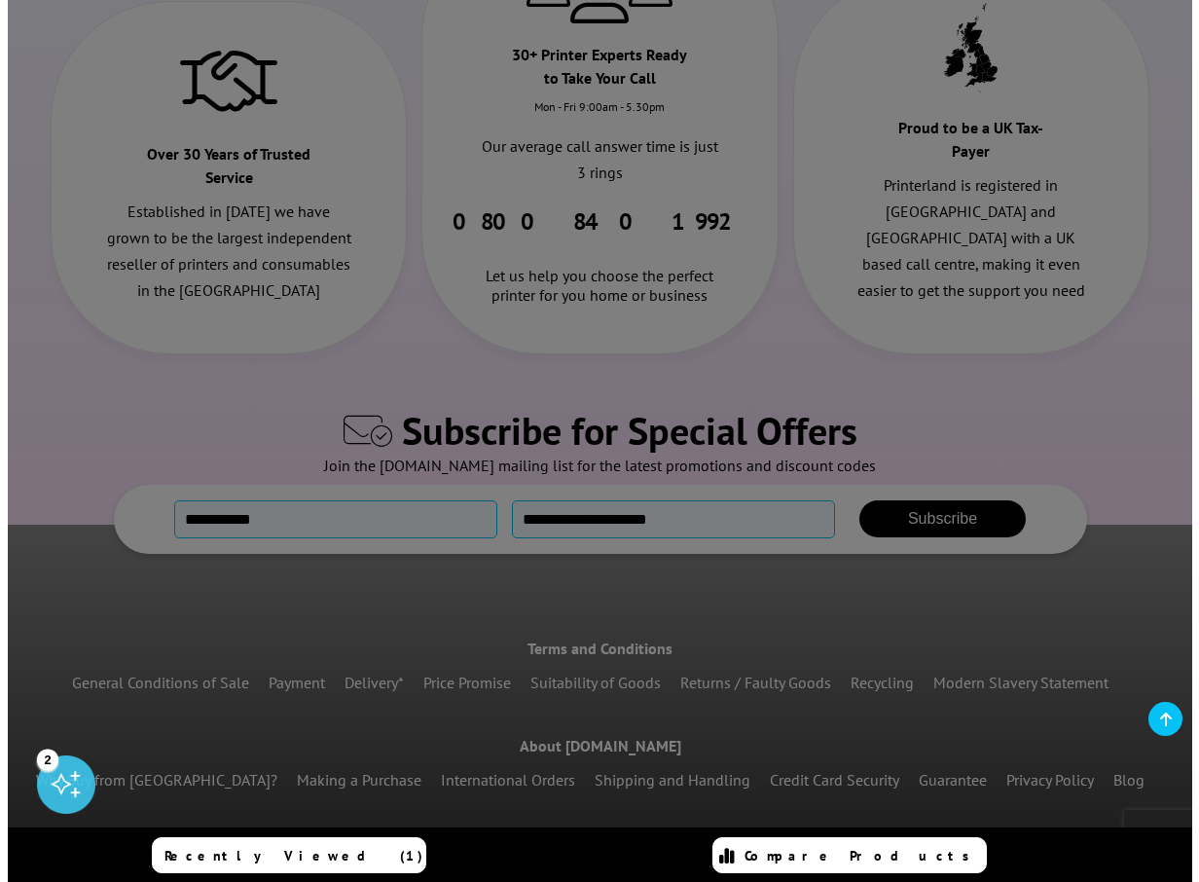
scroll to position [1387, 0]
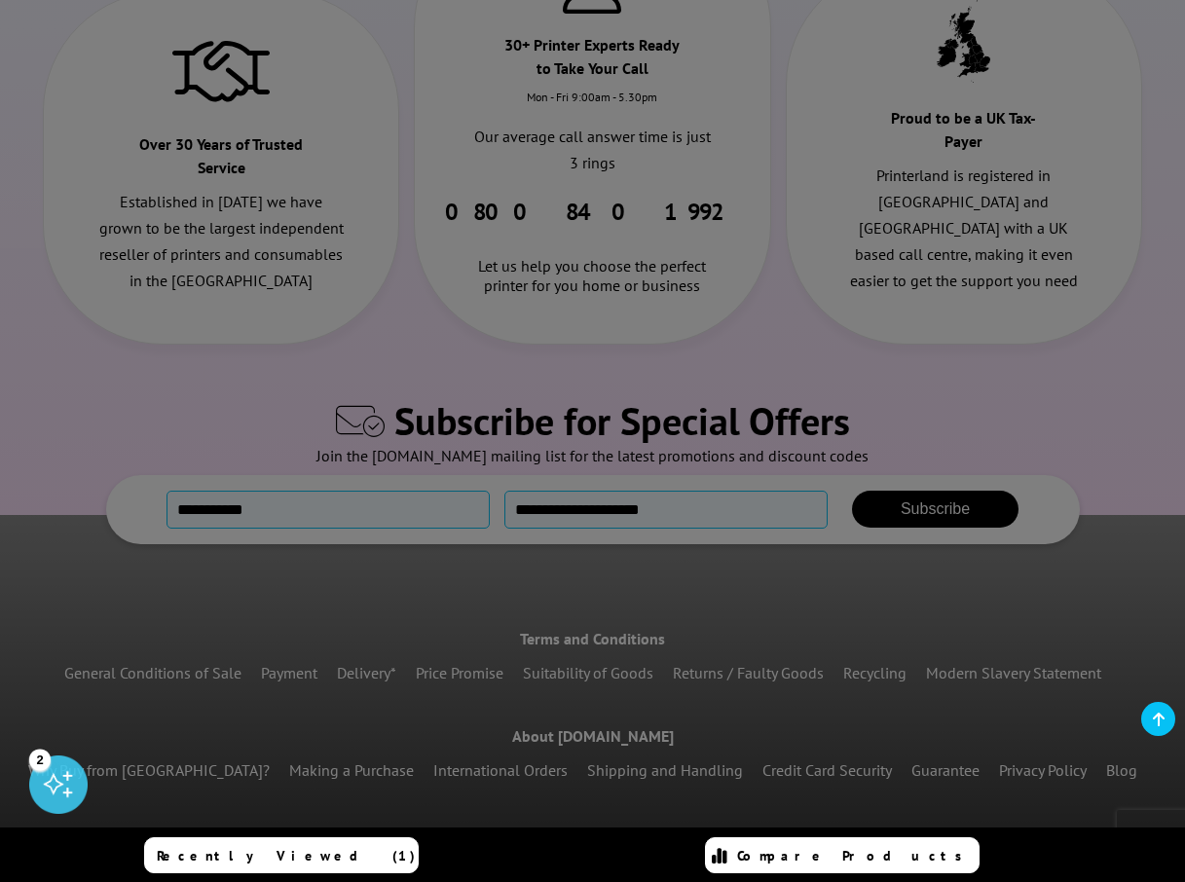
click at [894, 850] on span "Compare Products" at bounding box center [855, 856] width 236 height 18
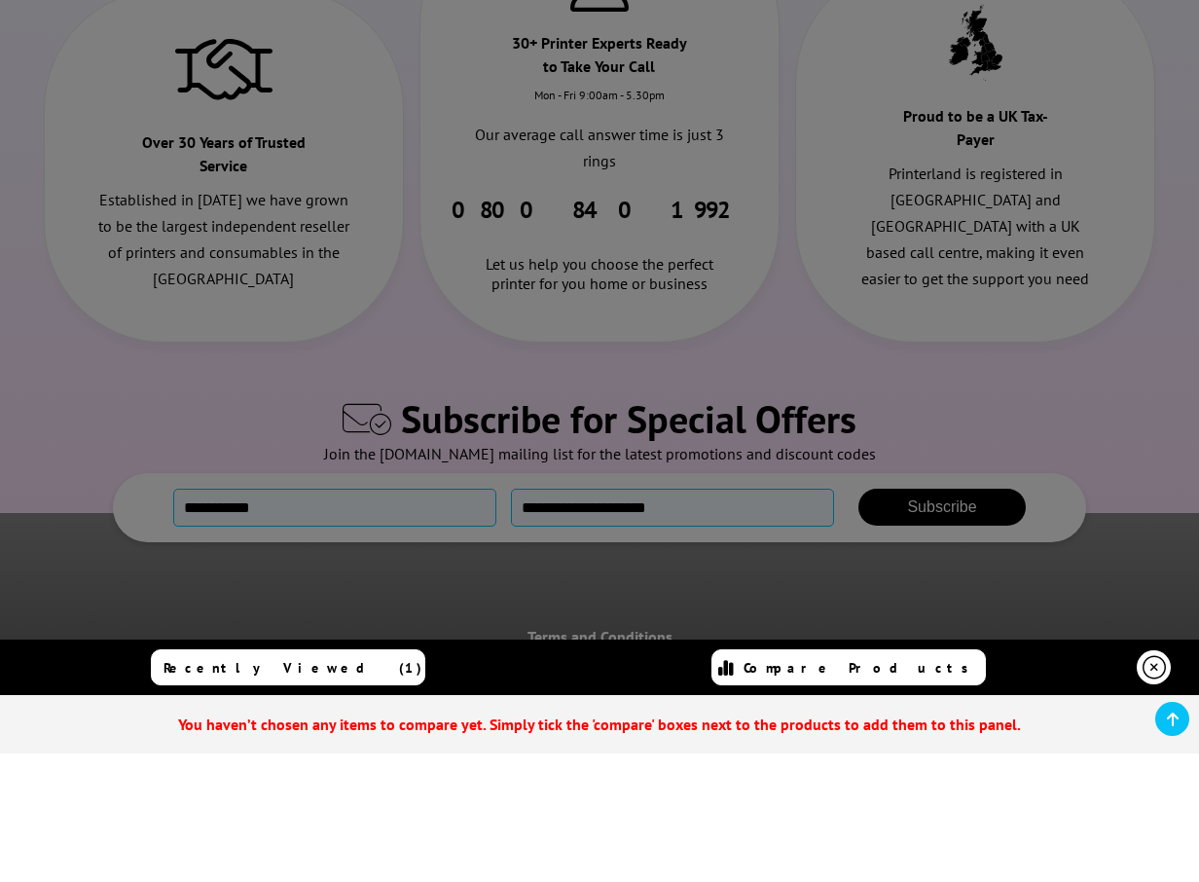
click at [1182, 716] on link at bounding box center [1172, 719] width 34 height 34
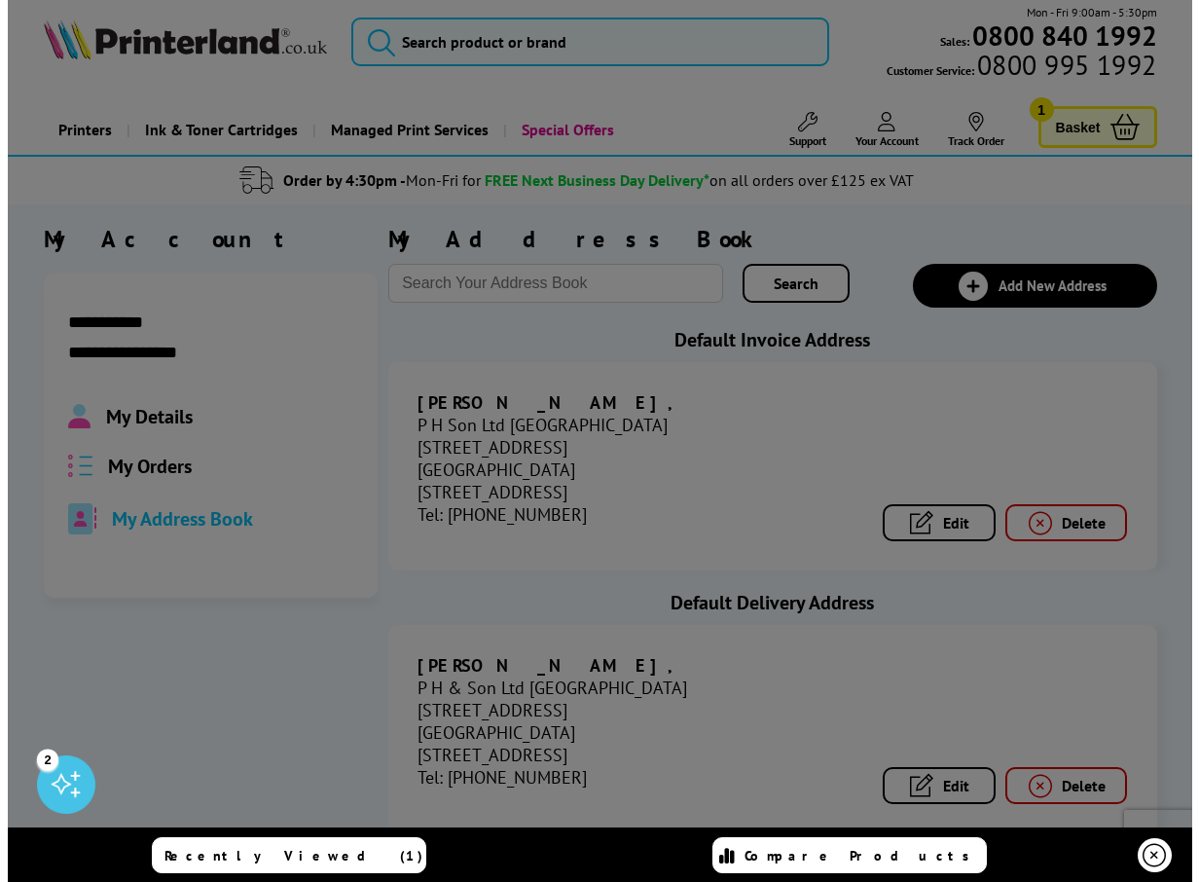
scroll to position [0, 0]
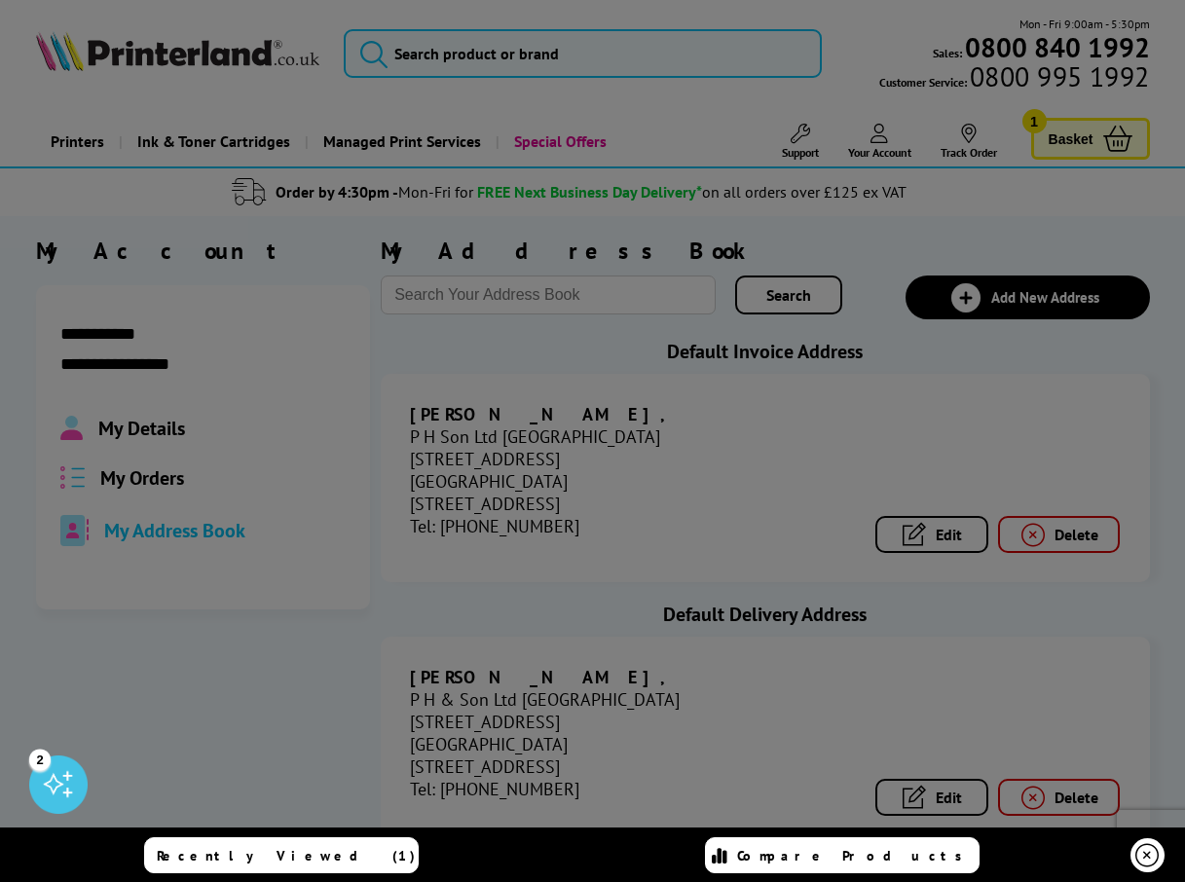
click at [868, 861] on span "Compare Products" at bounding box center [855, 856] width 236 height 18
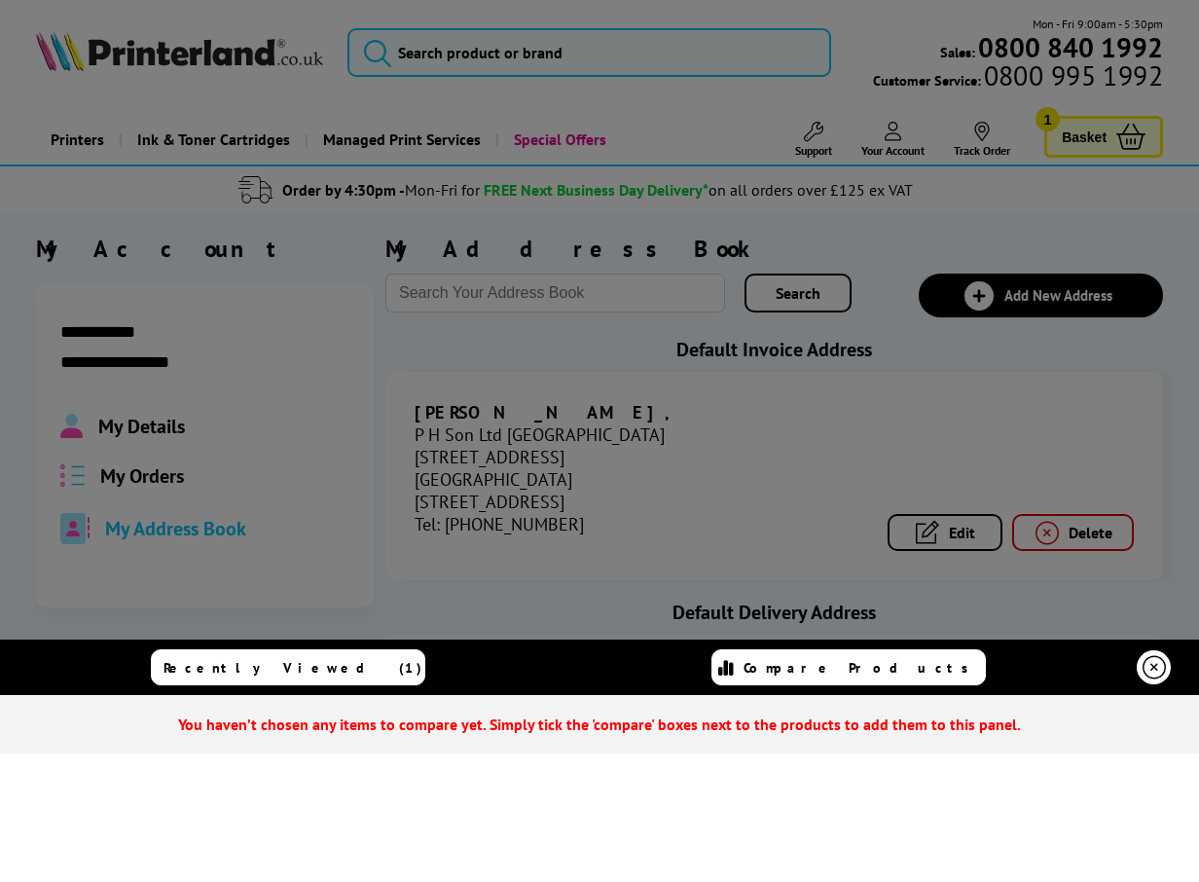
click at [320, 664] on span "Recently Viewed (1)" at bounding box center [293, 668] width 259 height 18
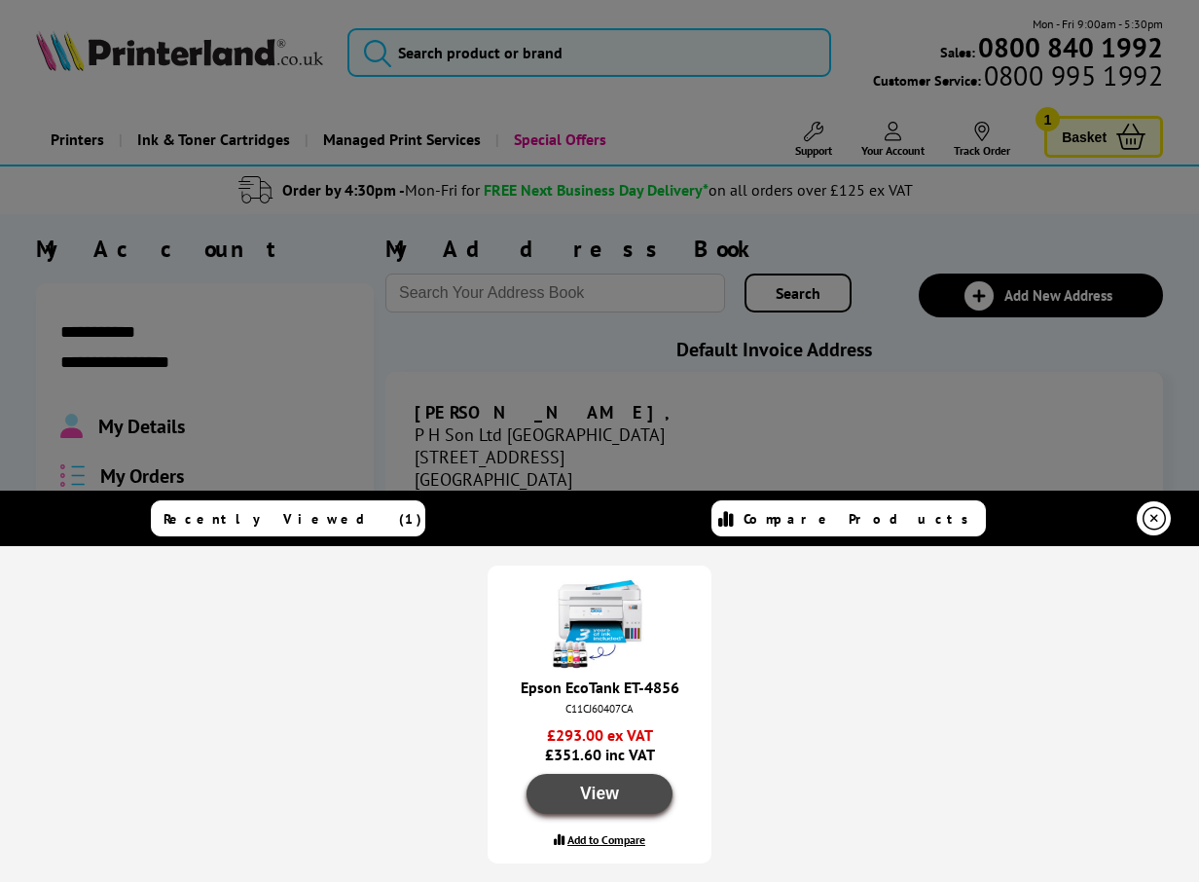
click at [628, 791] on button "View" at bounding box center [600, 794] width 146 height 40
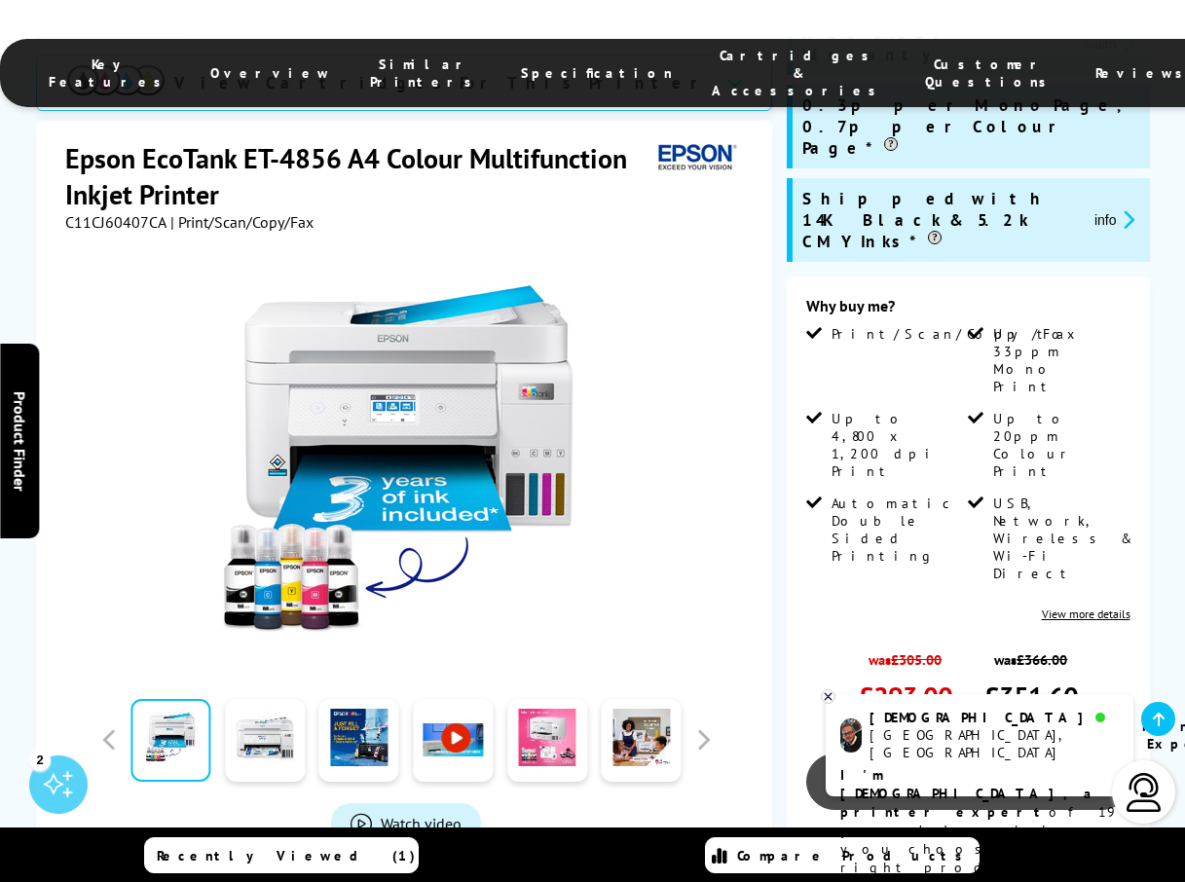
click at [981, 753] on link "Add to Basket" at bounding box center [968, 781] width 324 height 56
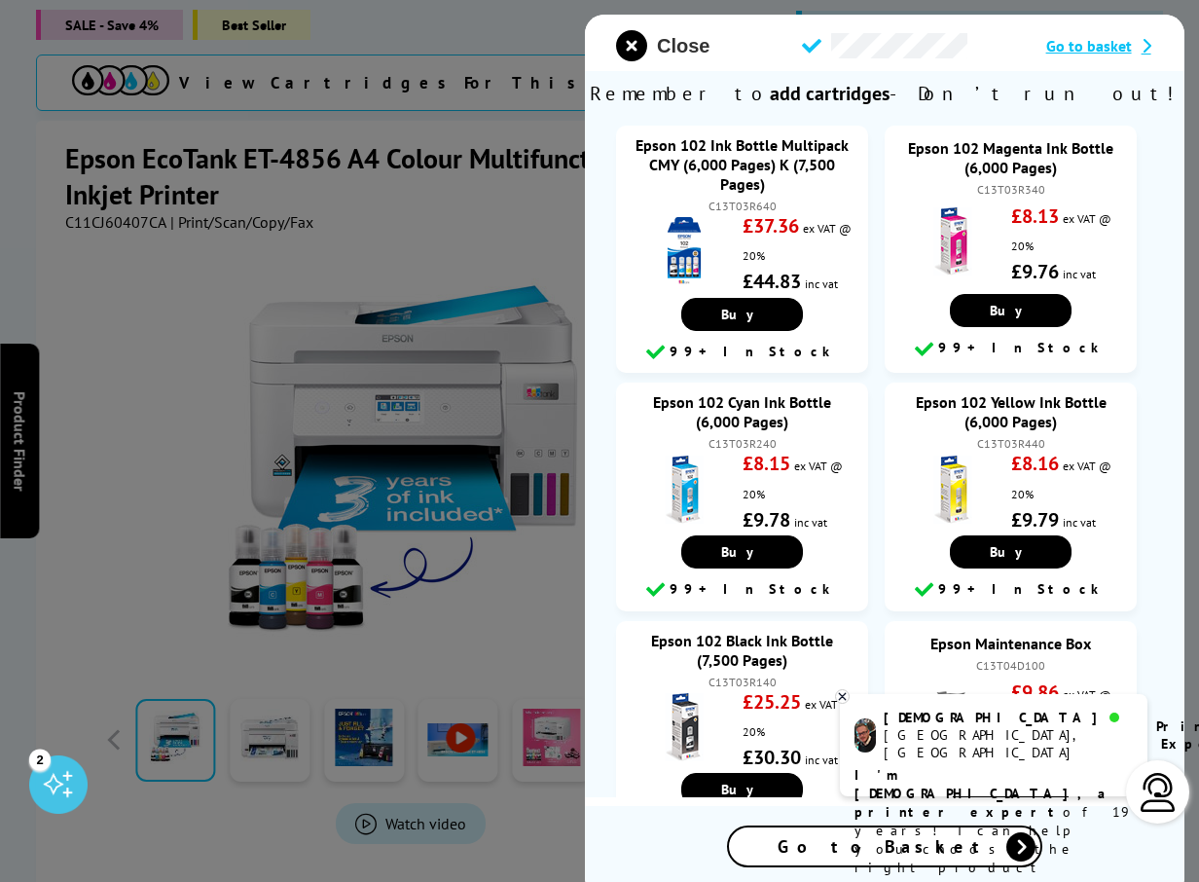
click at [672, 42] on span "Close" at bounding box center [683, 46] width 53 height 22
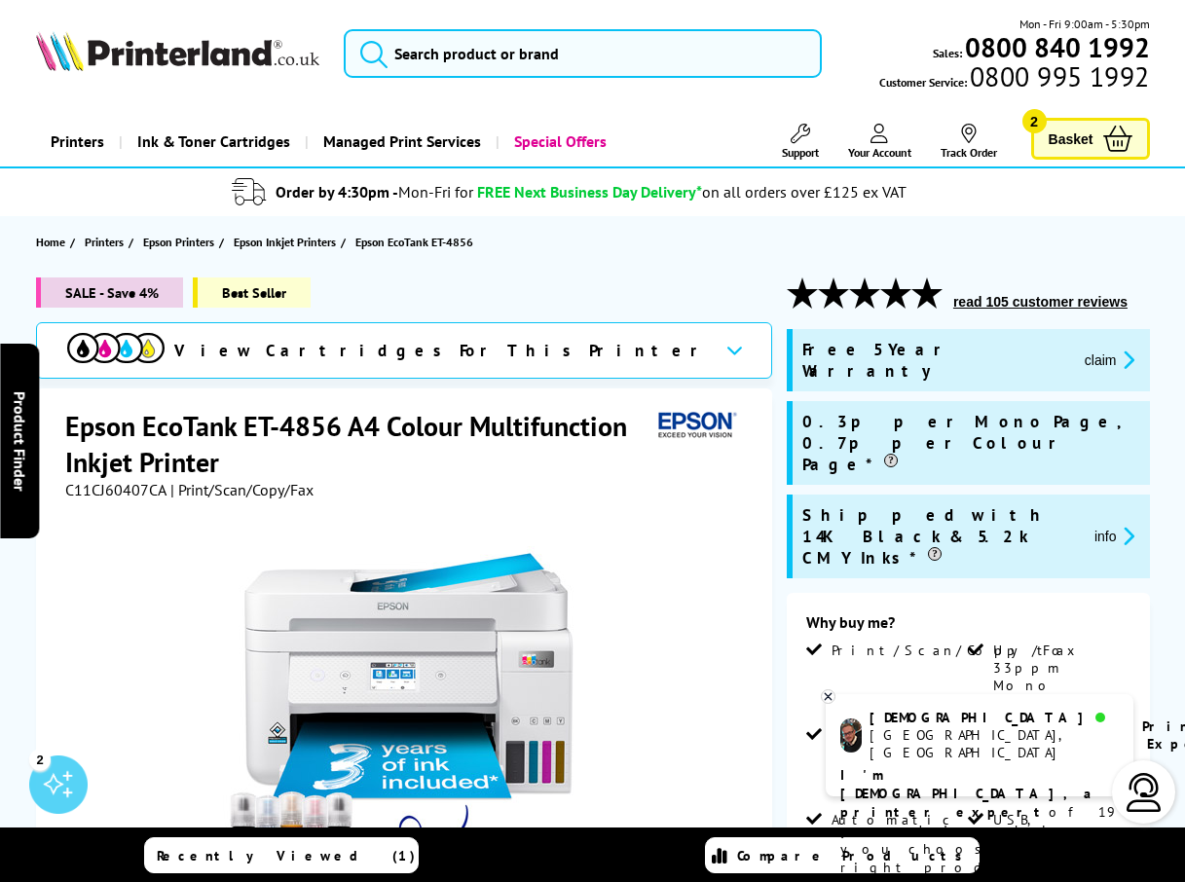
click at [1085, 140] on span "Basket" at bounding box center [1070, 139] width 45 height 26
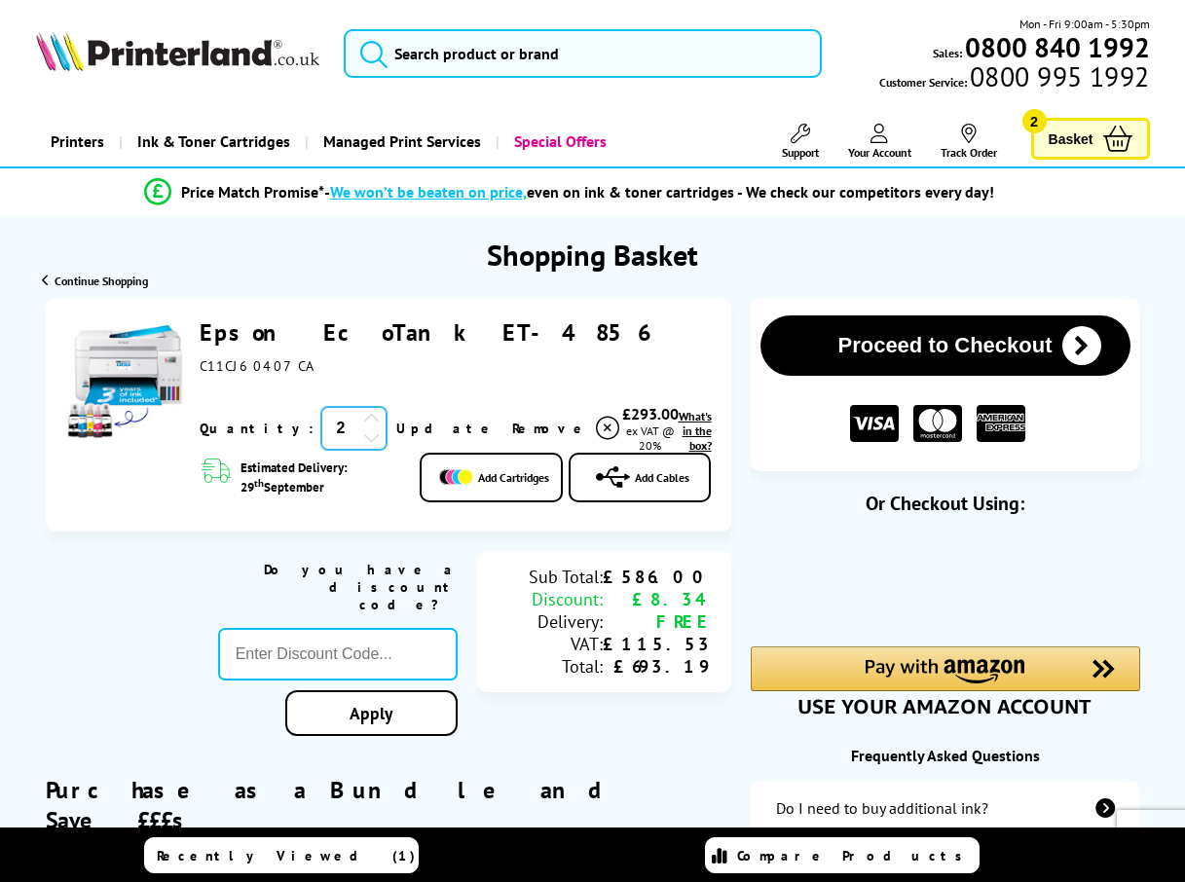
drag, startPoint x: 301, startPoint y: 425, endPoint x: 193, endPoint y: 457, distance: 112.5
click at [321, 426] on input "2" at bounding box center [353, 428] width 65 height 43
type input "1"
click at [396, 422] on link "Update" at bounding box center [446, 429] width 100 height 18
click at [558, 704] on div "Sub Total: Discount: Delivery: VAT: Total: £293.00 £4.17 FREE £57.77 £346.60" at bounding box center [603, 648] width 253 height 195
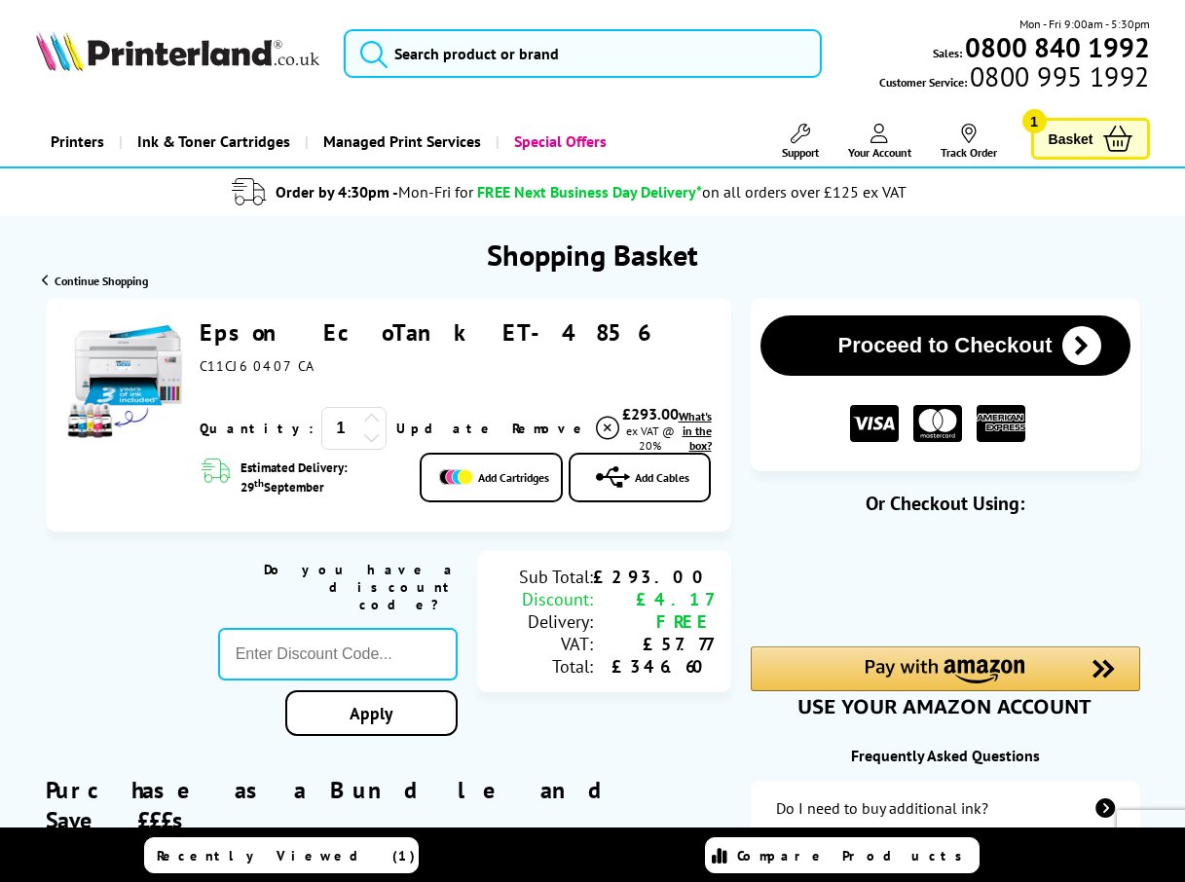
click at [944, 335] on button "Proceed to Checkout" at bounding box center [945, 345] width 370 height 60
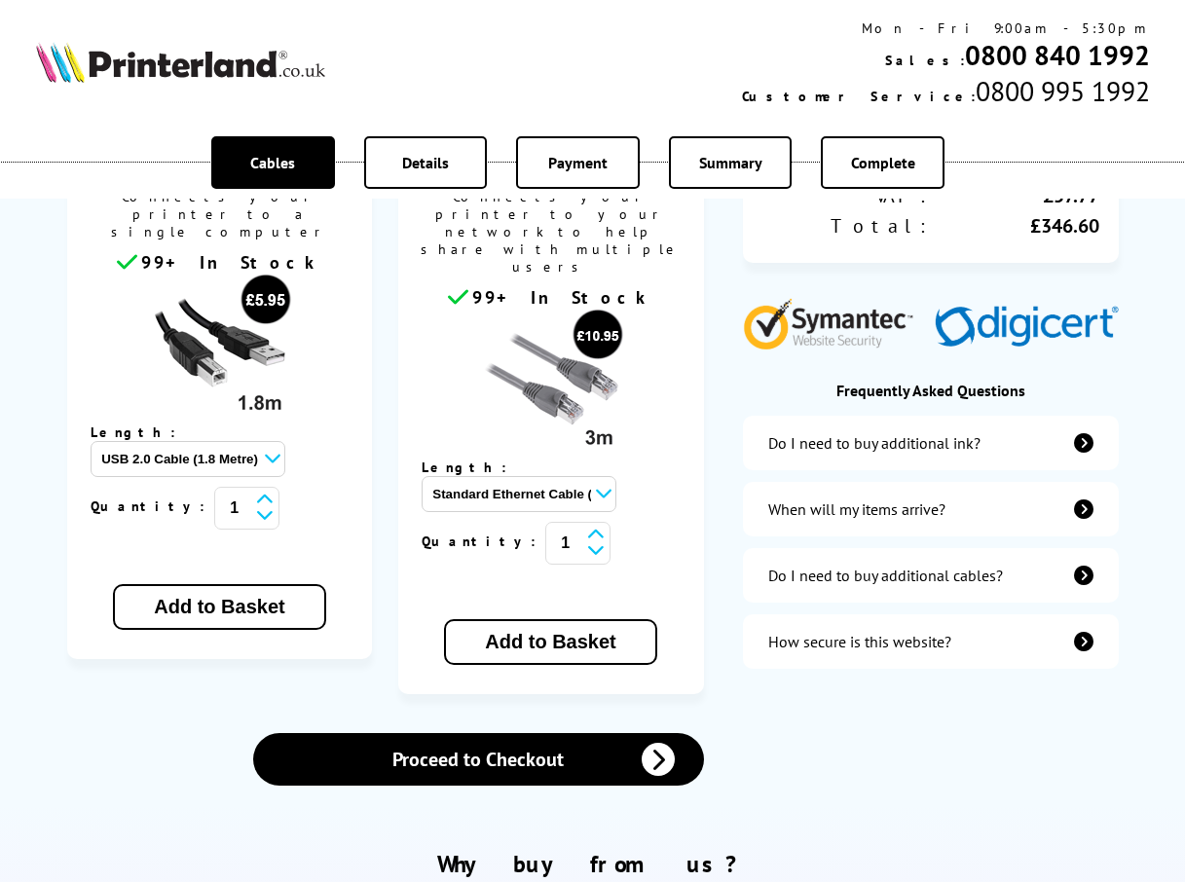
scroll to position [535, 0]
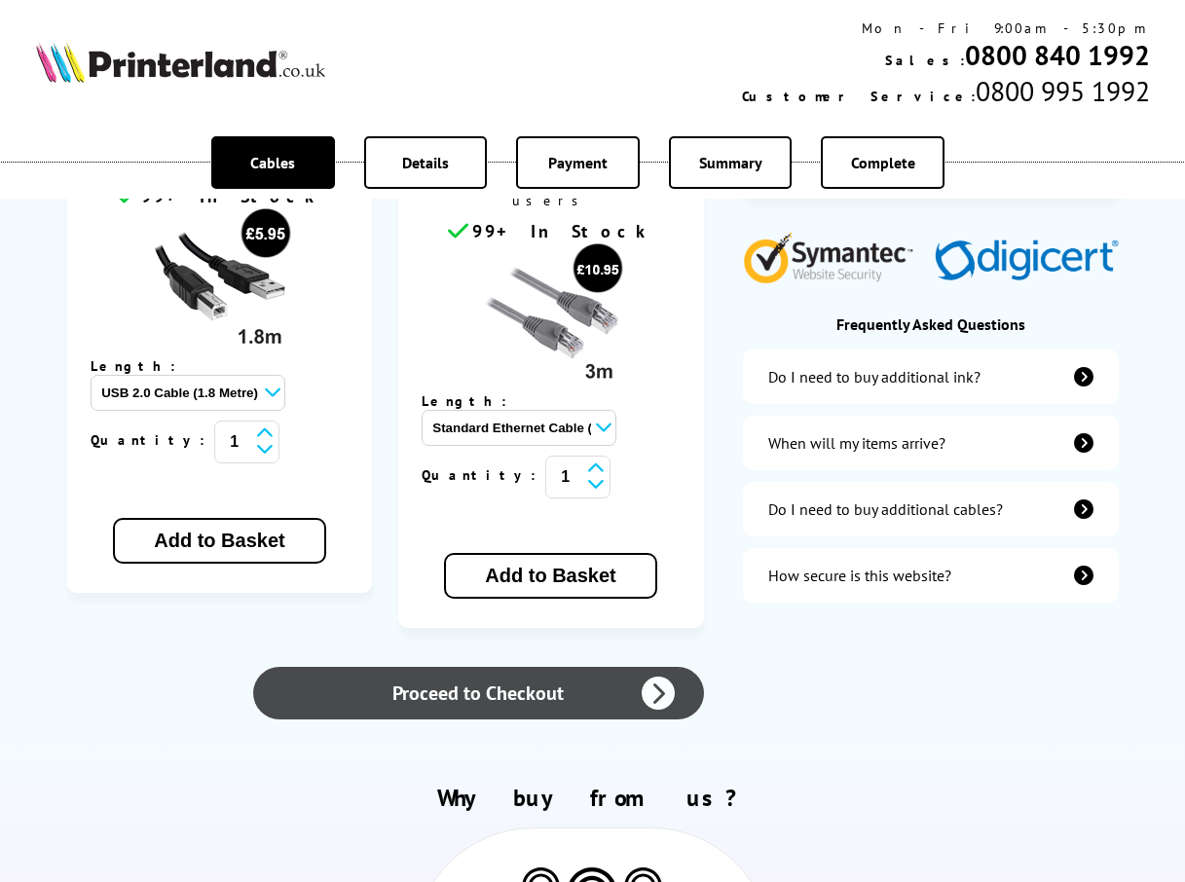
click at [547, 667] on link "Proceed to Checkout" at bounding box center [478, 693] width 450 height 53
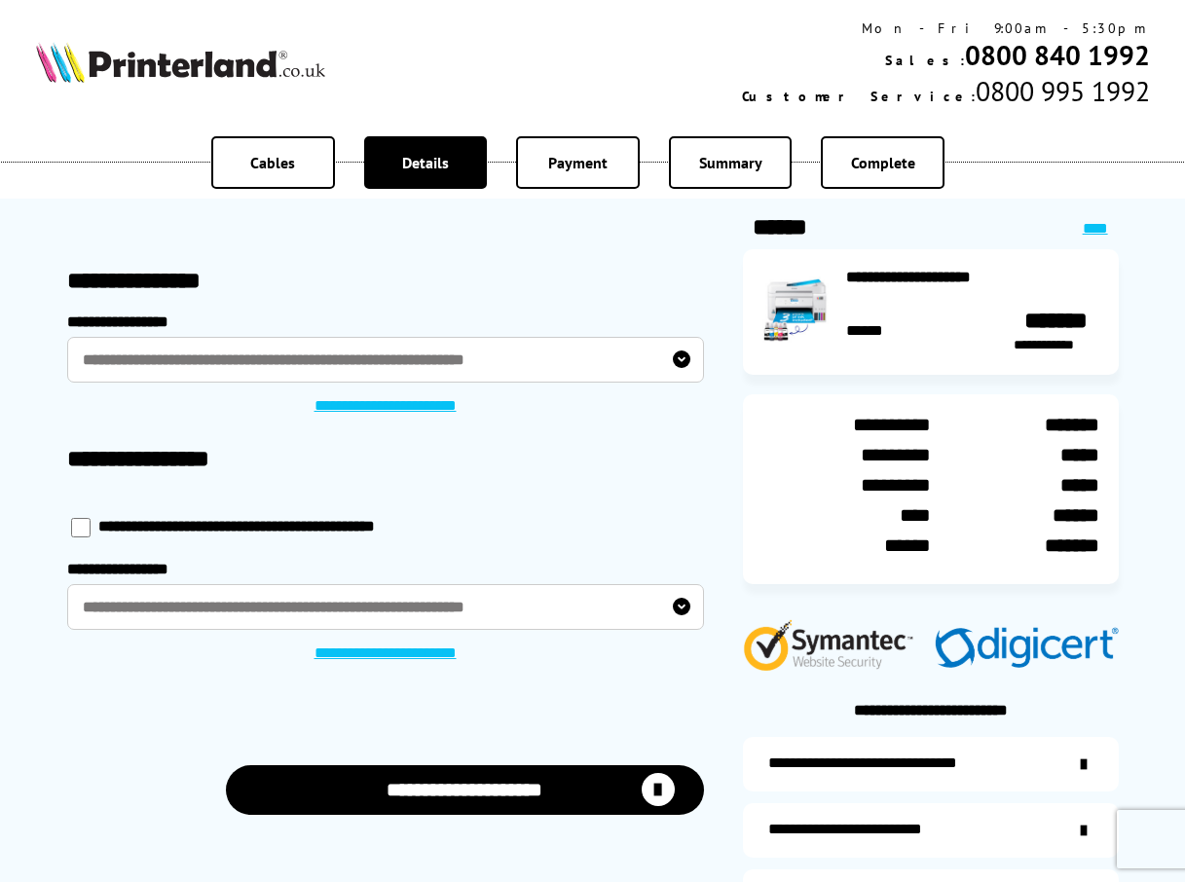
click at [510, 599] on label "**********" at bounding box center [385, 607] width 637 height 46
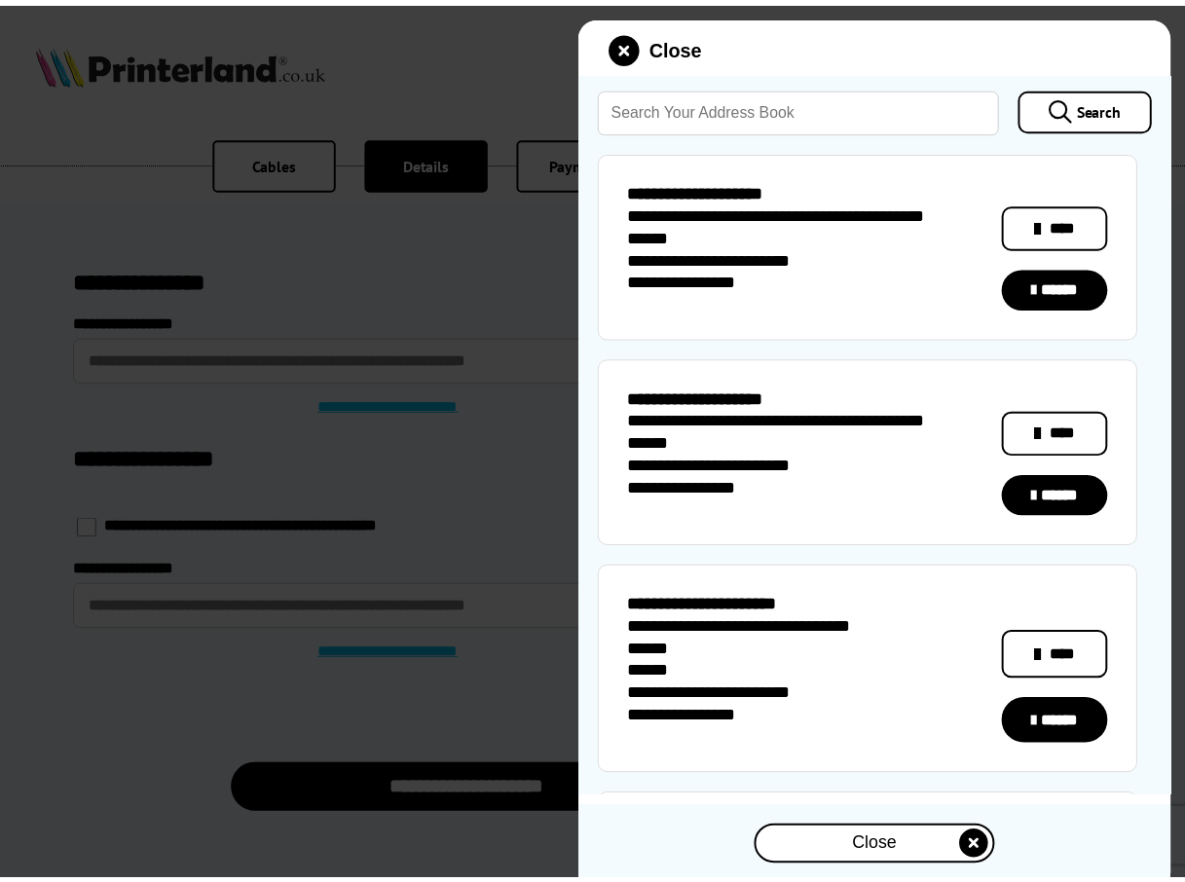
scroll to position [170, 0]
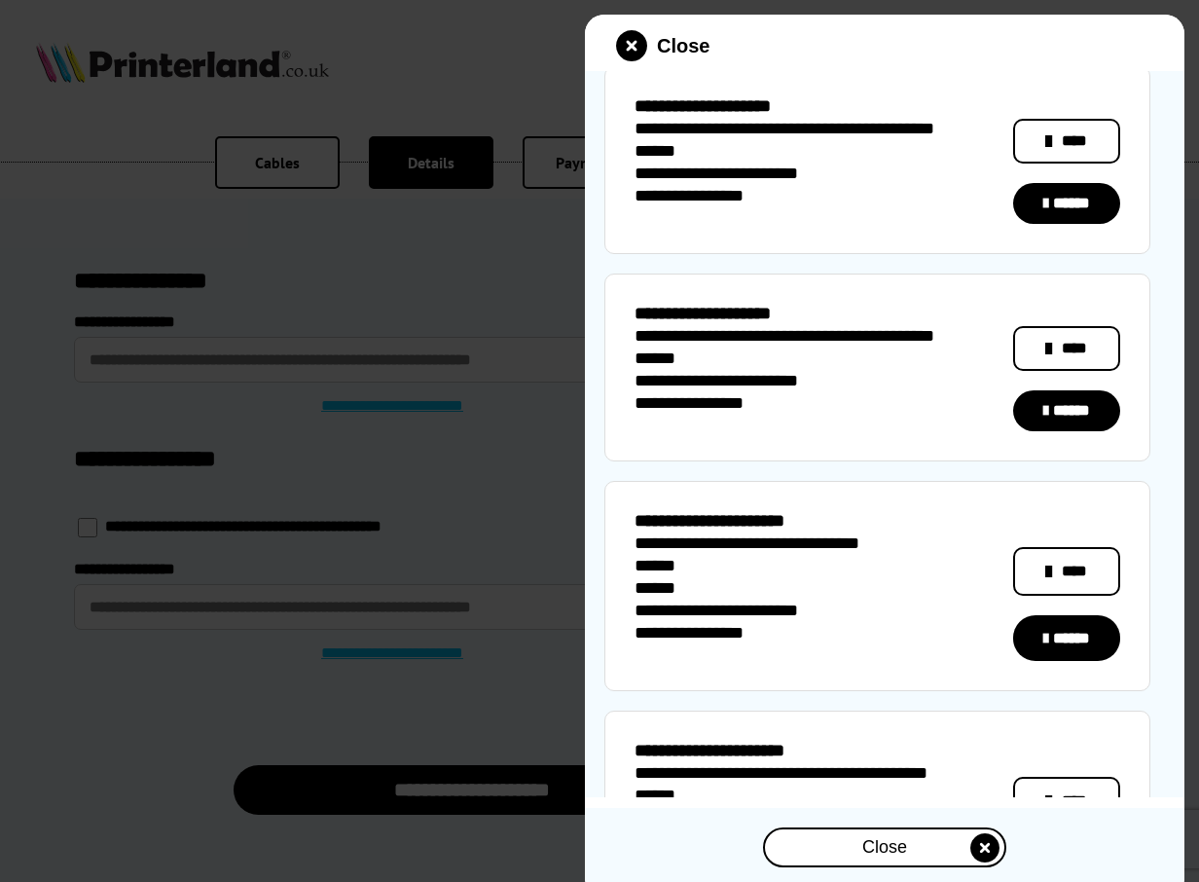
click at [1081, 617] on link "******" at bounding box center [1066, 638] width 107 height 46
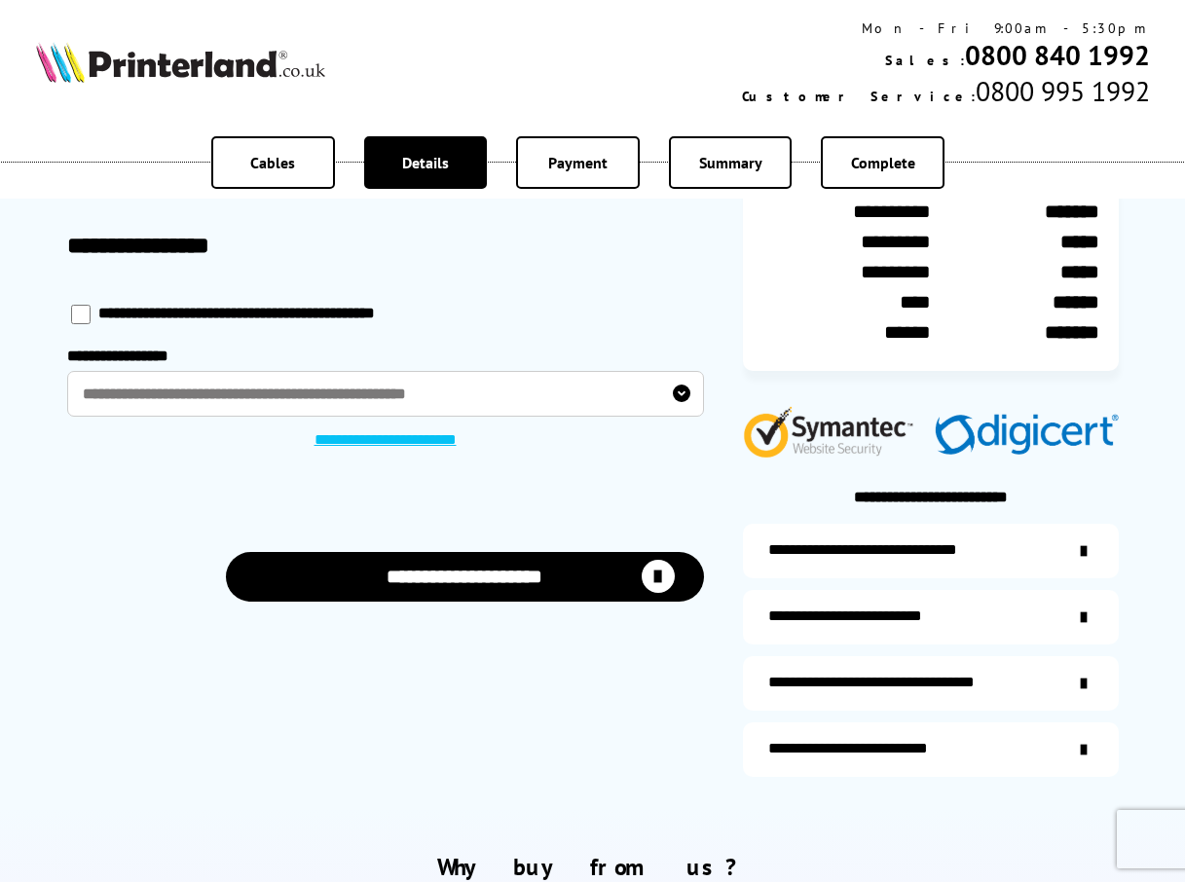
scroll to position [219, 0]
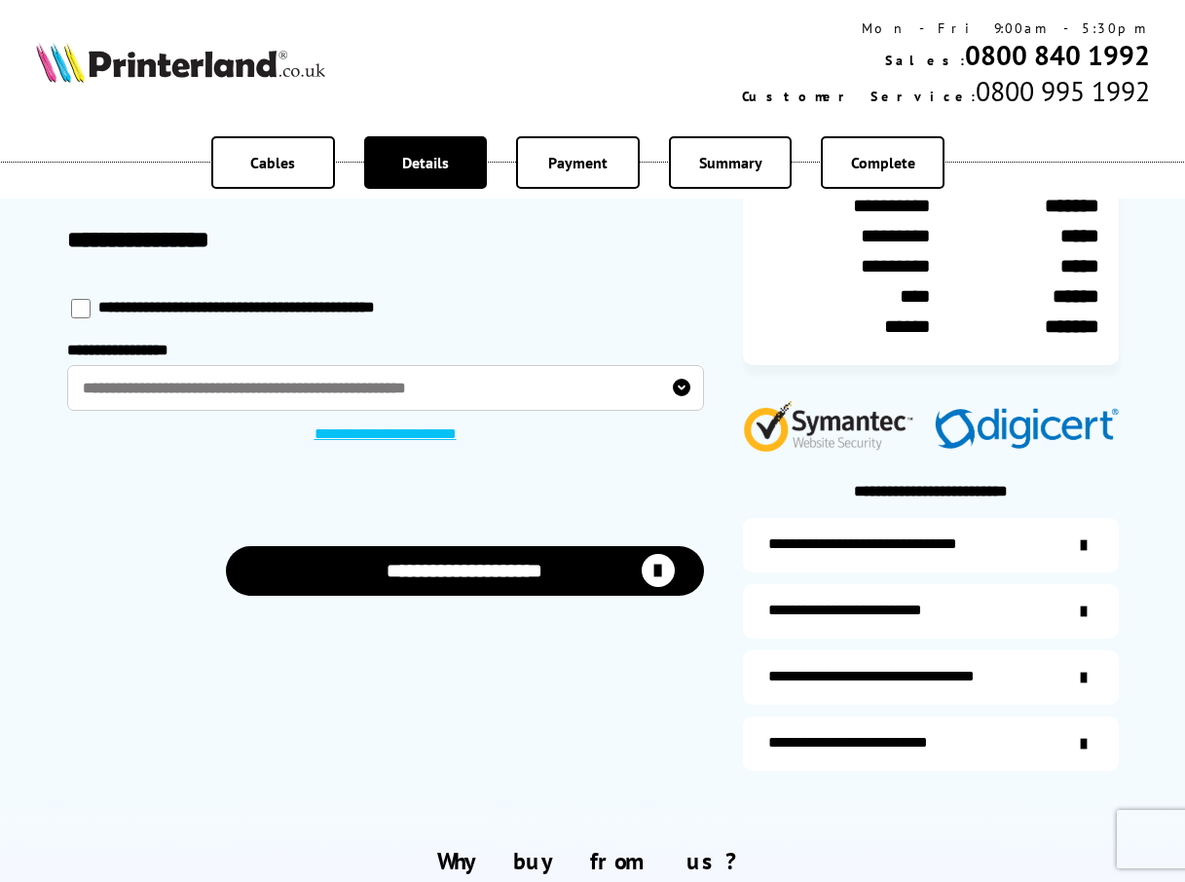
click at [515, 568] on button "**********" at bounding box center [465, 571] width 478 height 50
